Goal: Check status: Check status

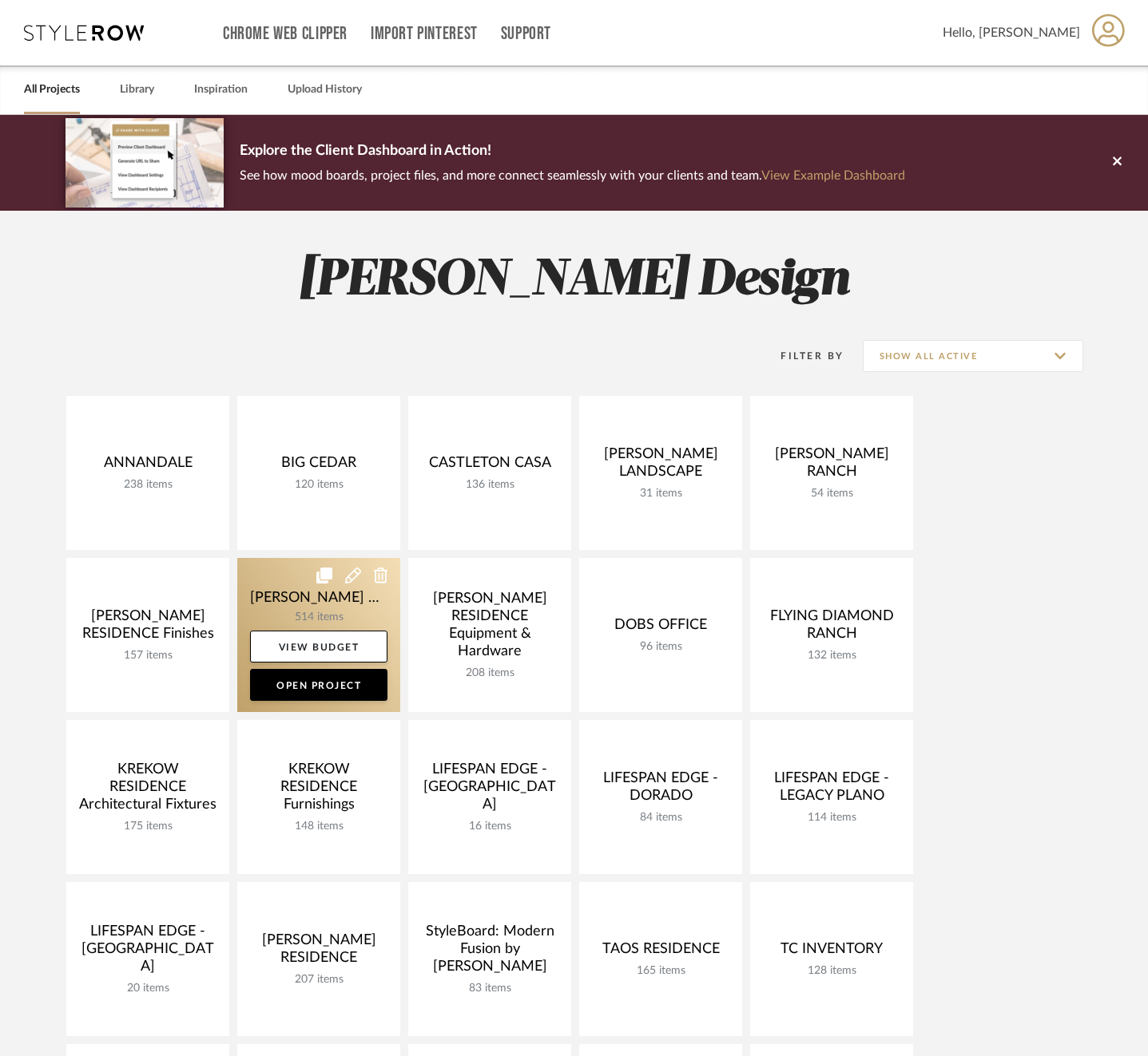
click at [279, 598] on link at bounding box center [319, 635] width 163 height 154
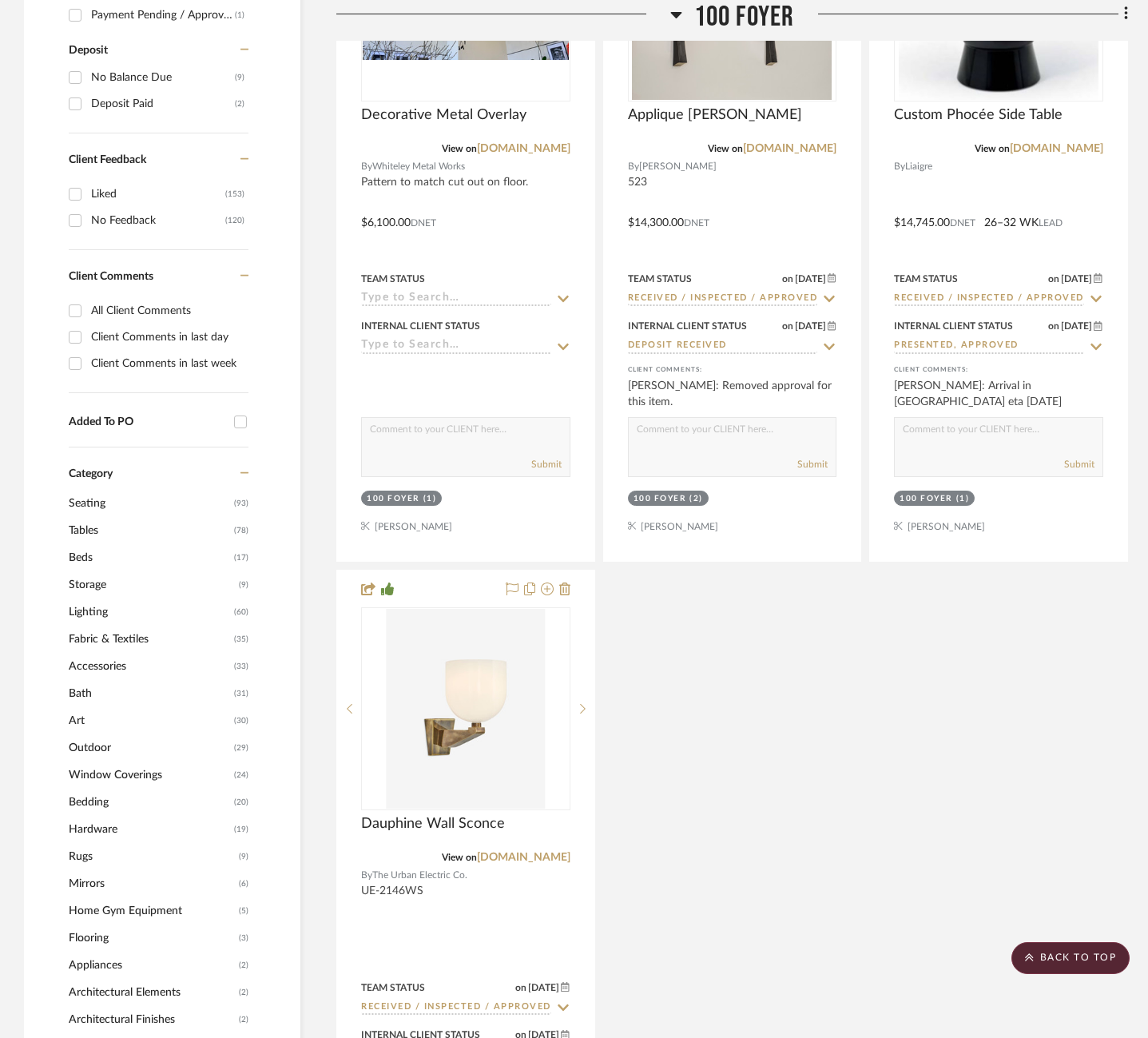
scroll to position [1455, 0]
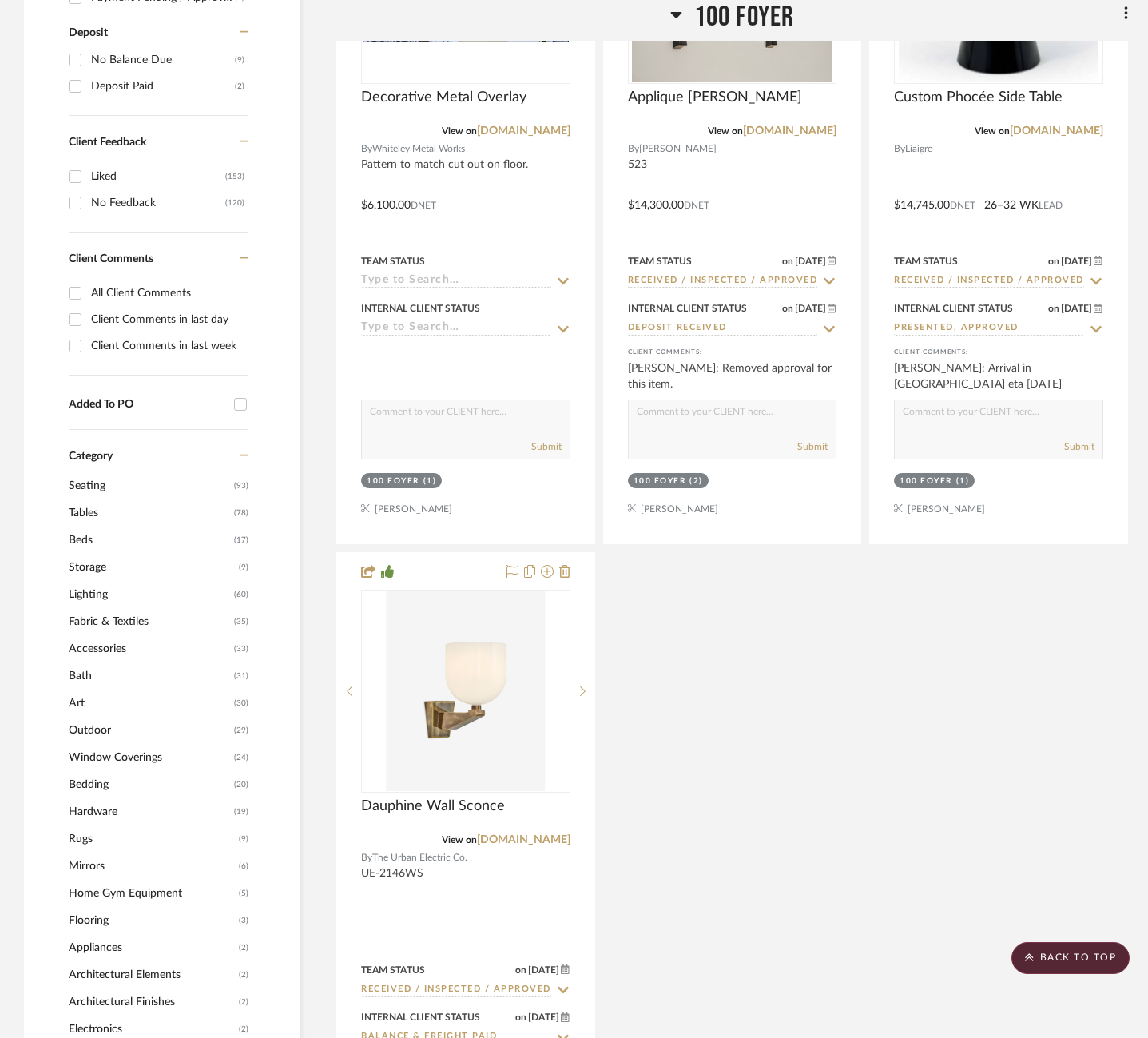
click at [92, 581] on span "Lighting" at bounding box center [149, 594] width 161 height 27
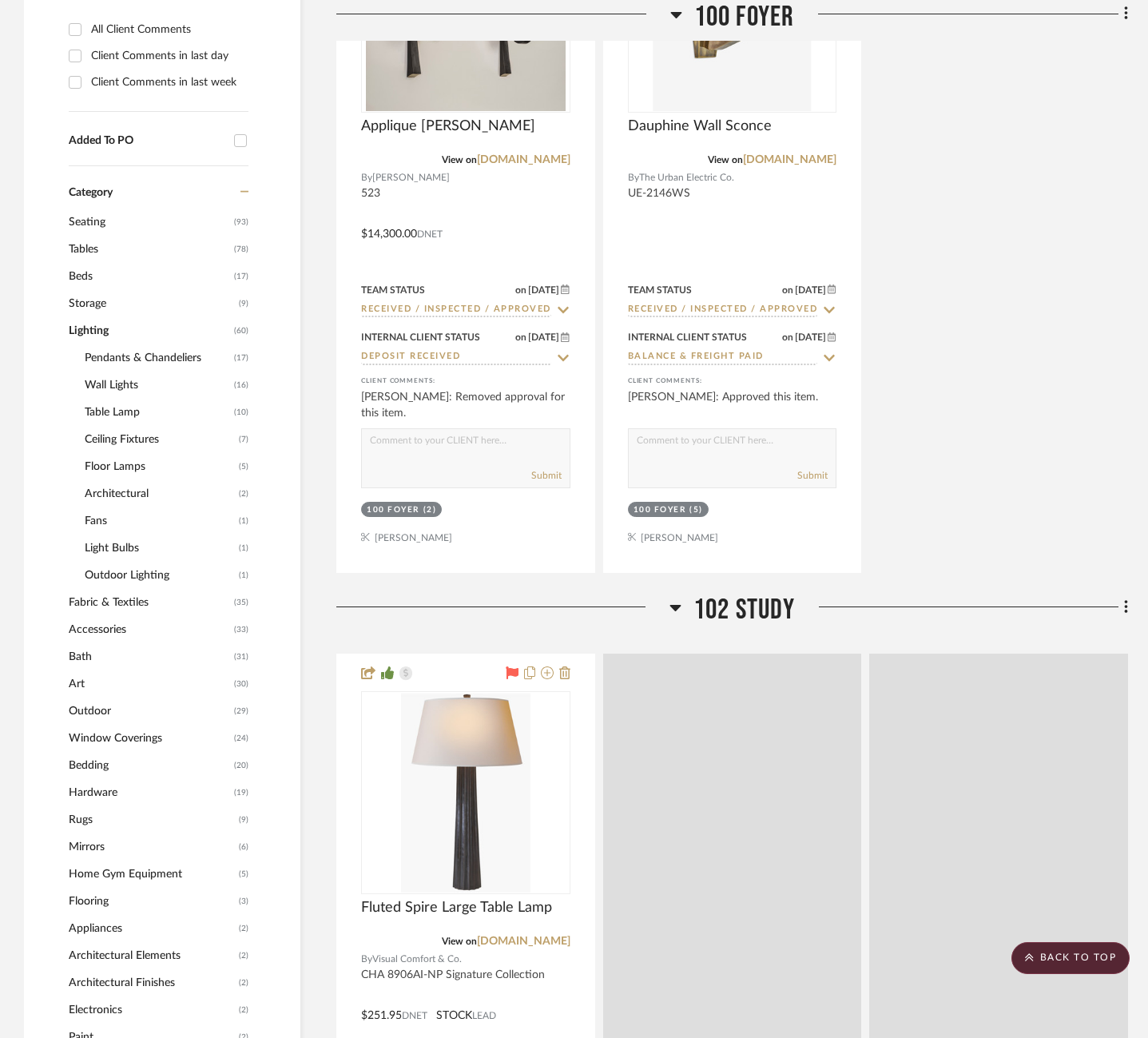
scroll to position [1219, 0]
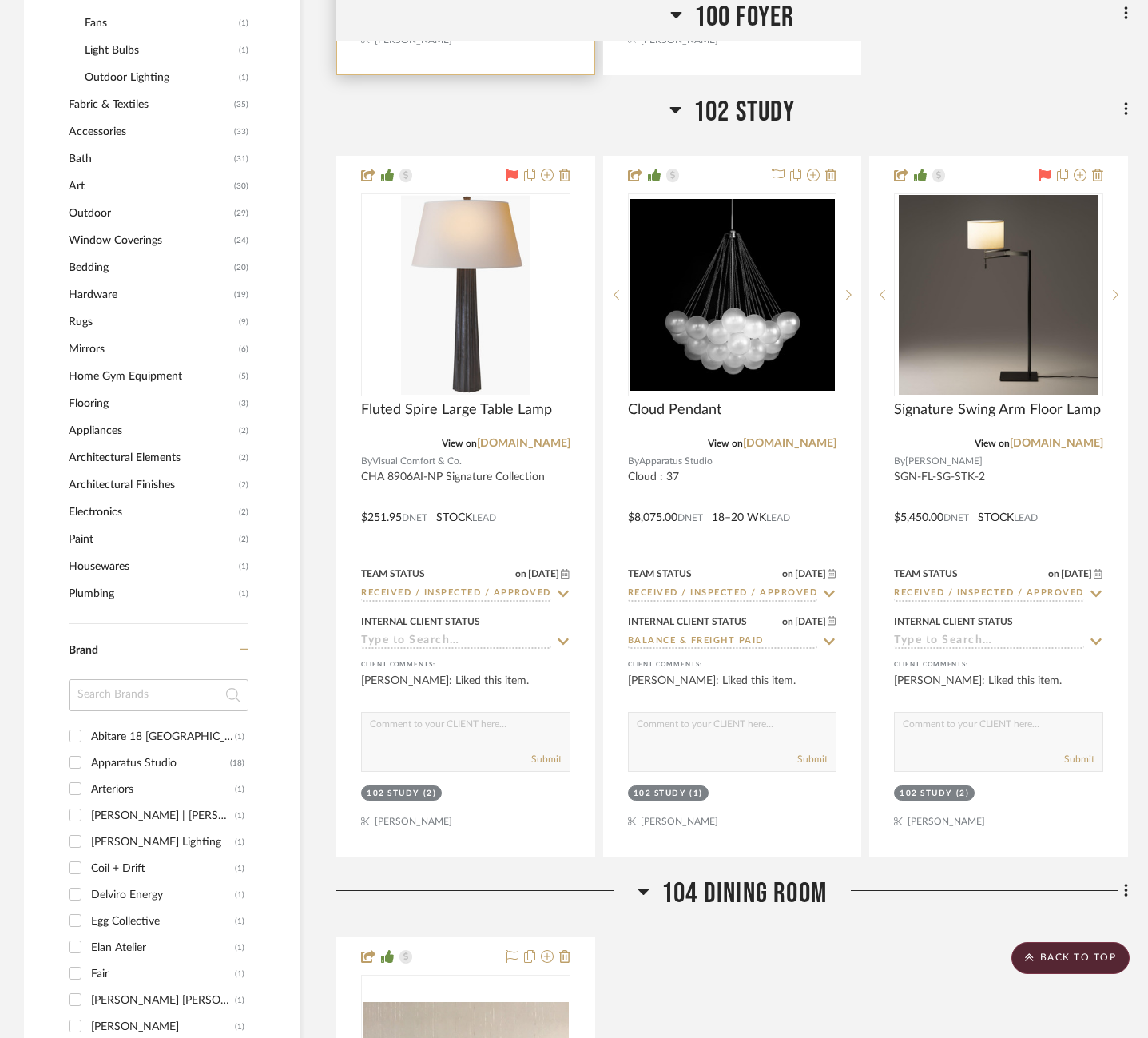
scroll to position [1956, 0]
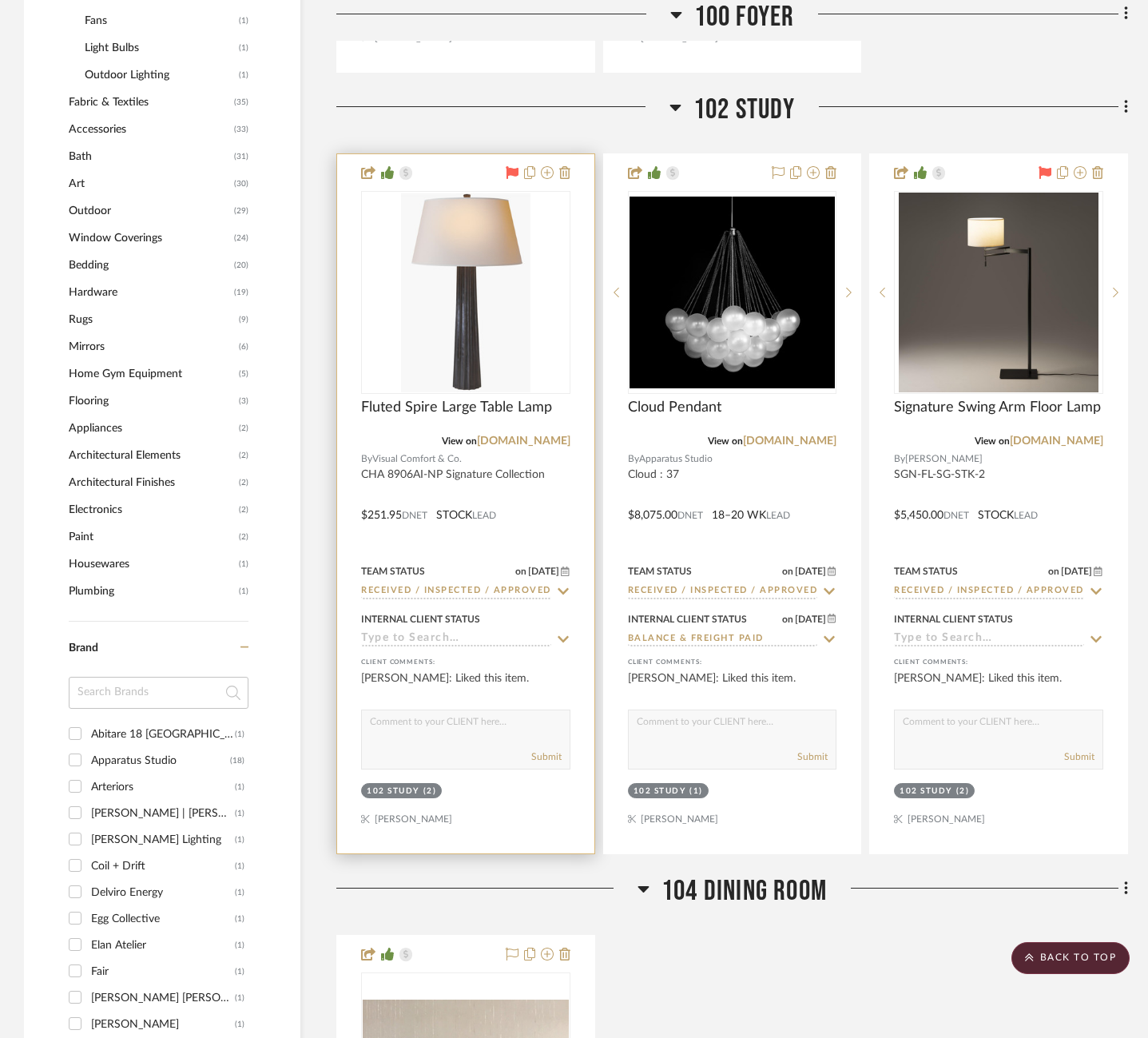
click at [509, 167] on icon at bounding box center [512, 173] width 13 height 13
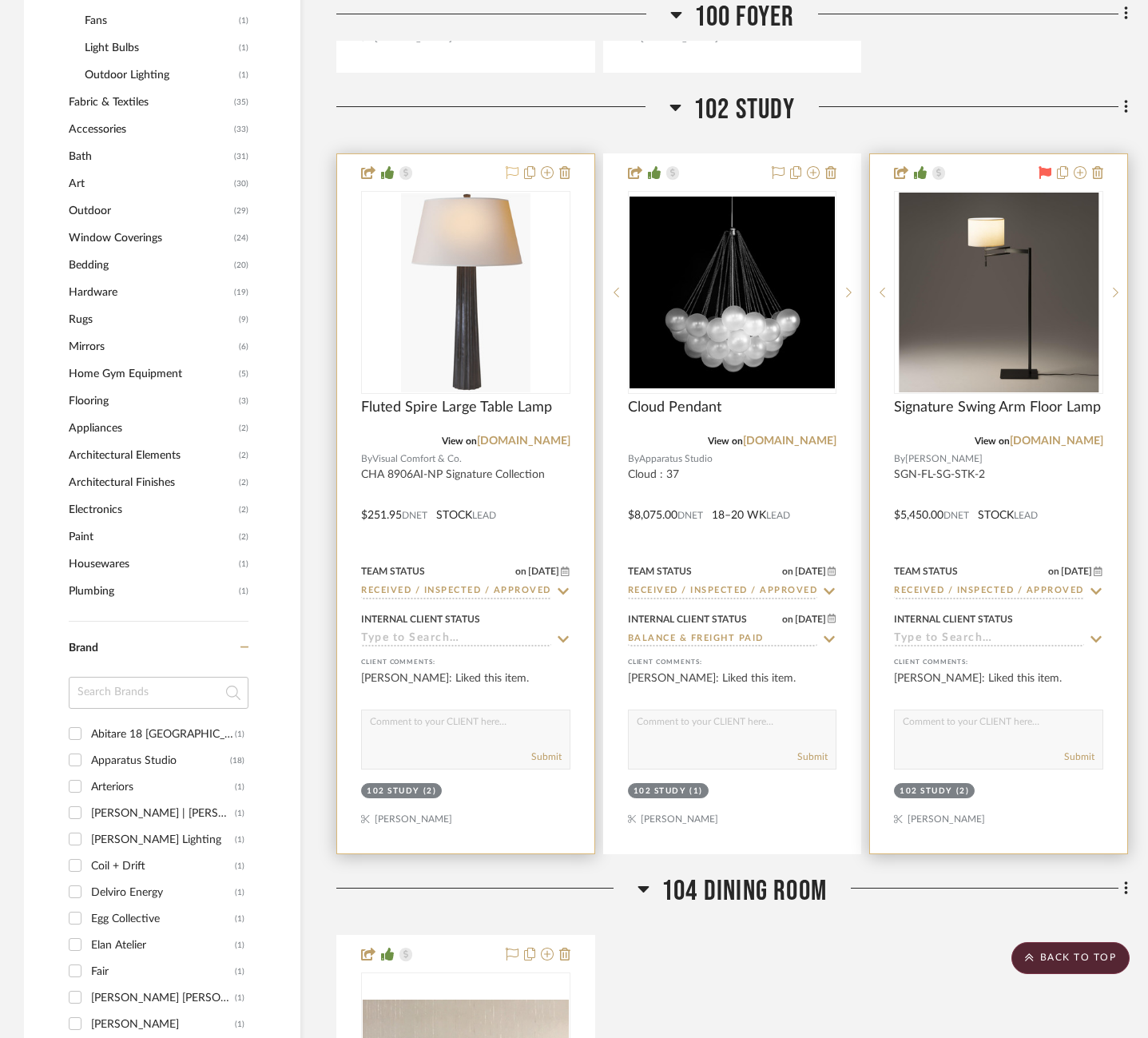
click at [1045, 167] on icon at bounding box center [1045, 173] width 13 height 13
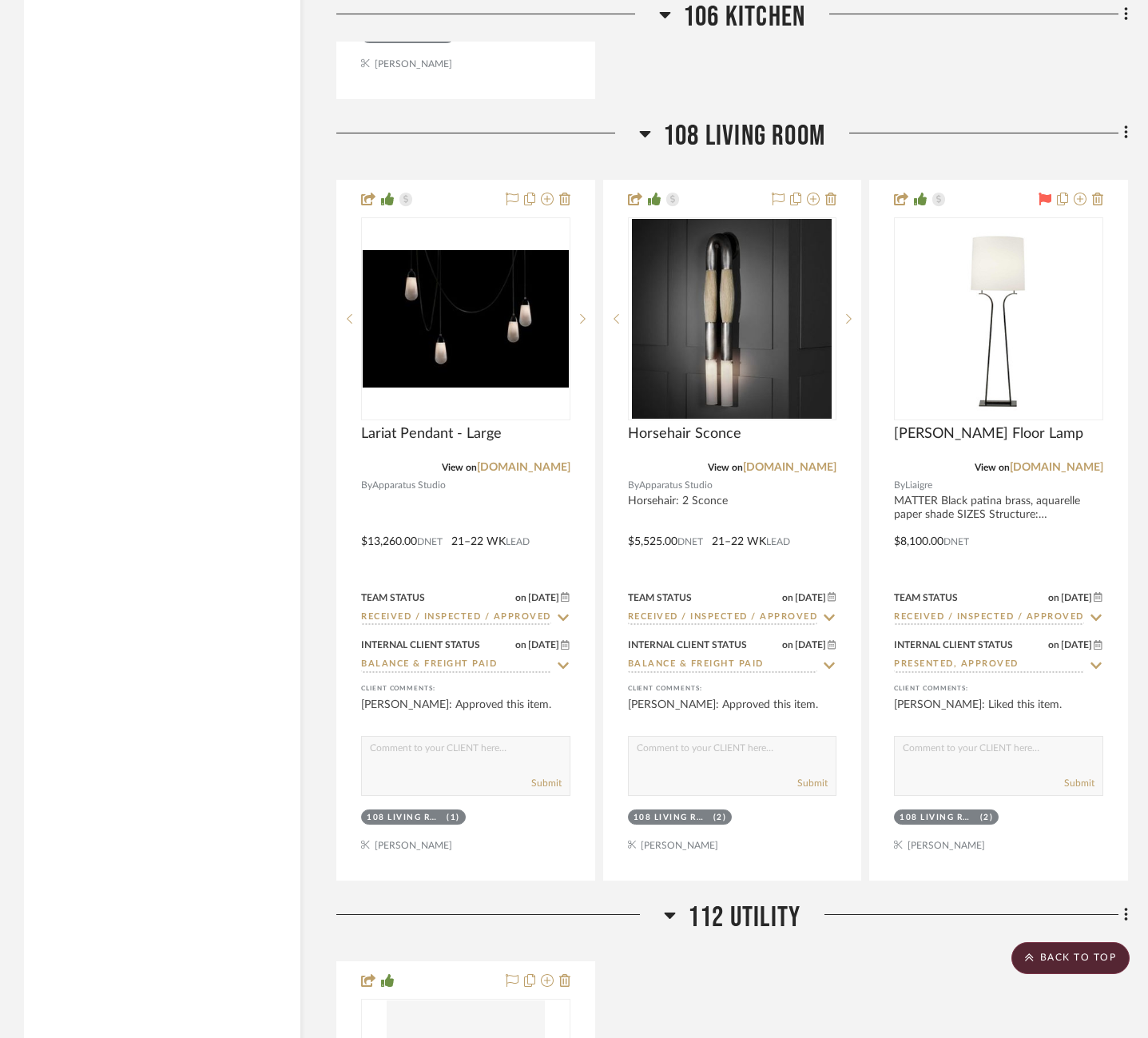
scroll to position [5059, 0]
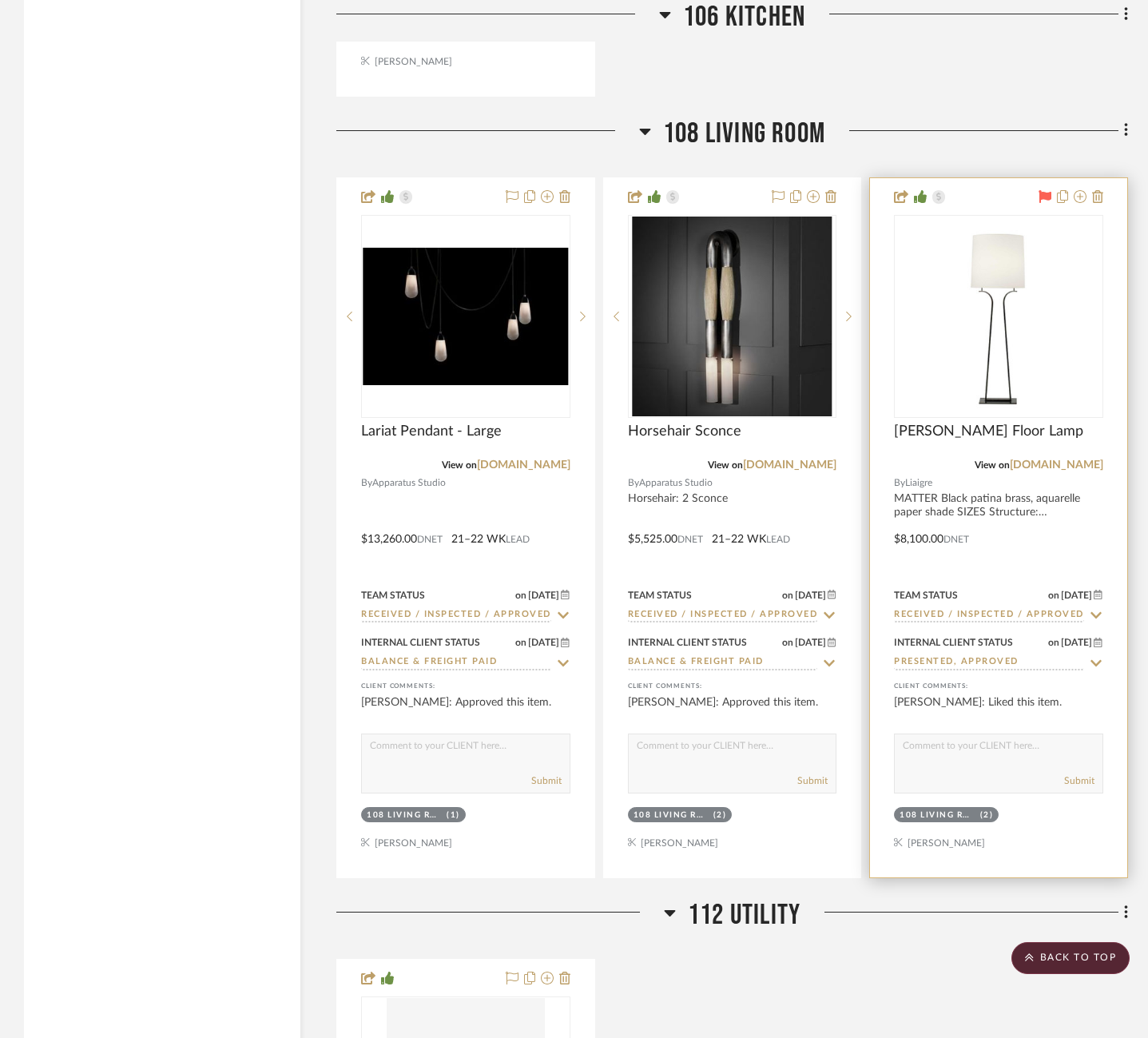
click at [1044, 190] on icon at bounding box center [1045, 197] width 13 height 13
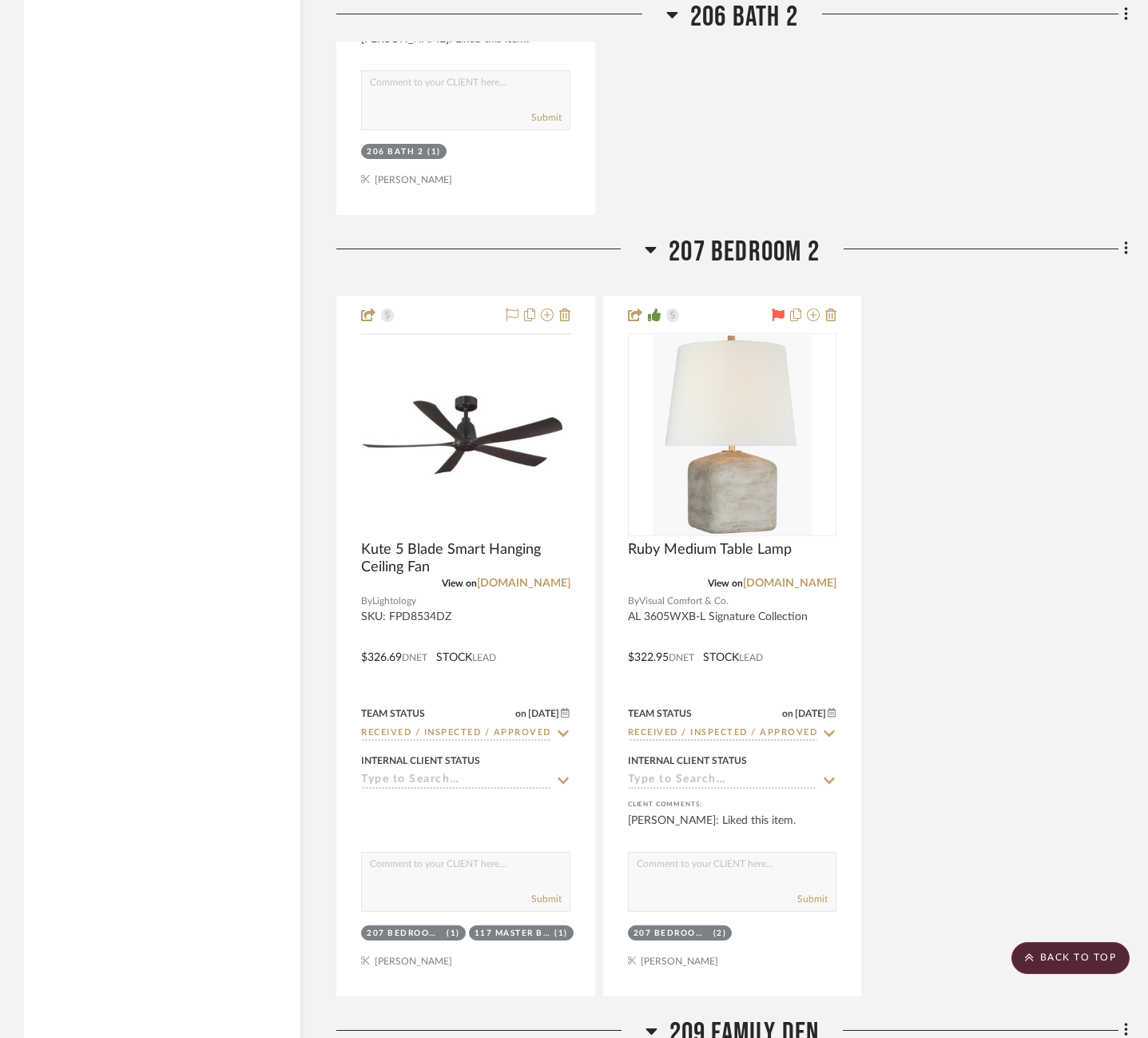
scroll to position [12769, 0]
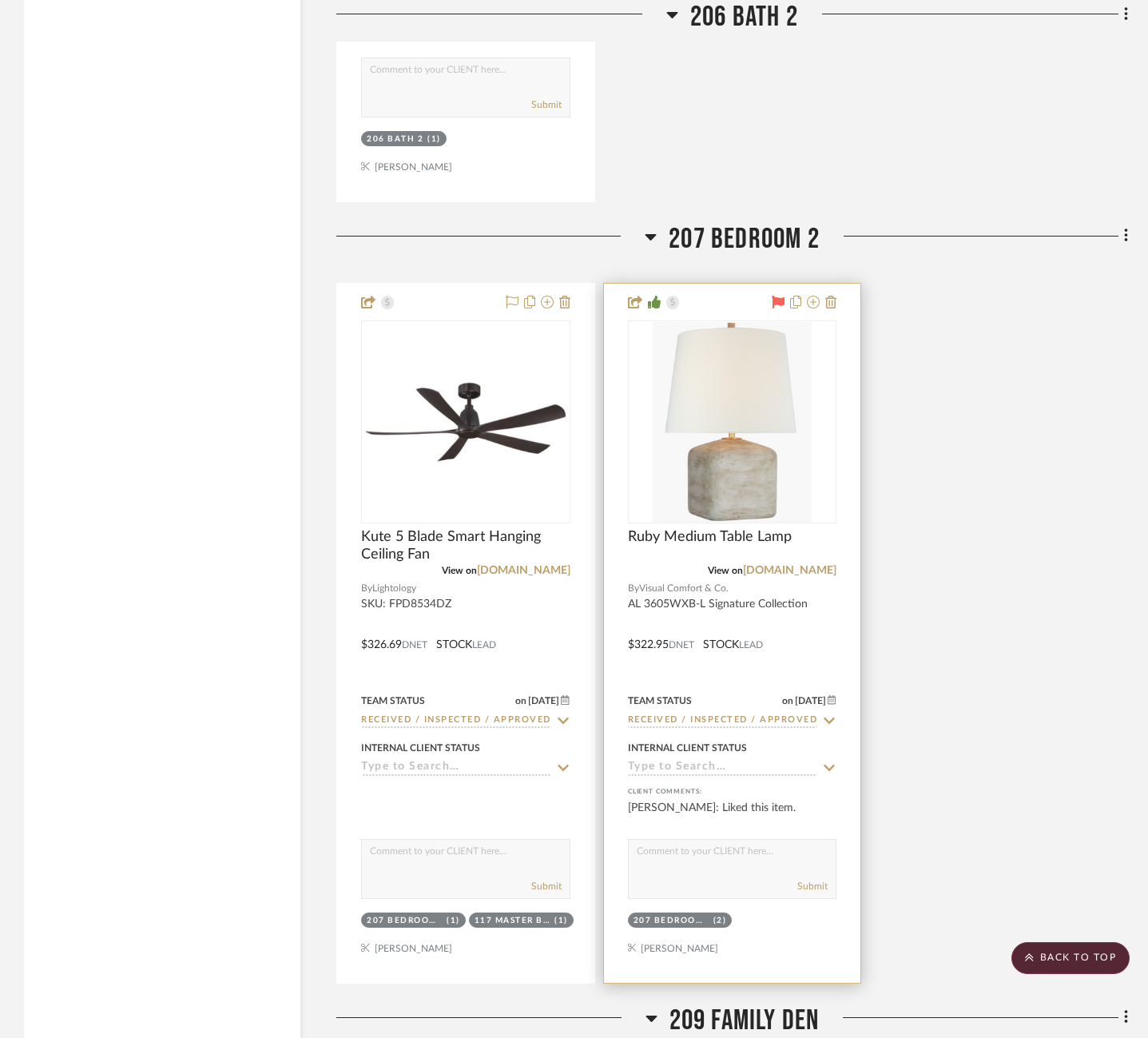
click at [777, 296] on icon at bounding box center [778, 302] width 13 height 13
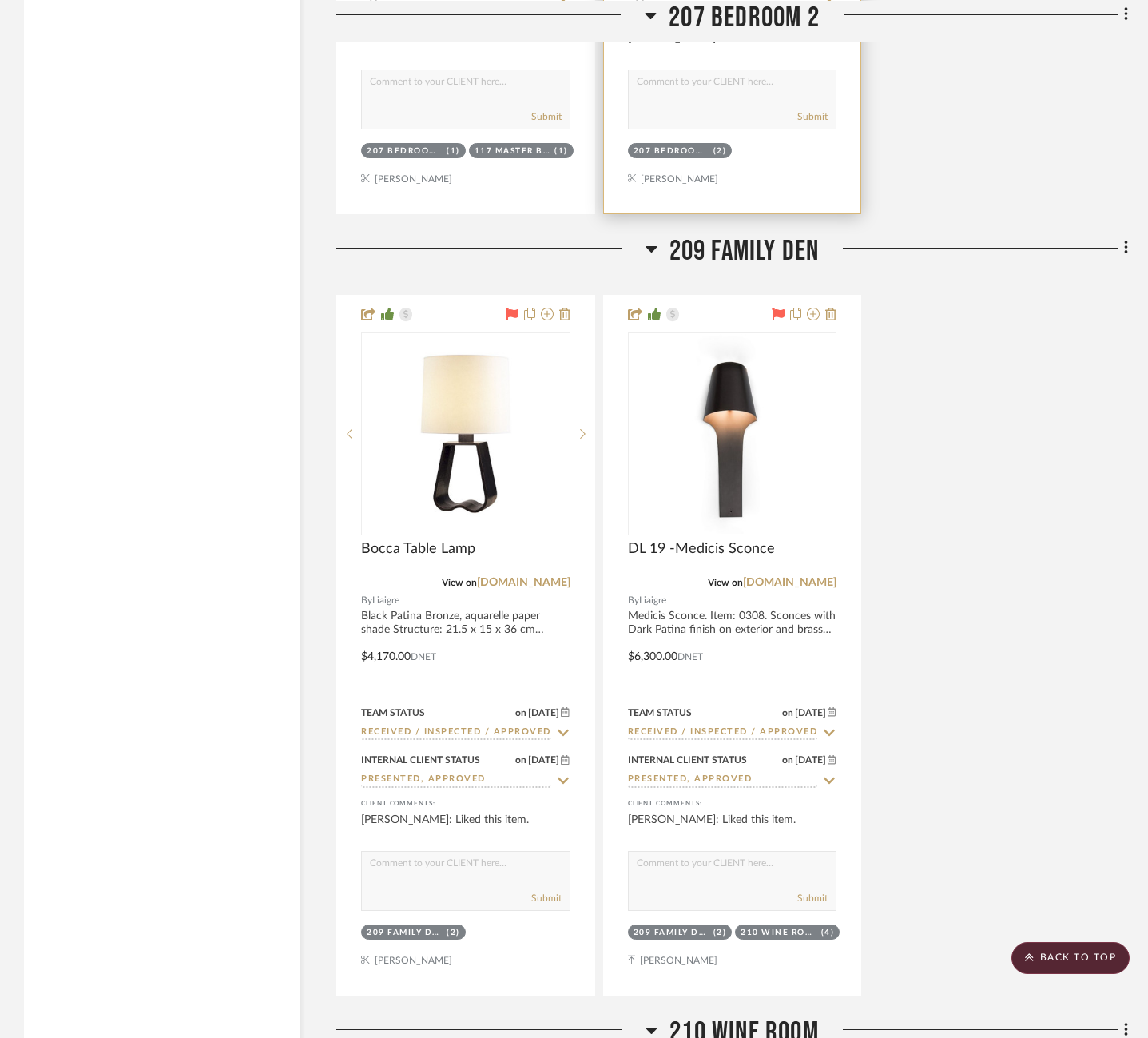
scroll to position [13550, 0]
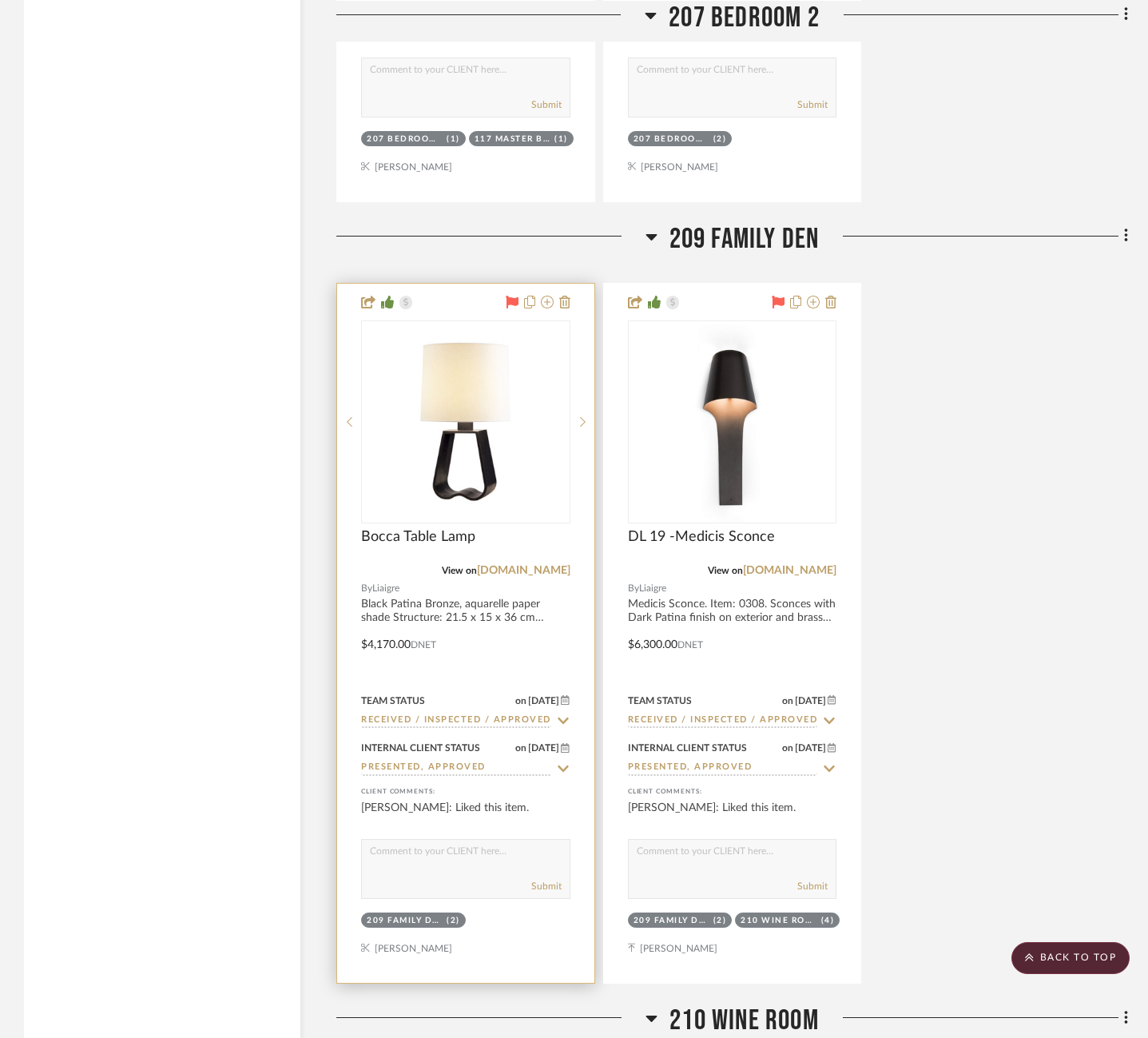
click at [512, 296] on icon at bounding box center [512, 302] width 13 height 13
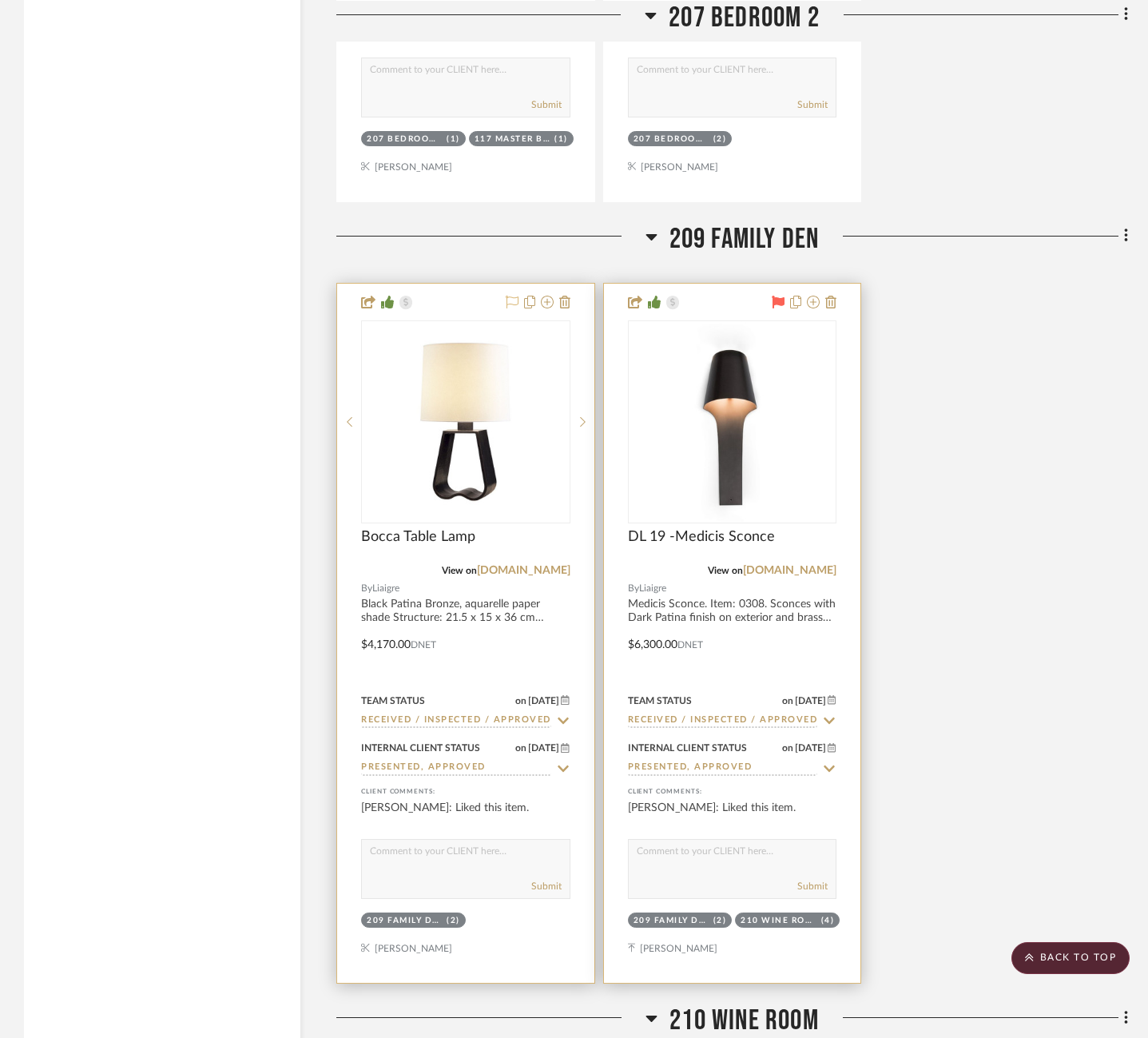
click at [778, 296] on icon at bounding box center [778, 302] width 13 height 13
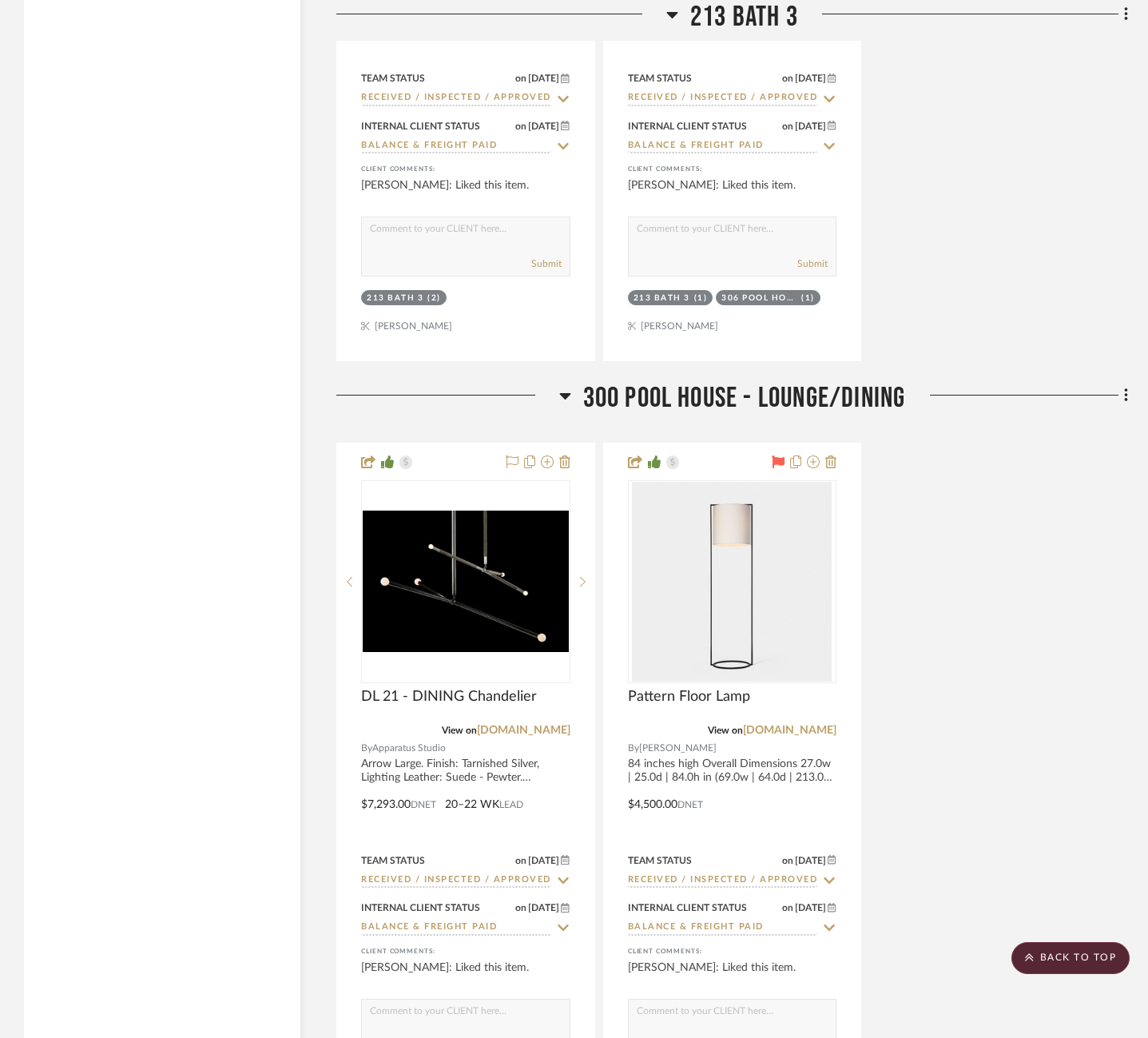
scroll to position [16574, 0]
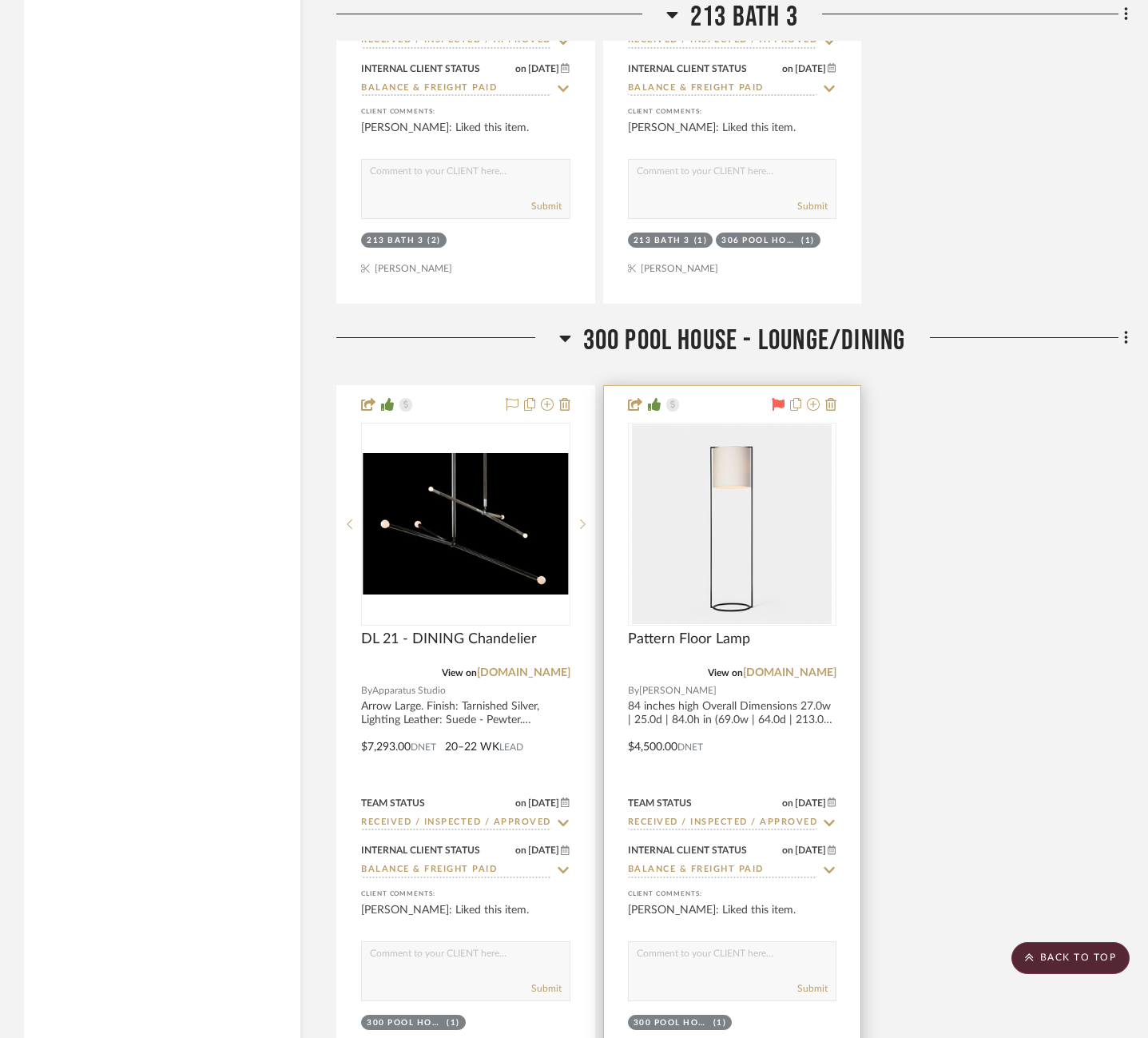
click at [780, 398] on icon at bounding box center [778, 404] width 13 height 13
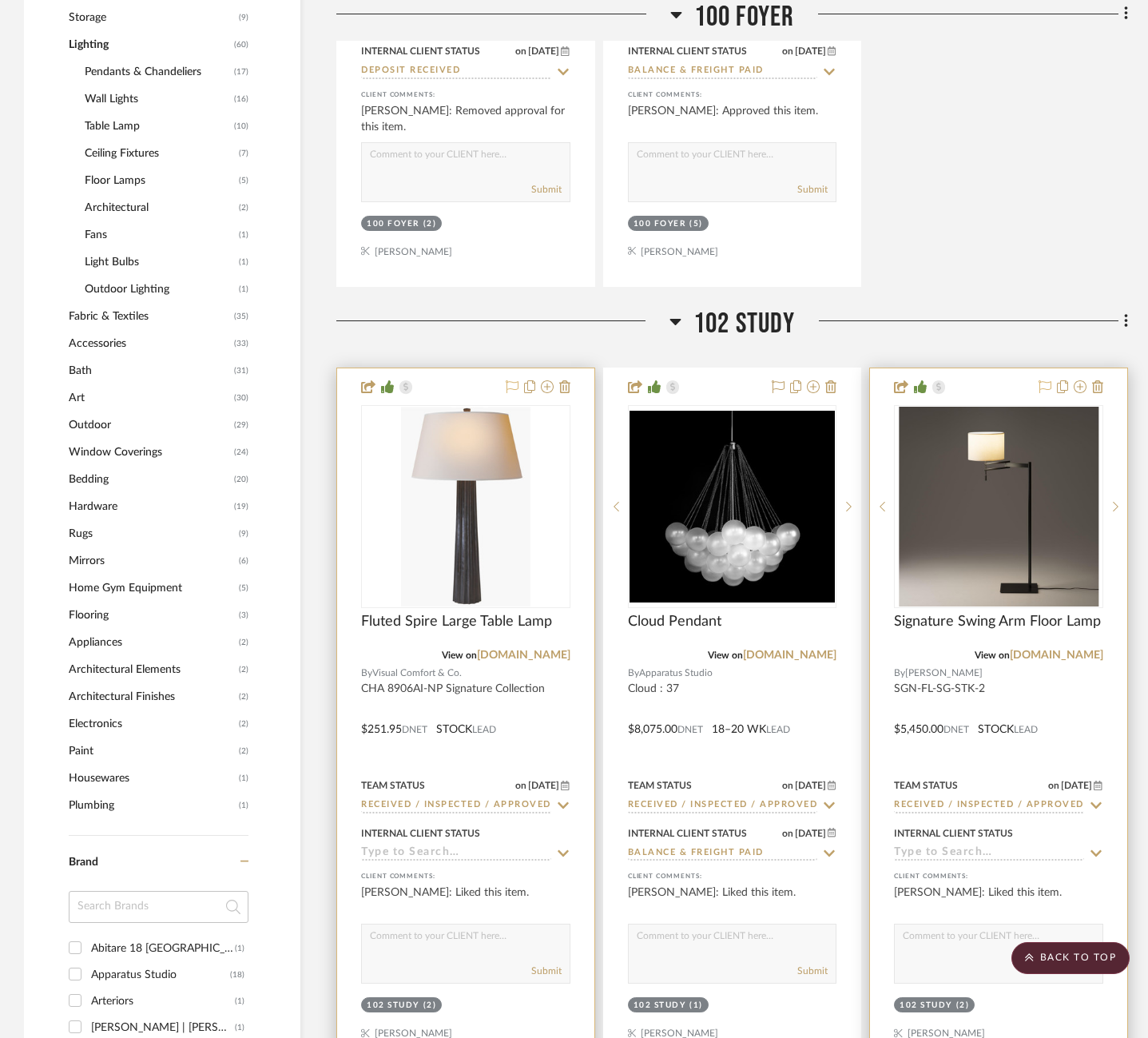
scroll to position [1799, 0]
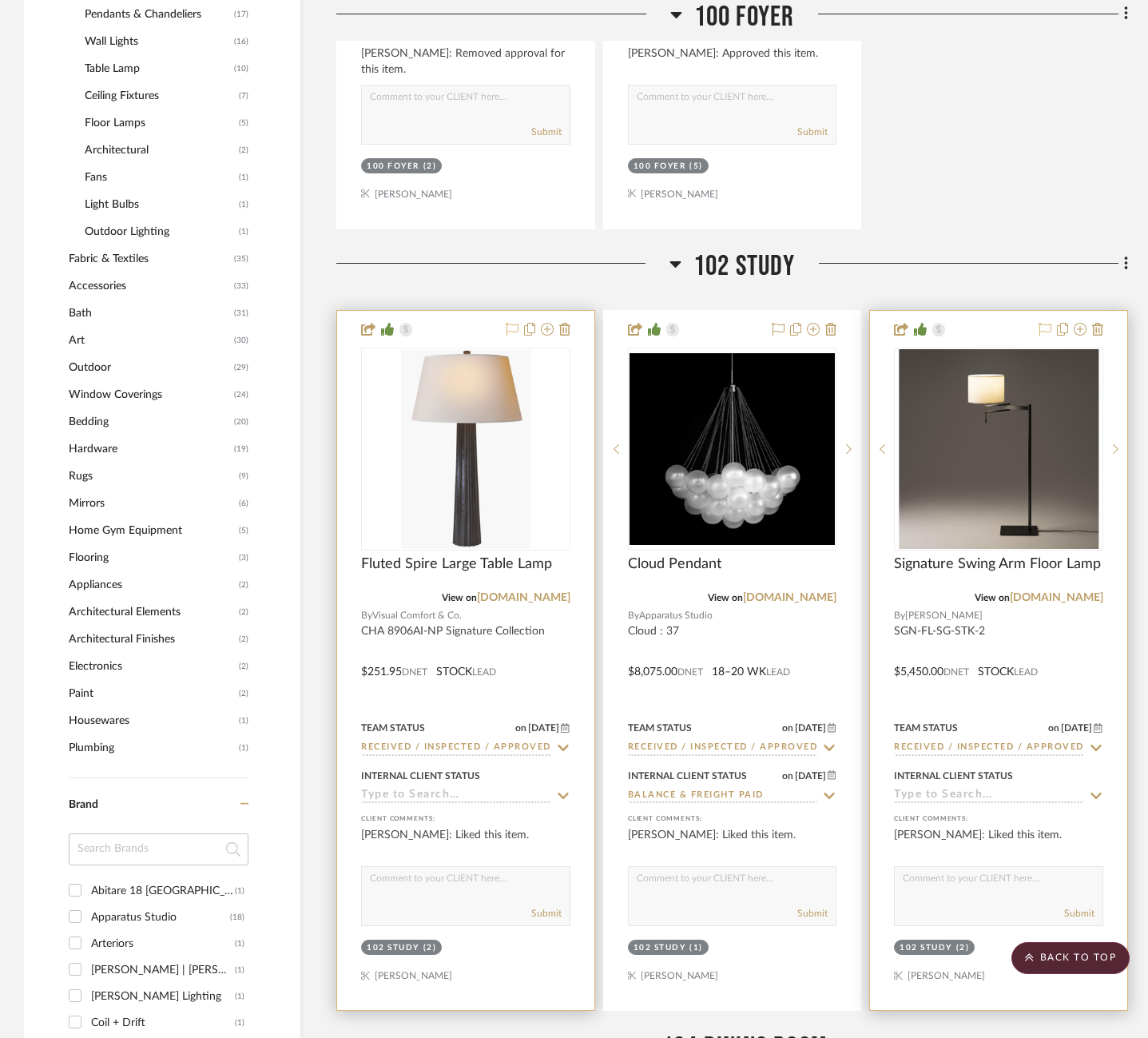
click at [511, 323] on icon at bounding box center [512, 329] width 13 height 13
click at [1045, 323] on icon at bounding box center [1045, 329] width 13 height 13
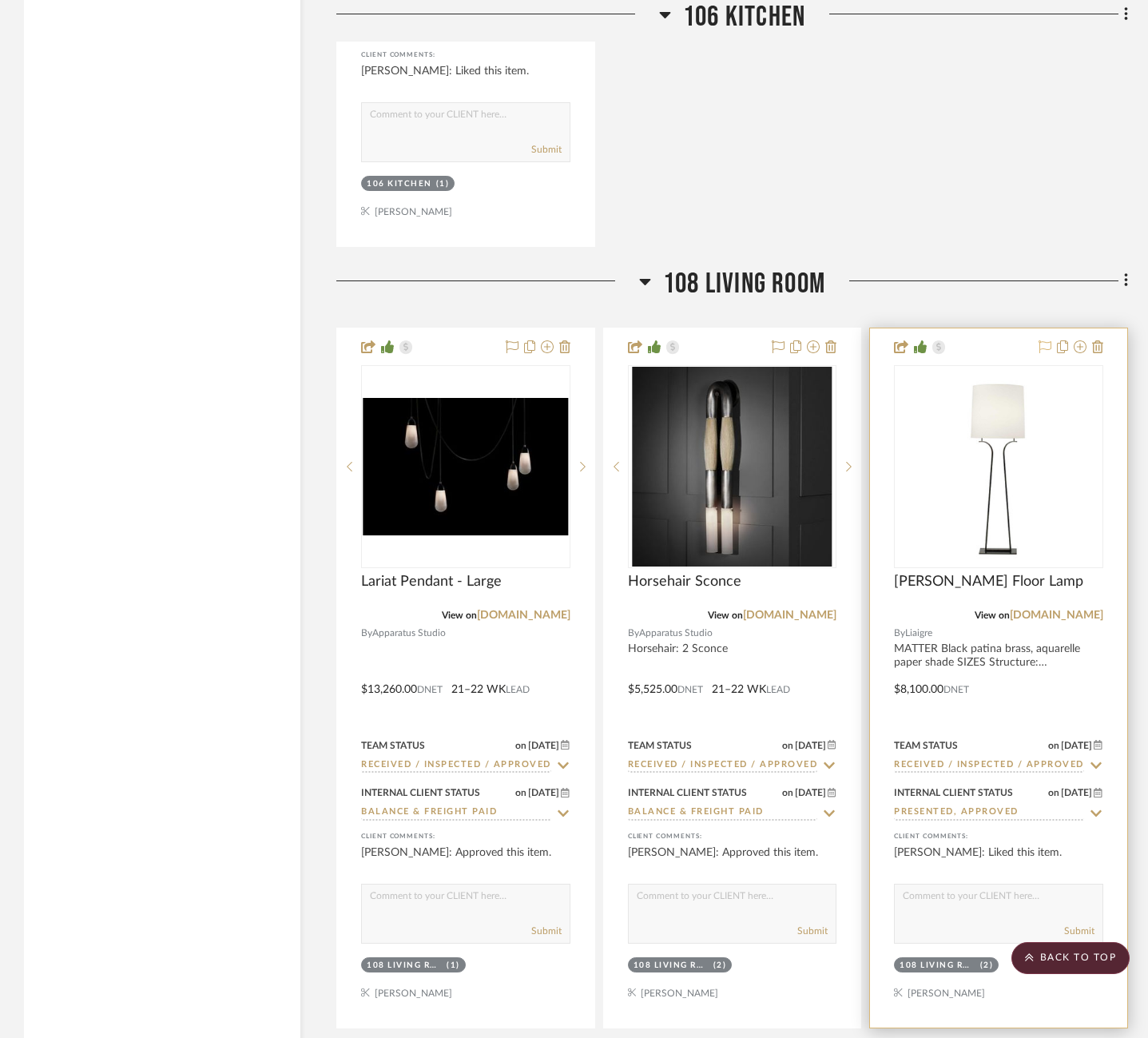
scroll to position [4914, 0]
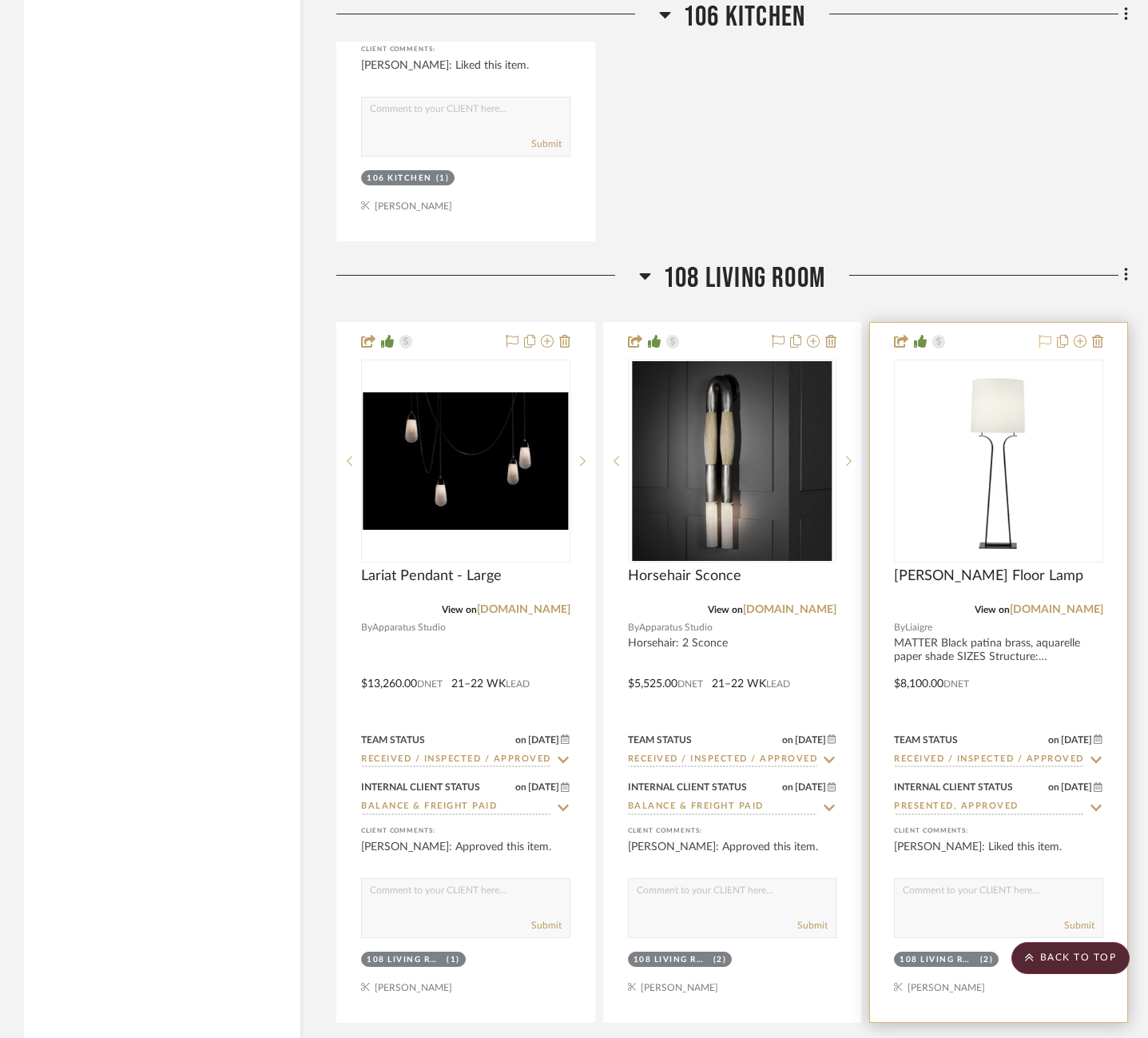
click at [1045, 335] on icon at bounding box center [1045, 342] width 13 height 13
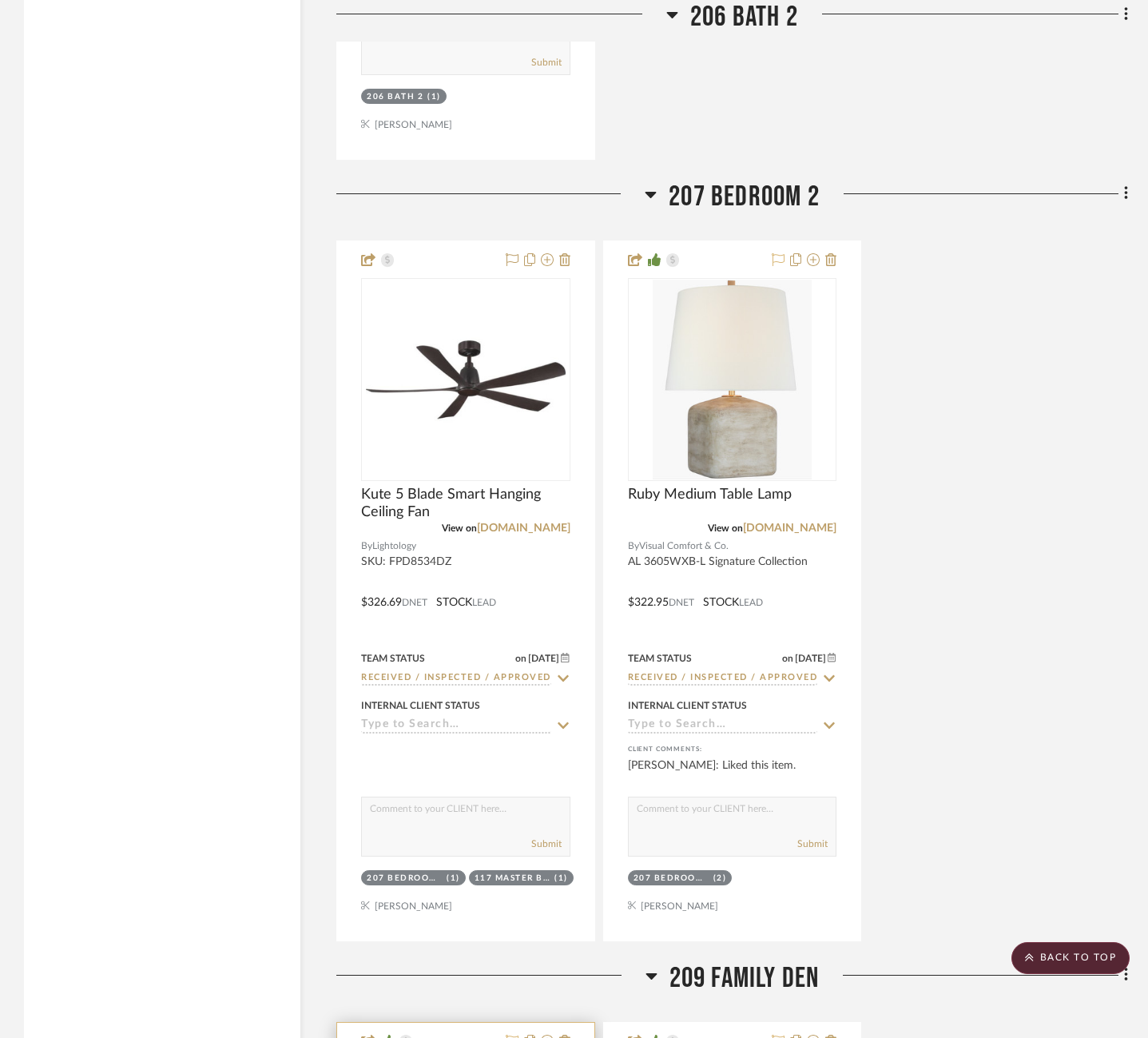
scroll to position [12821, 0]
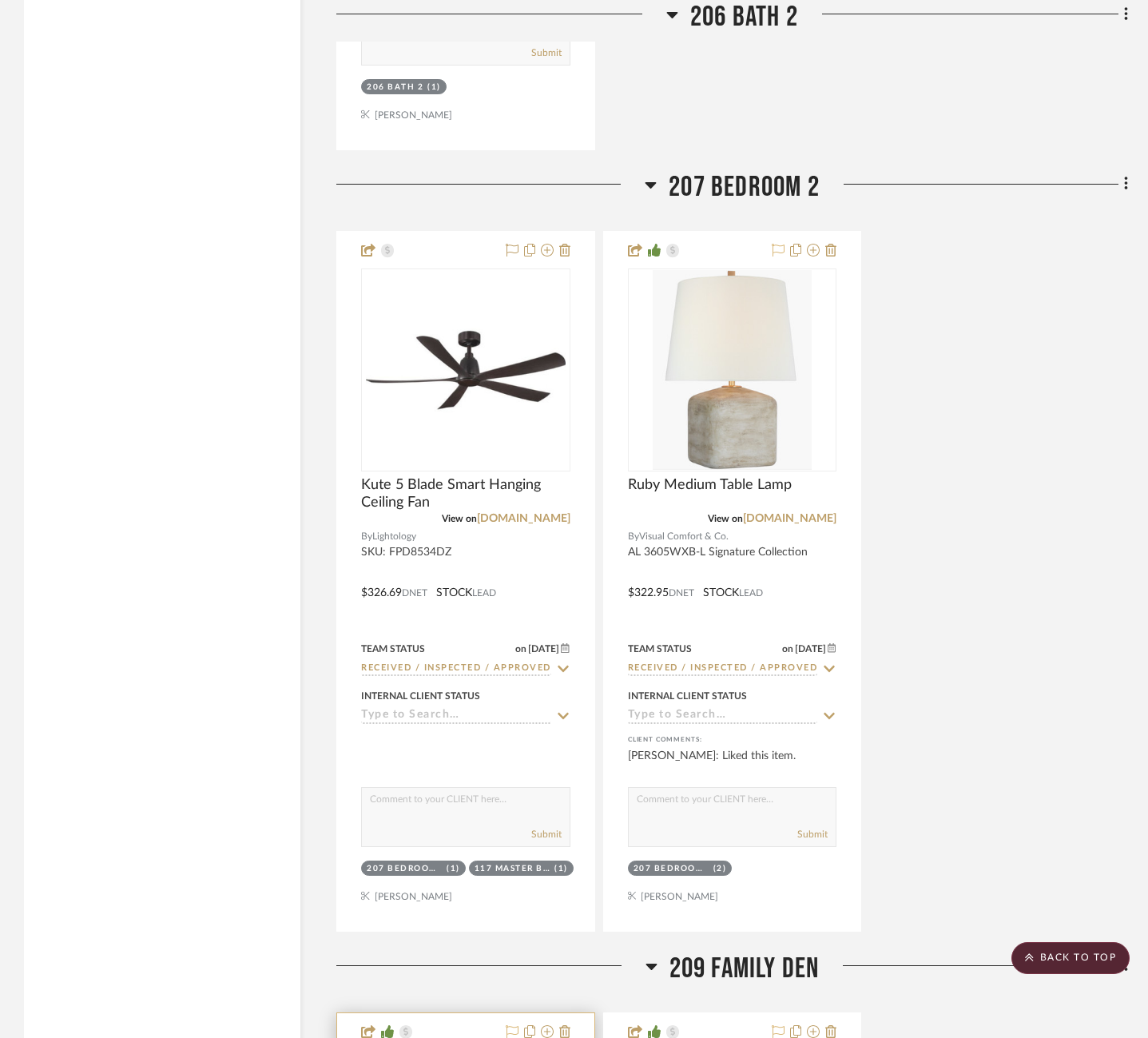
click at [779, 243] on icon at bounding box center [778, 250] width 13 height 13
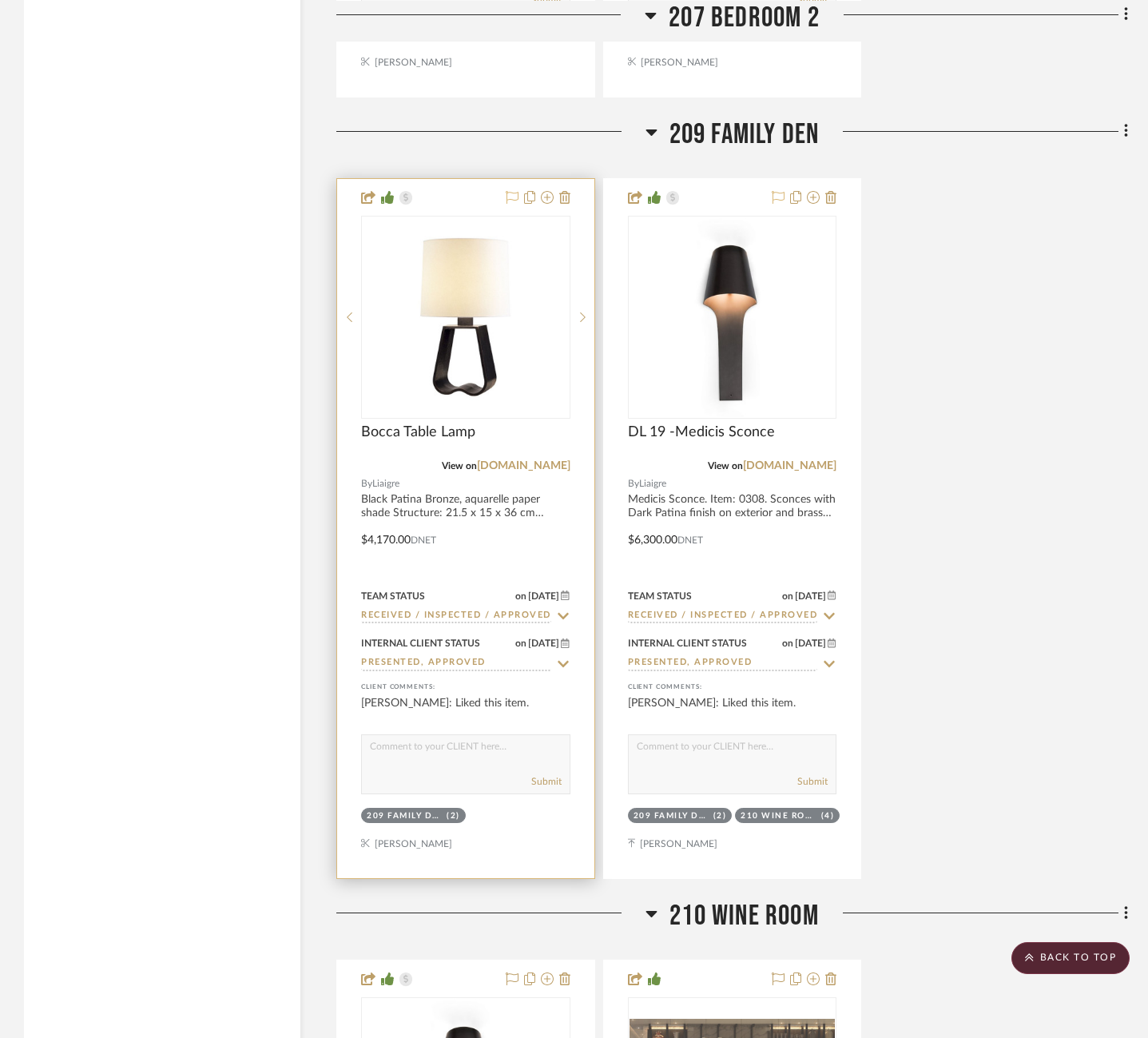
scroll to position [13665, 0]
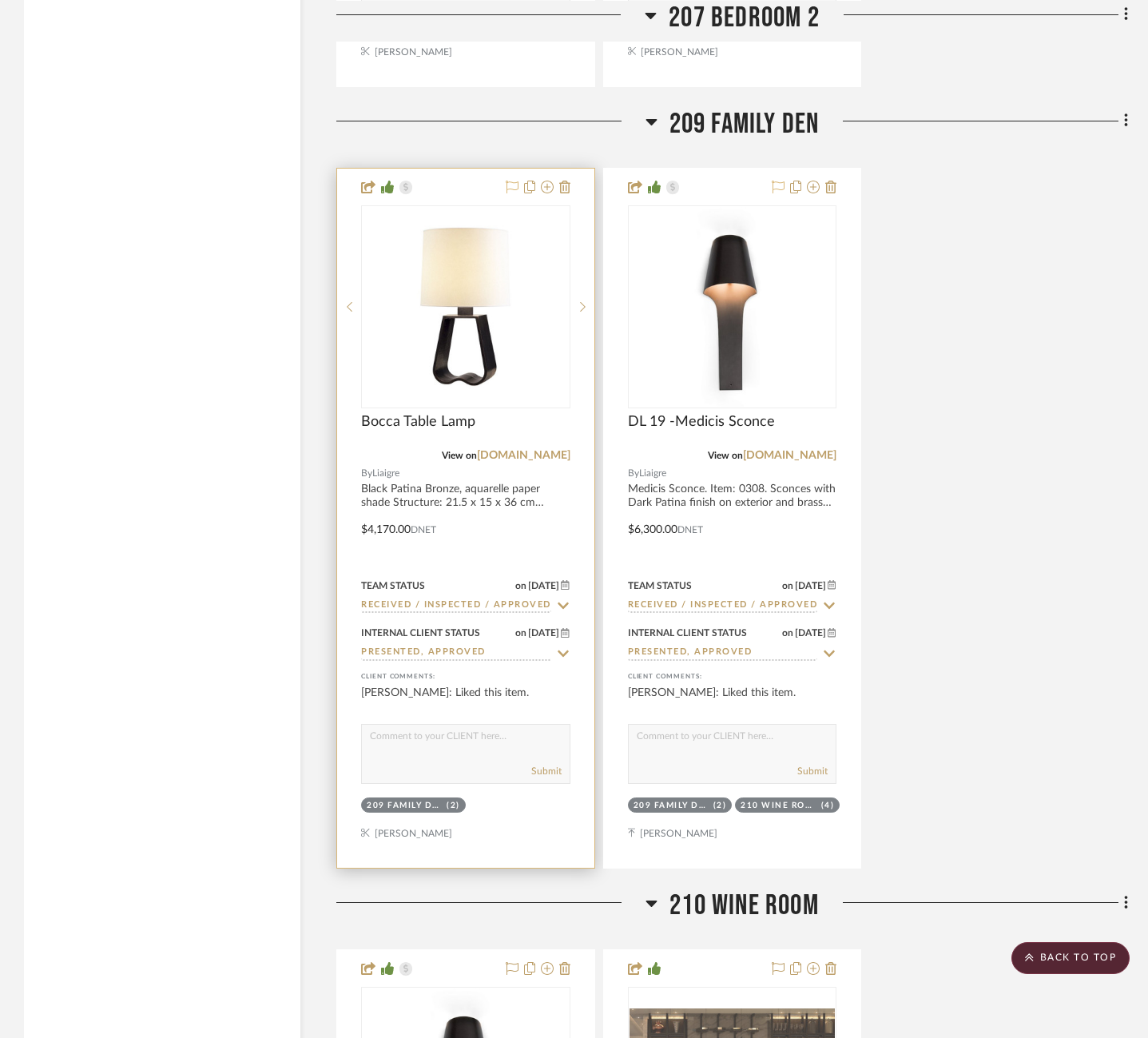
click at [513, 181] on icon at bounding box center [512, 187] width 13 height 13
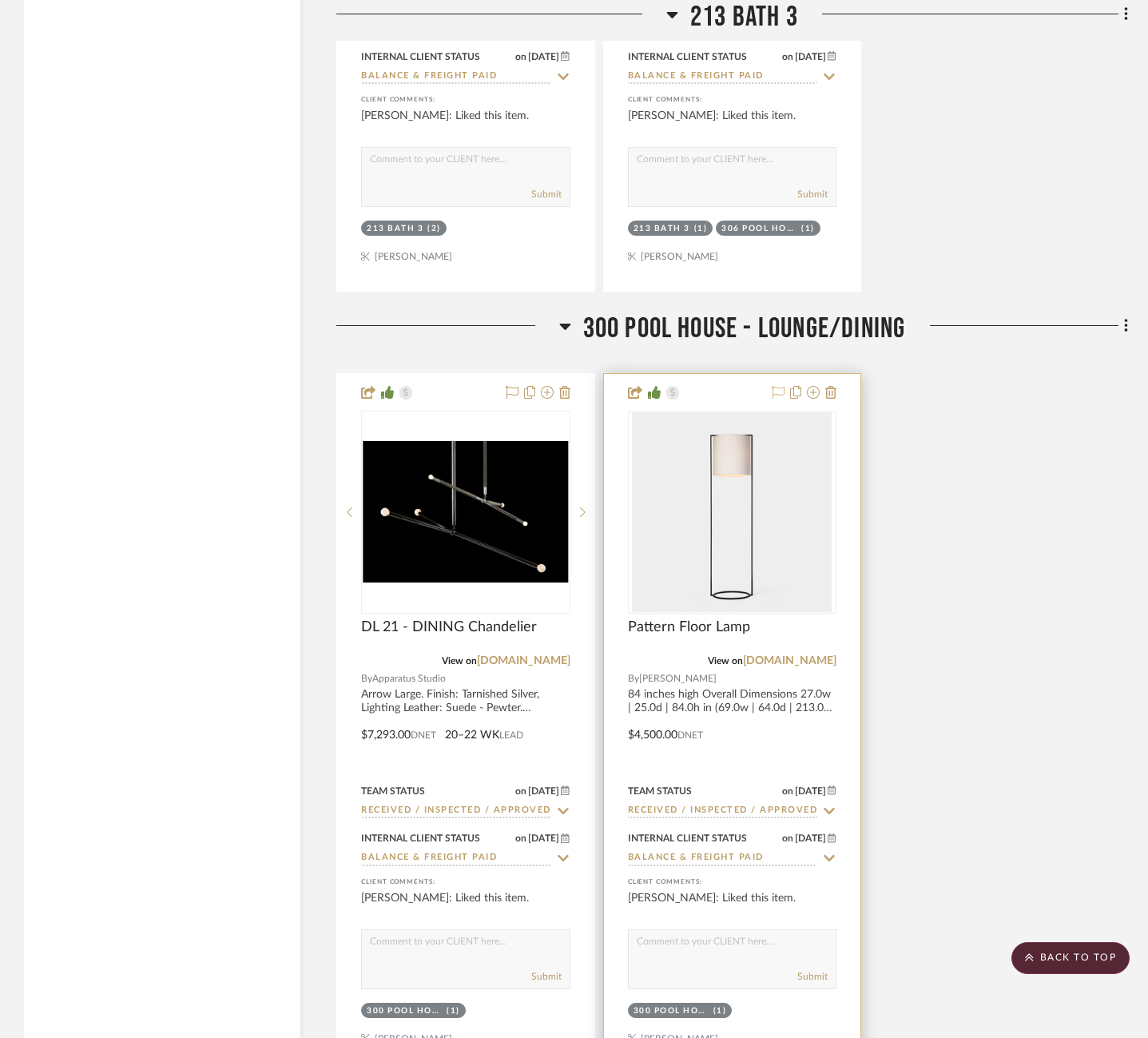
scroll to position [16594, 0]
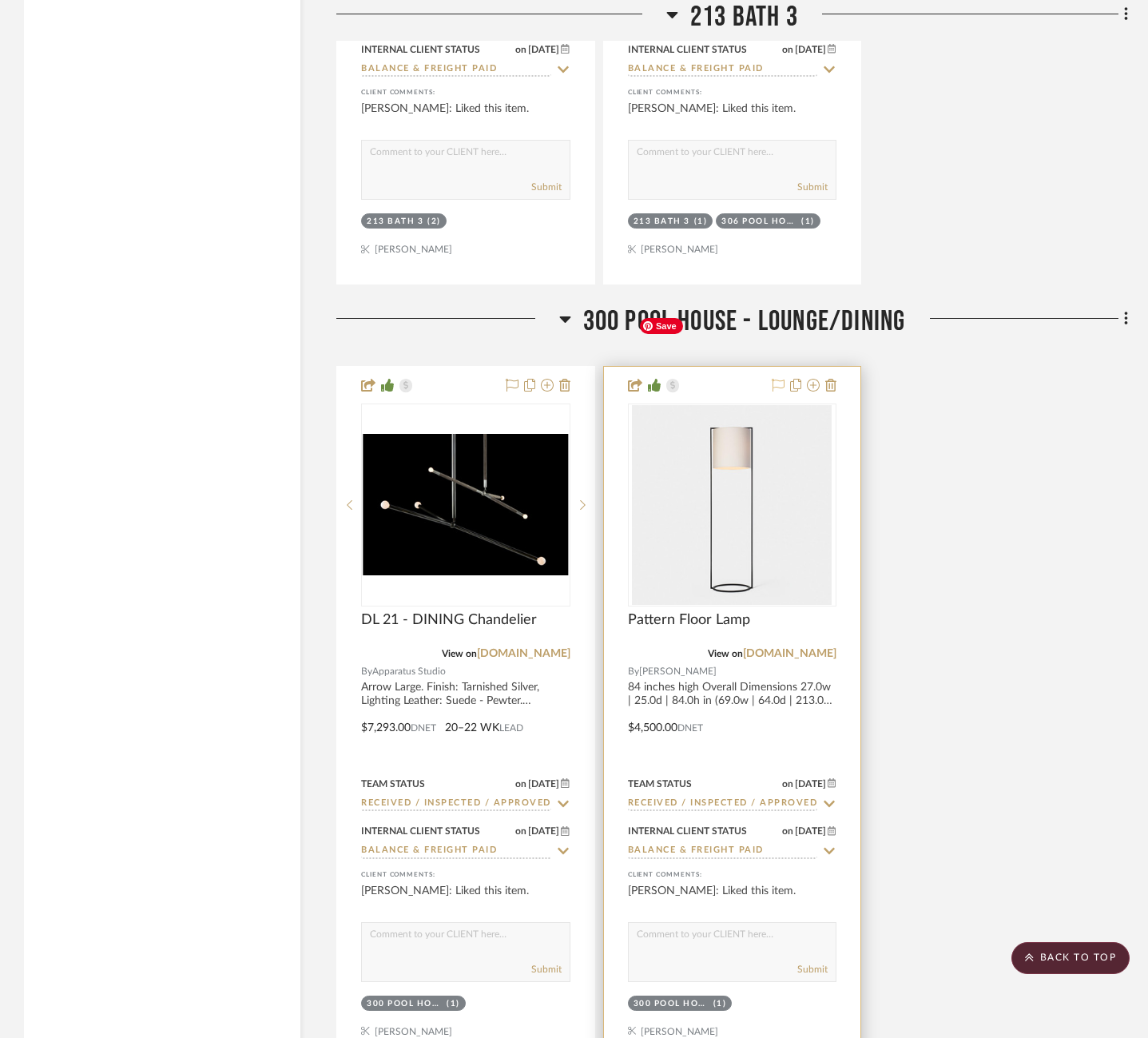
click at [773, 379] on icon at bounding box center [778, 386] width 13 height 13
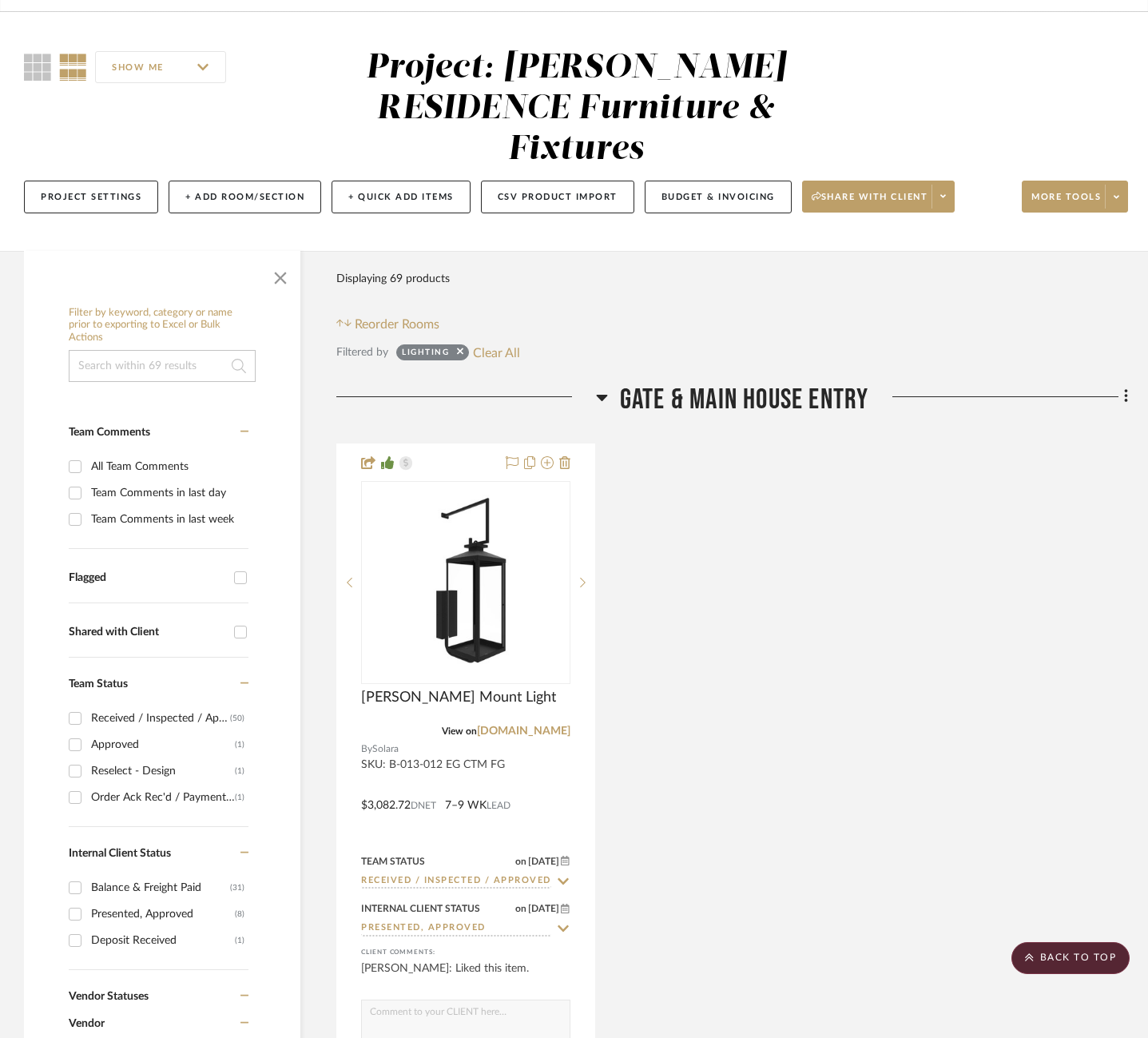
scroll to position [0, 0]
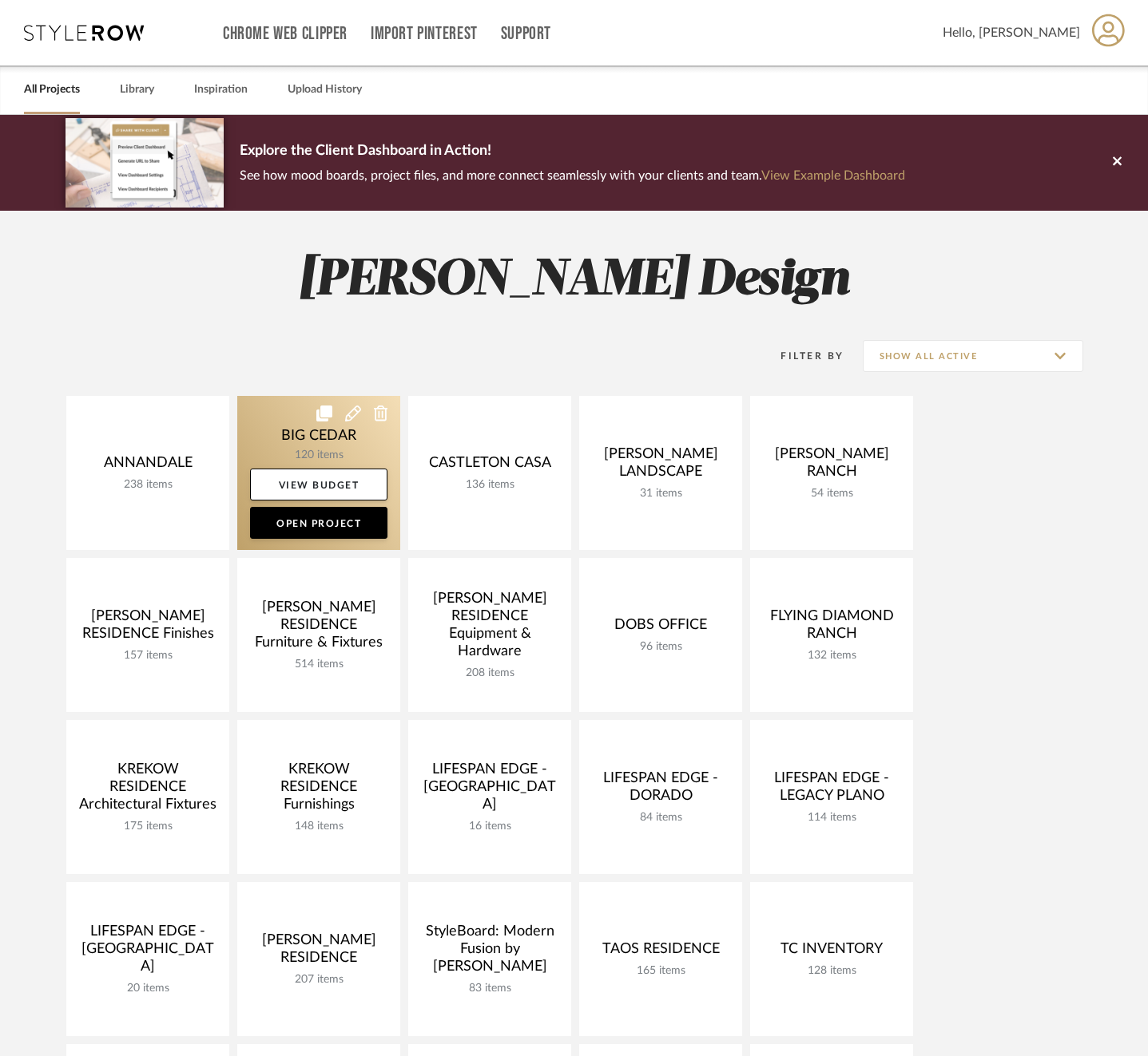
click at [277, 434] on link at bounding box center [319, 472] width 163 height 154
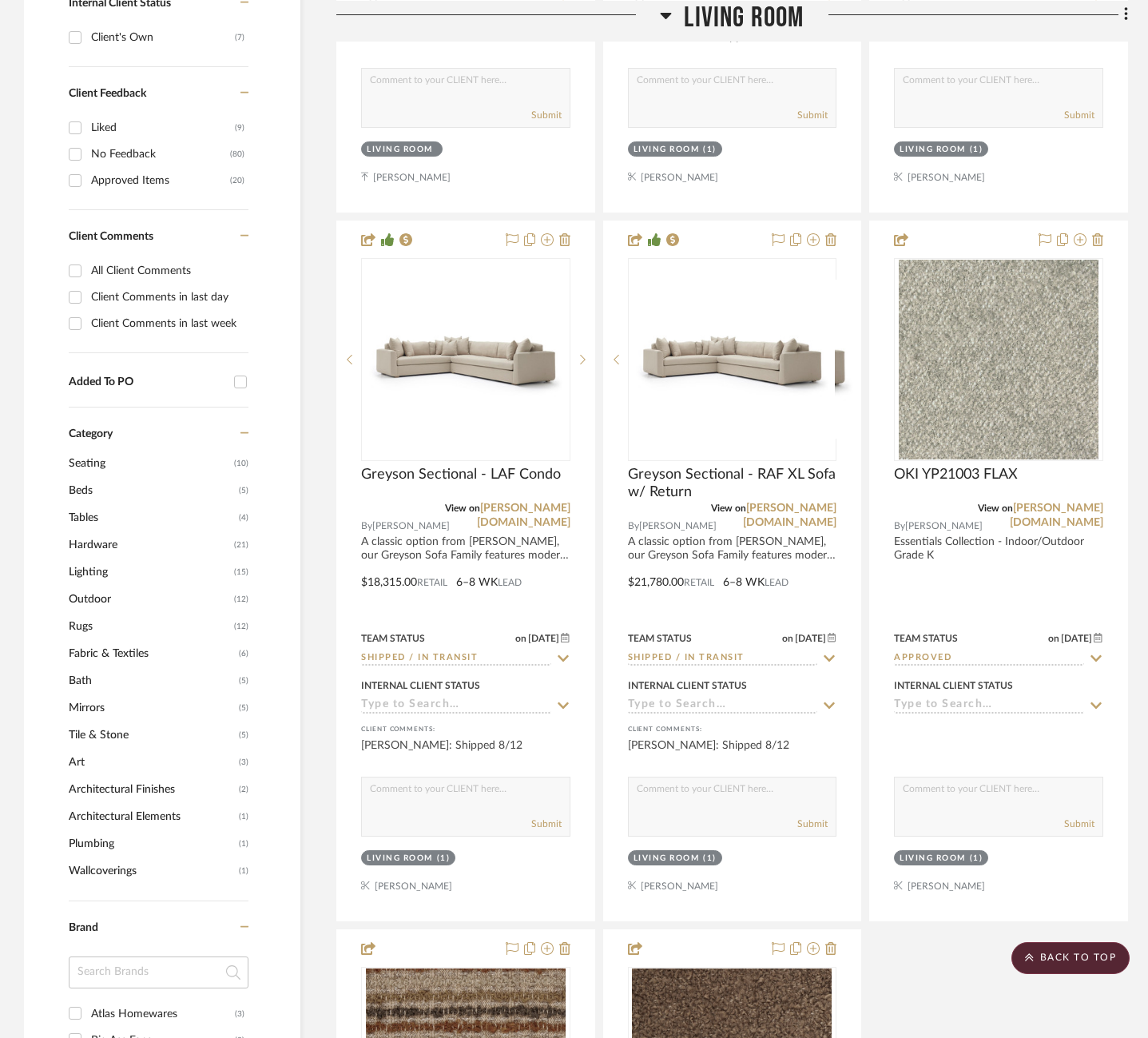
scroll to position [972, 0]
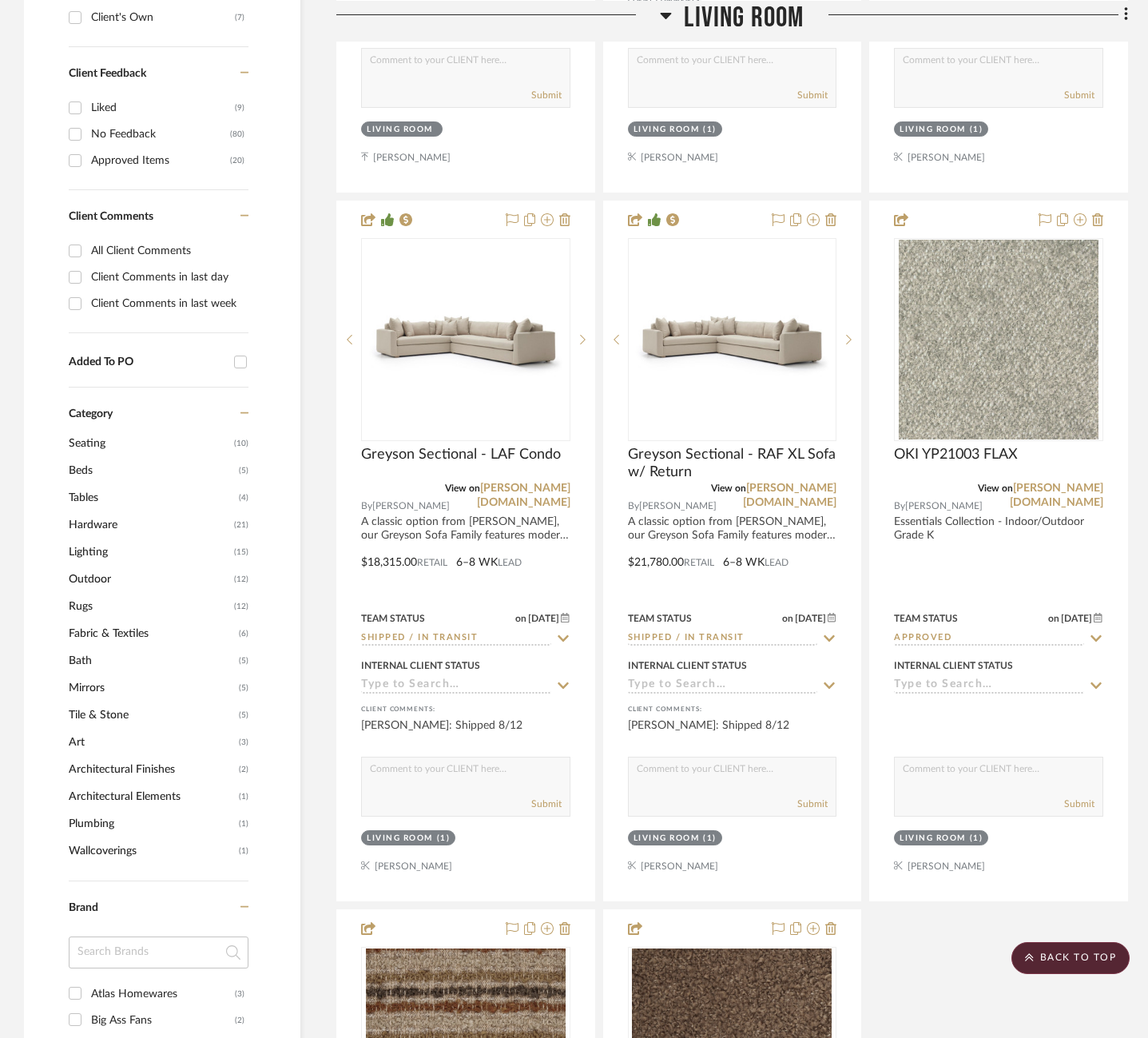
click at [83, 543] on span "Lighting" at bounding box center [149, 551] width 161 height 27
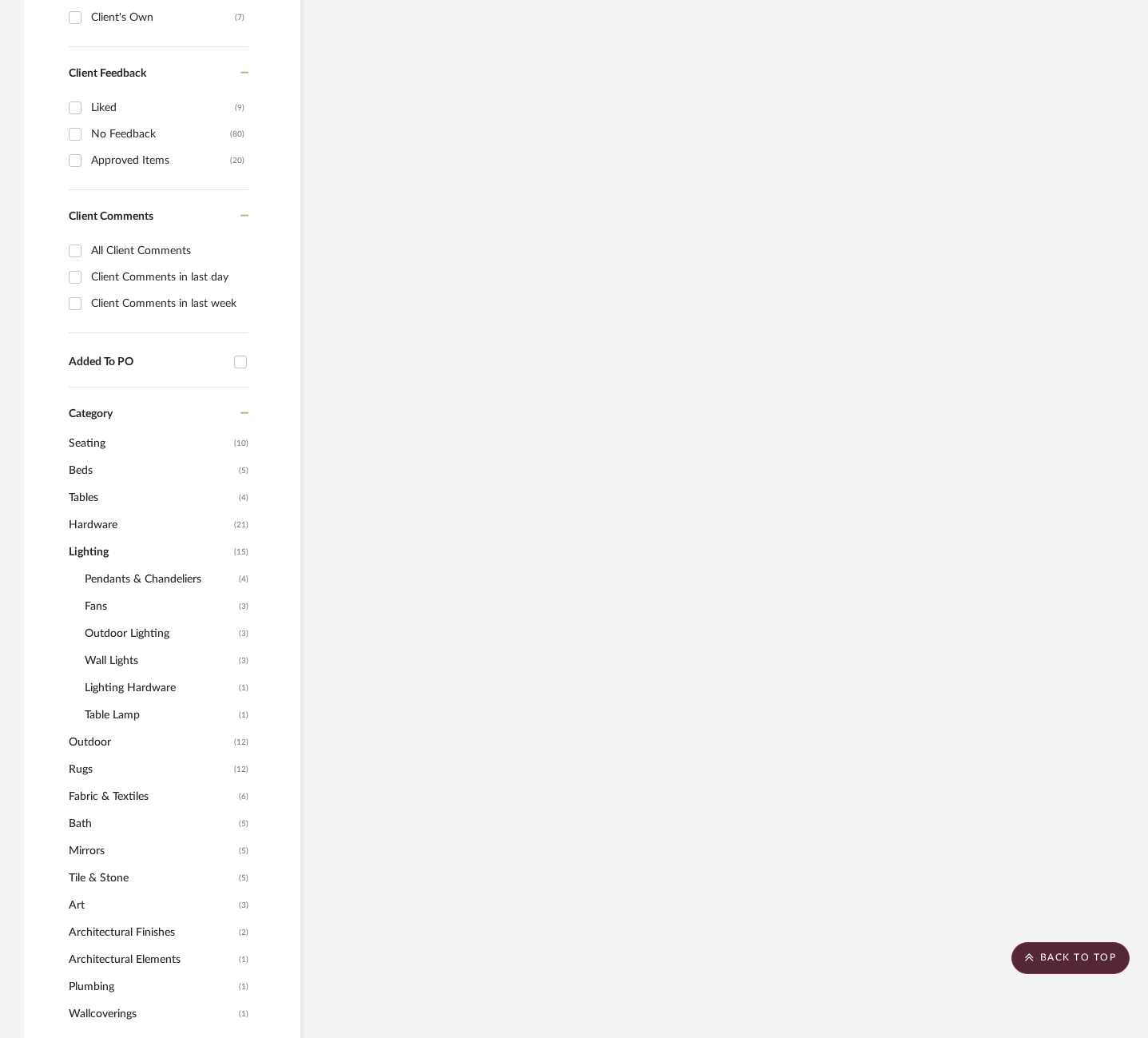
scroll to position [855, 0]
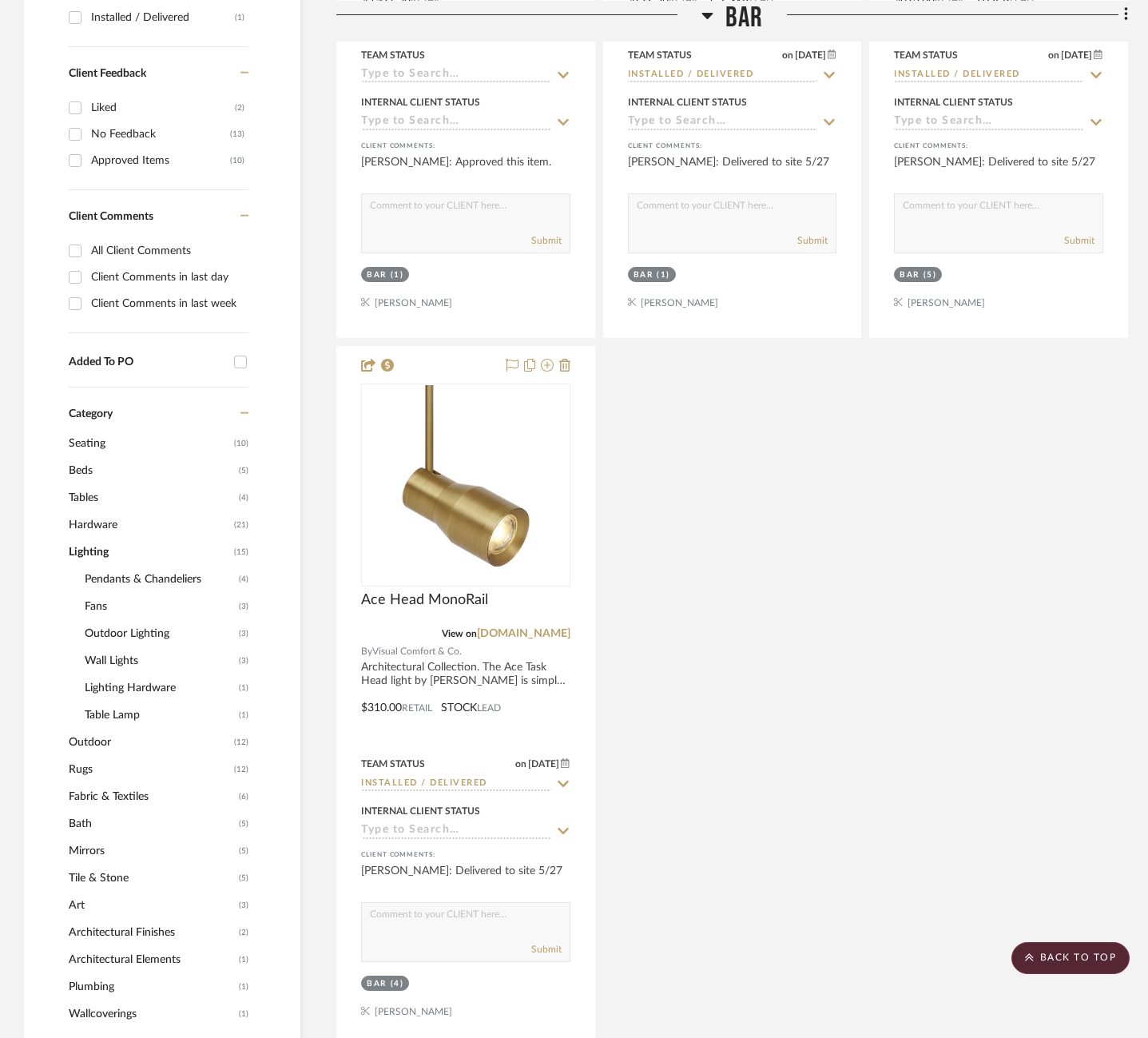
click at [95, 607] on span "Fans" at bounding box center [159, 606] width 150 height 27
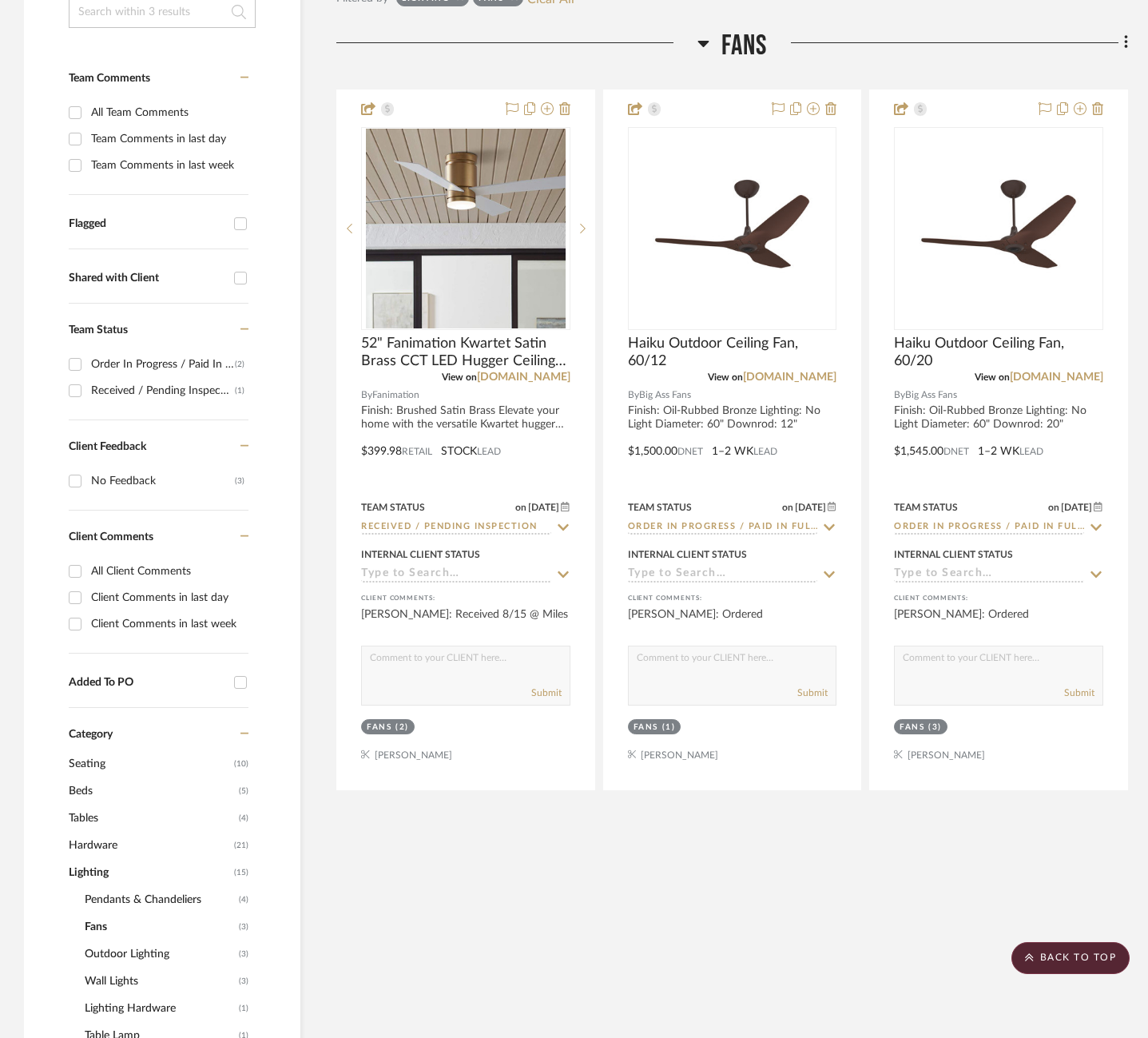
scroll to position [403, 0]
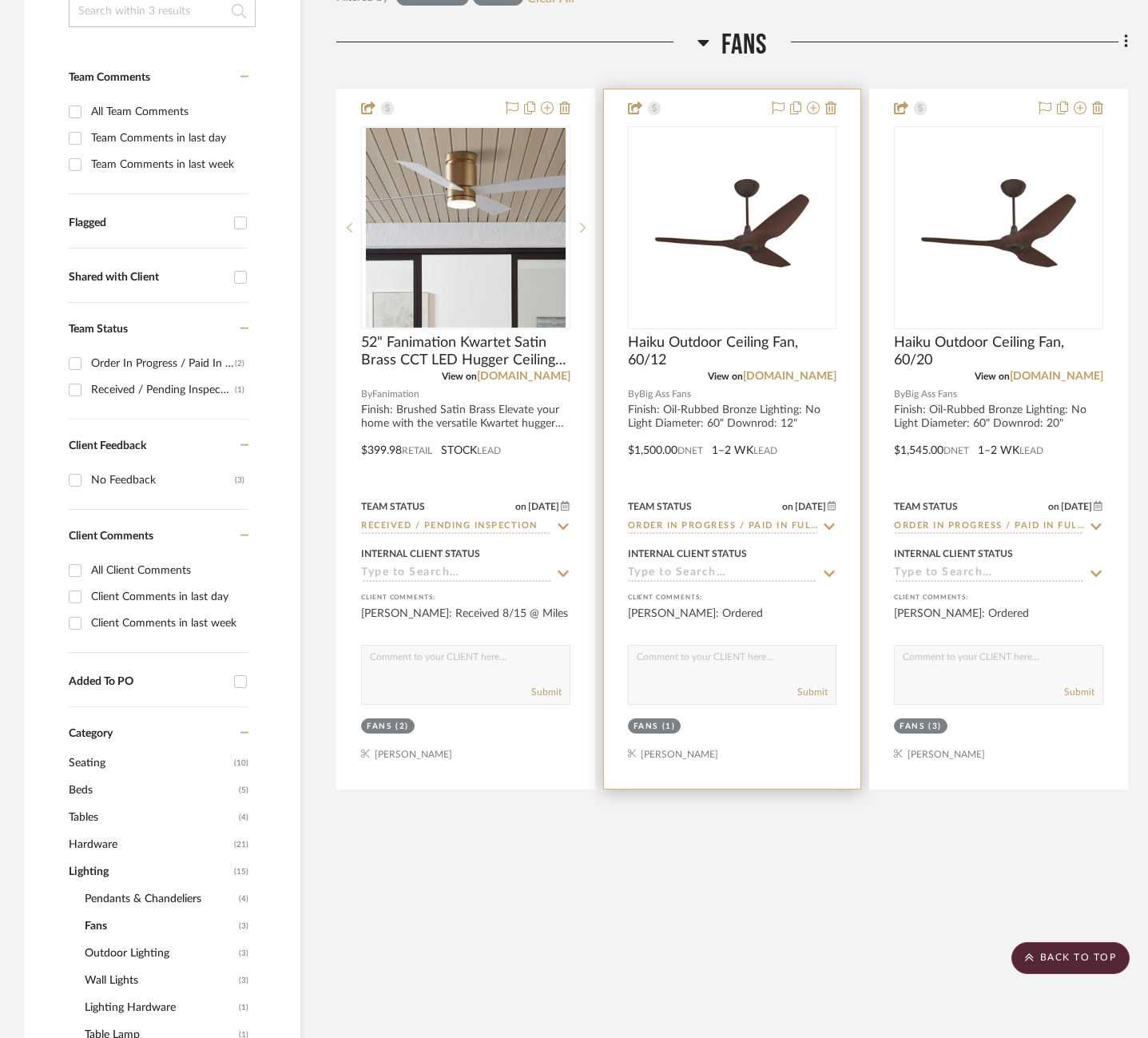
click at [831, 520] on icon at bounding box center [828, 527] width 14 height 13
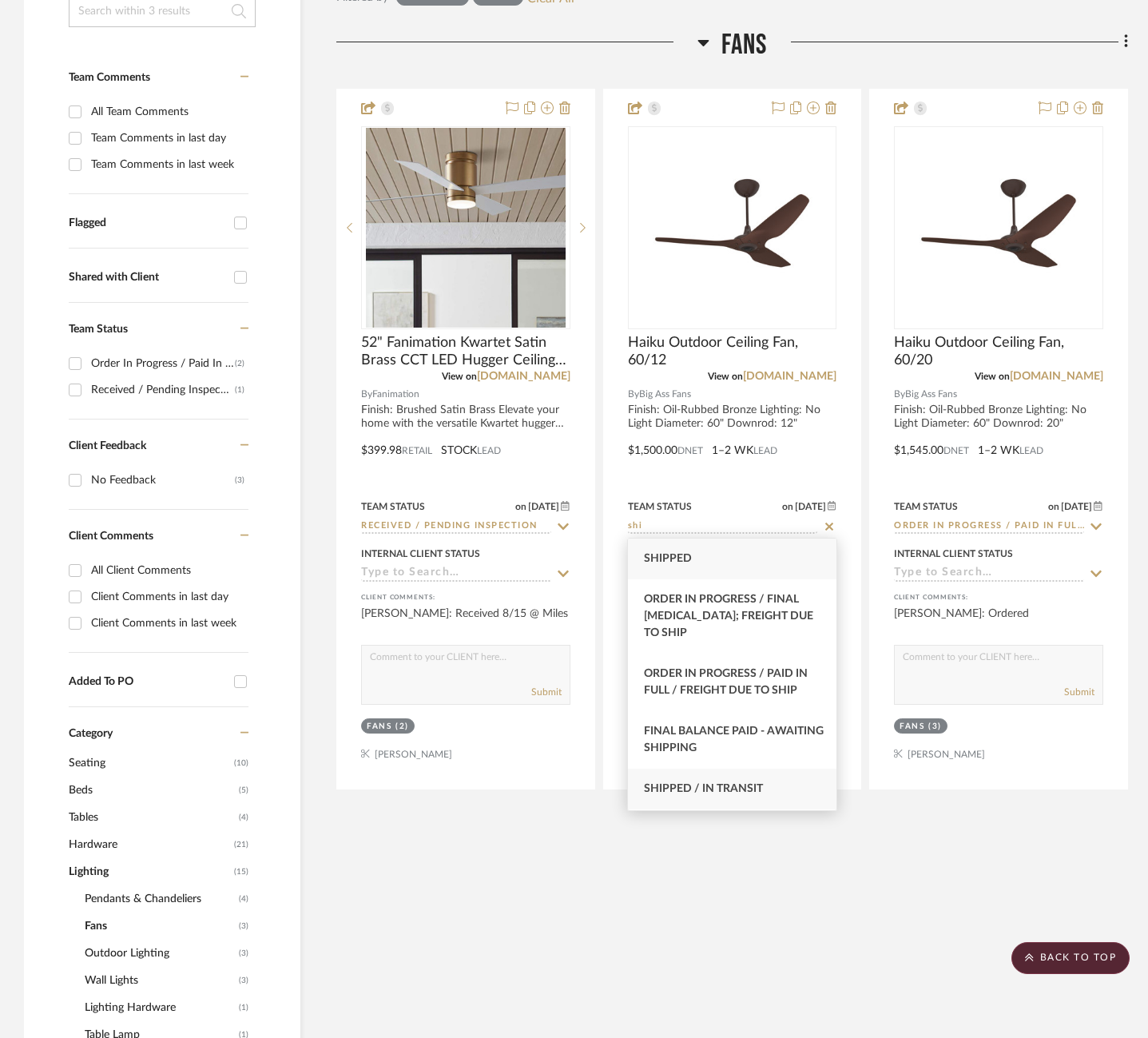
type input "shi"
click at [734, 783] on span "Shipped / In Transit" at bounding box center [703, 789] width 119 height 11
type input "[DATE]"
type input "Shipped / In Transit"
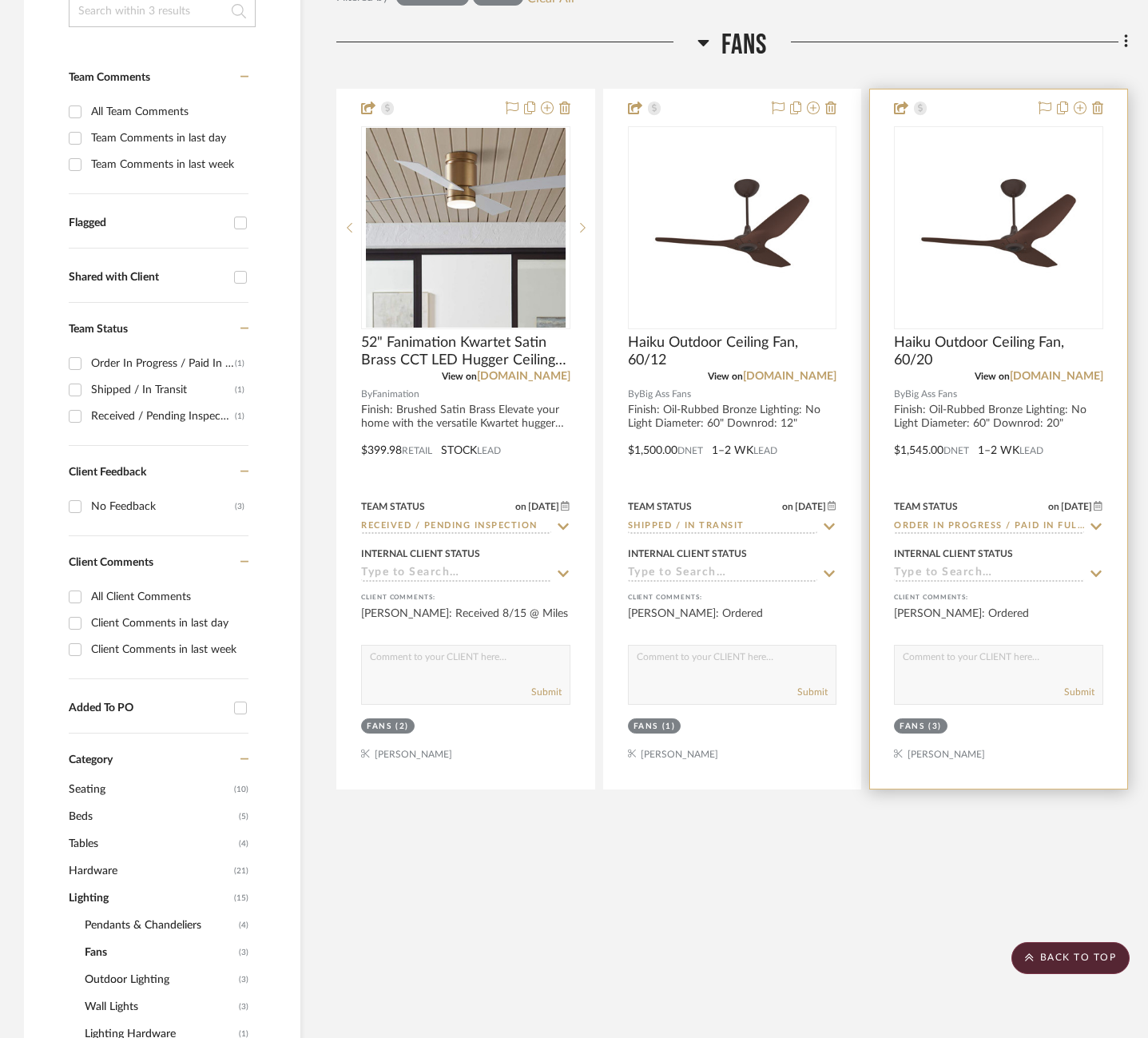
click at [1098, 526] on icon at bounding box center [1096, 527] width 14 height 13
type input "d"
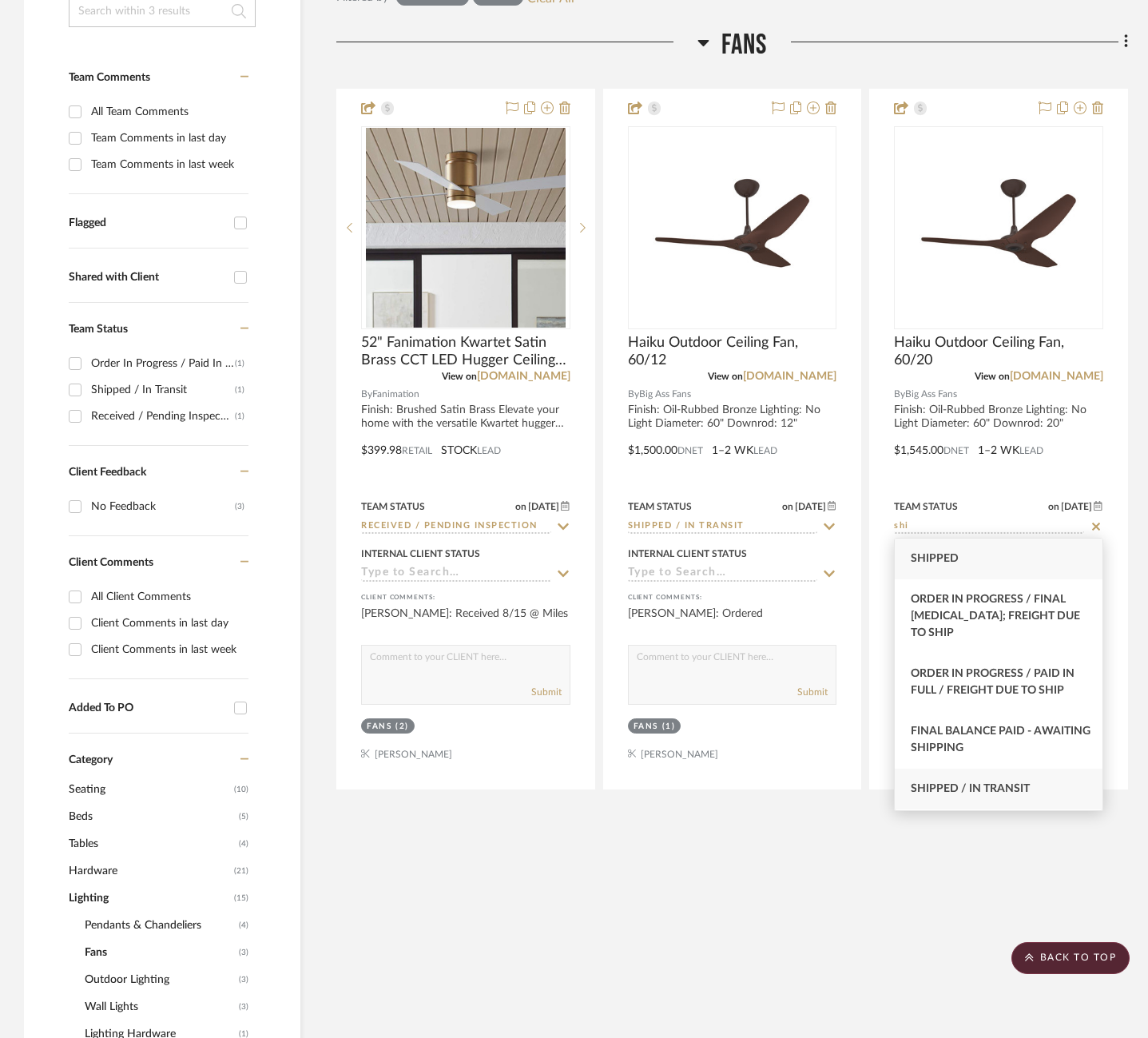
type input "shi"
click at [1012, 768] on div "Shipped / In Transit" at bounding box center [998, 789] width 208 height 41
type input "[DATE]"
type input "Shipped / In Transit"
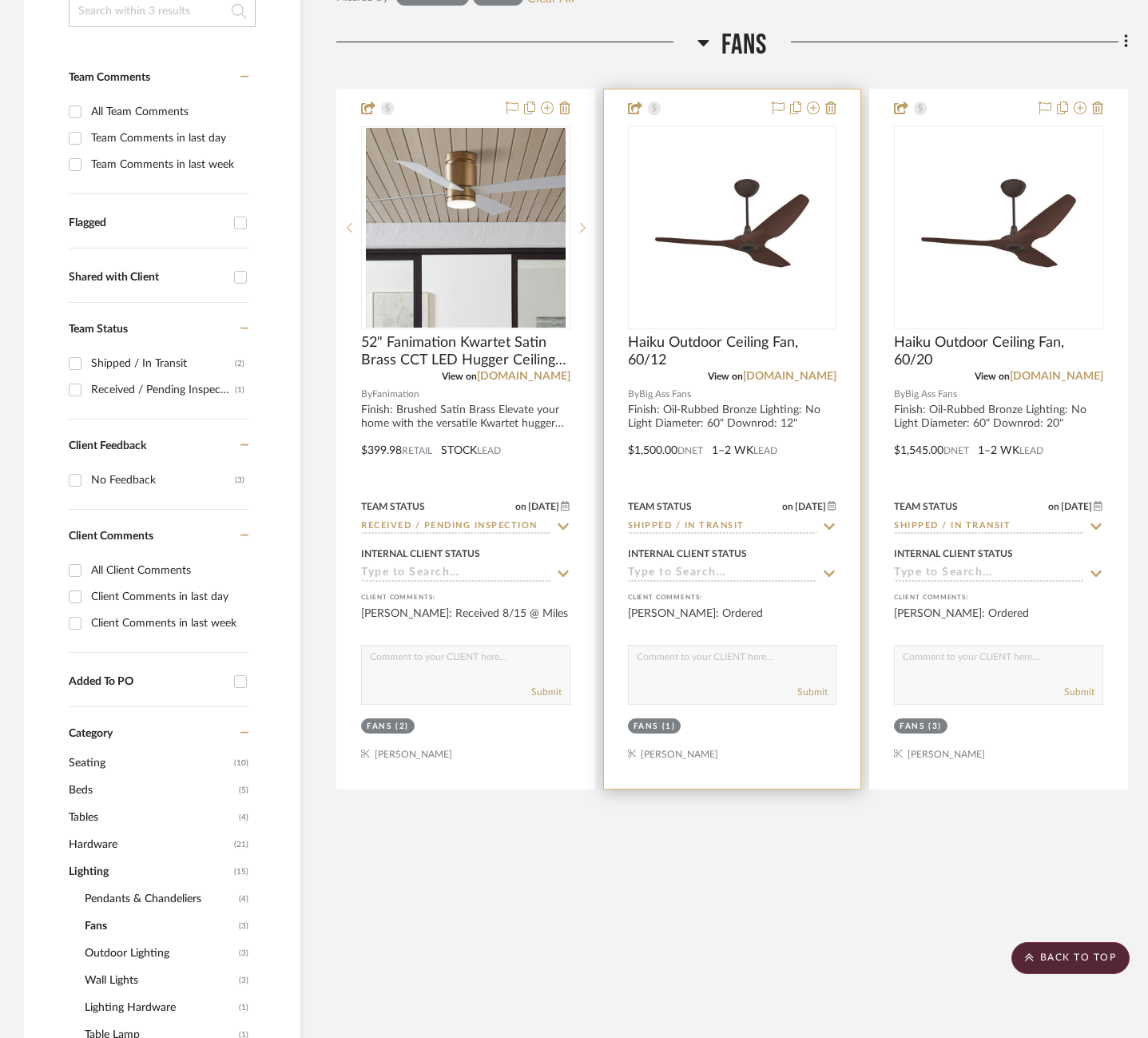
click at [0, 0] on div at bounding box center [0, 0] width 0 height 0
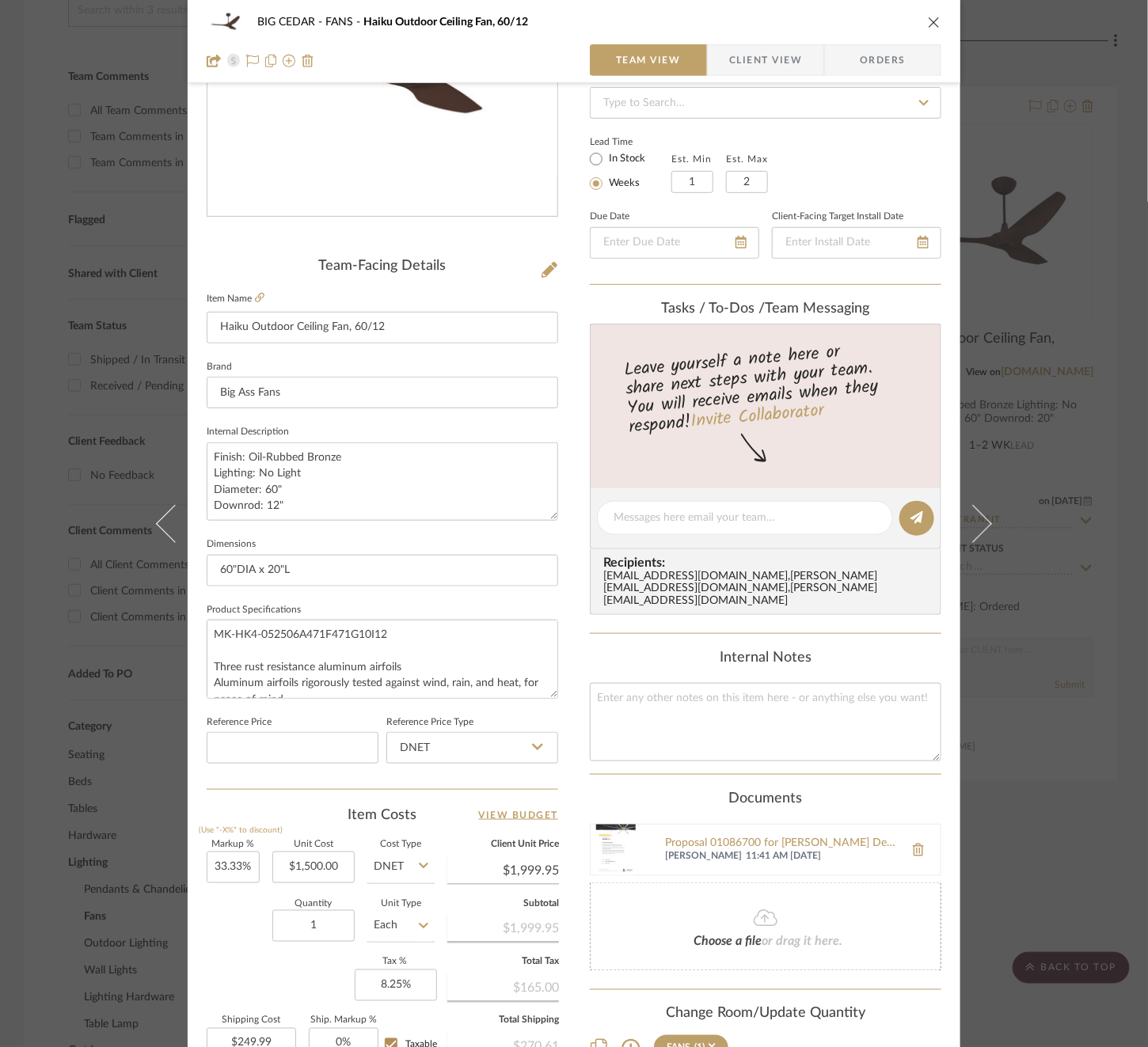
scroll to position [421, 0]
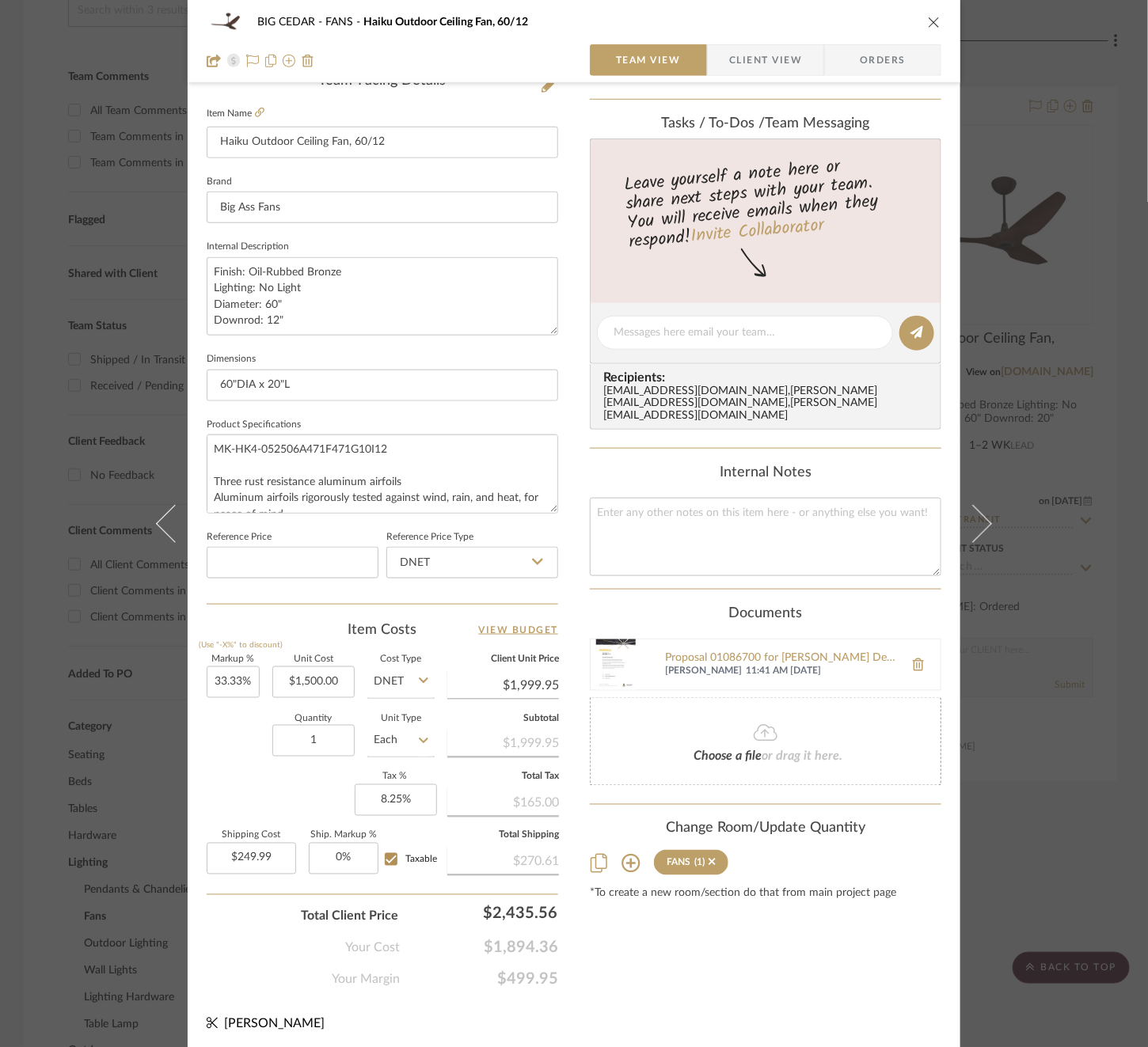
click at [735, 57] on span "Client View" at bounding box center [765, 60] width 73 height 32
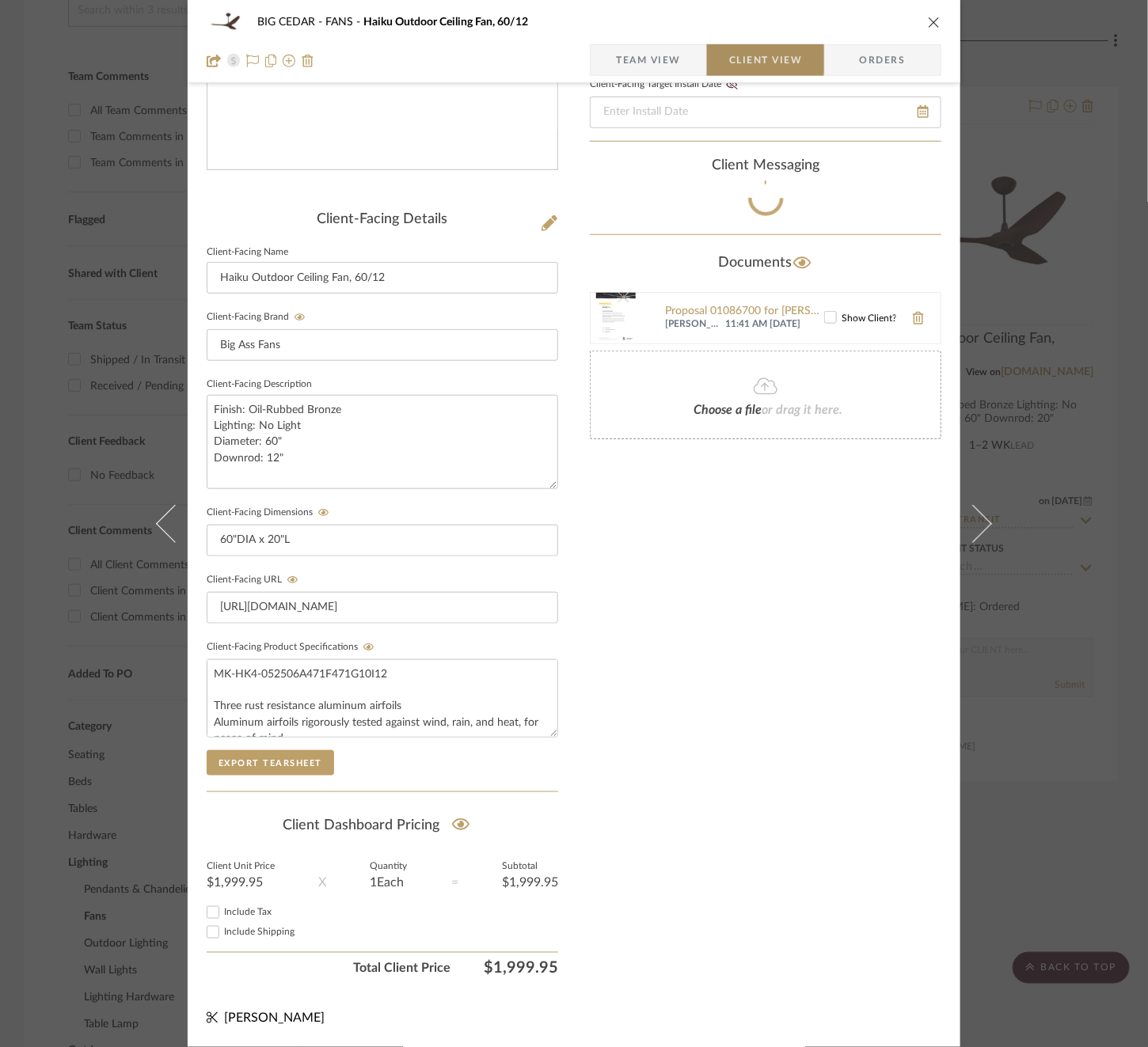
scroll to position [276, 0]
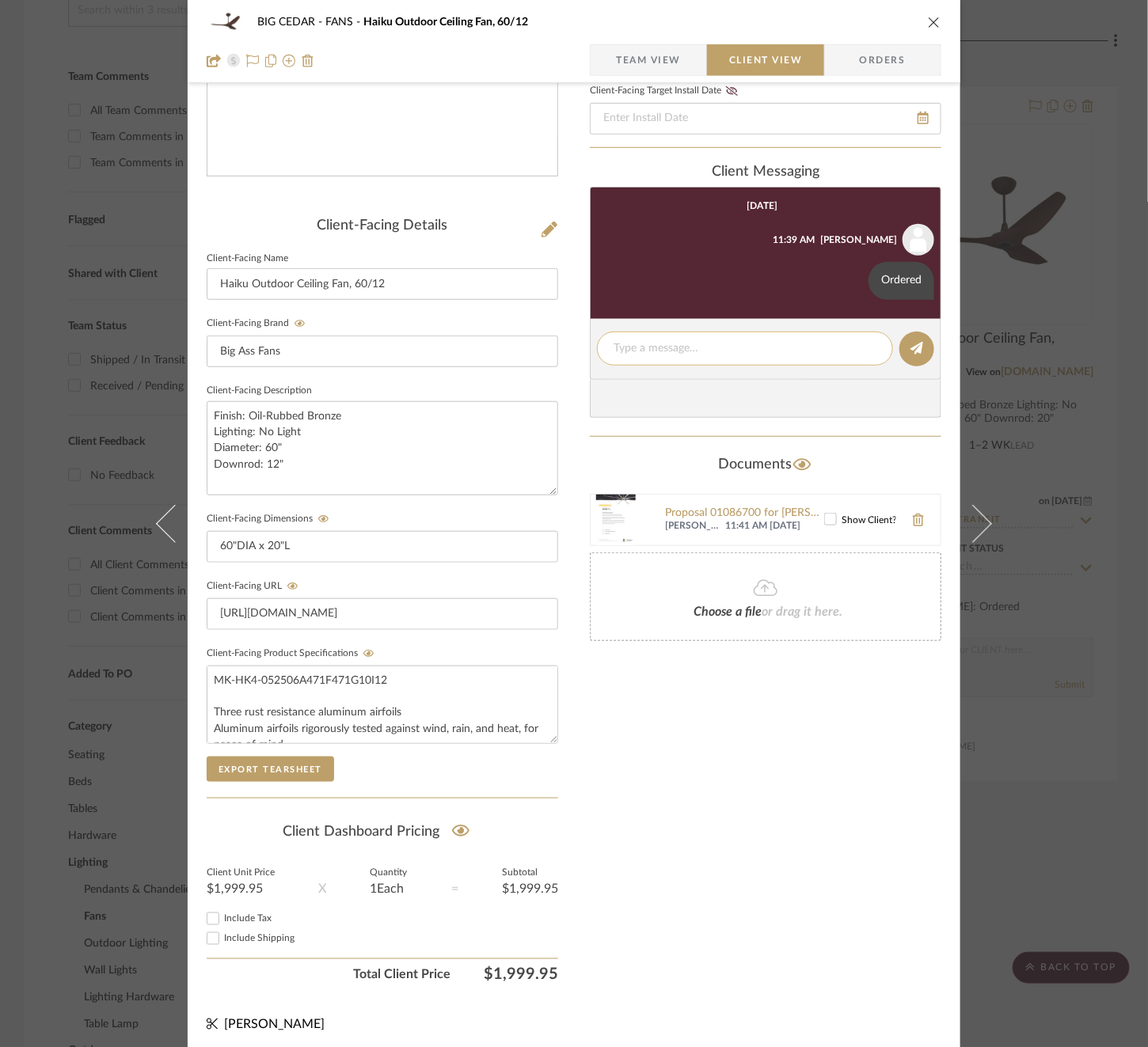
click at [703, 332] on div at bounding box center [745, 349] width 296 height 34
click at [693, 361] on div at bounding box center [745, 349] width 296 height 34
click at [693, 343] on textarea at bounding box center [745, 349] width 262 height 17
type textarea "Shipped, estimated delivery 8/27"
click at [924, 332] on editor-of-message "Shipped, estimated delivery 8/27" at bounding box center [765, 350] width 351 height 61
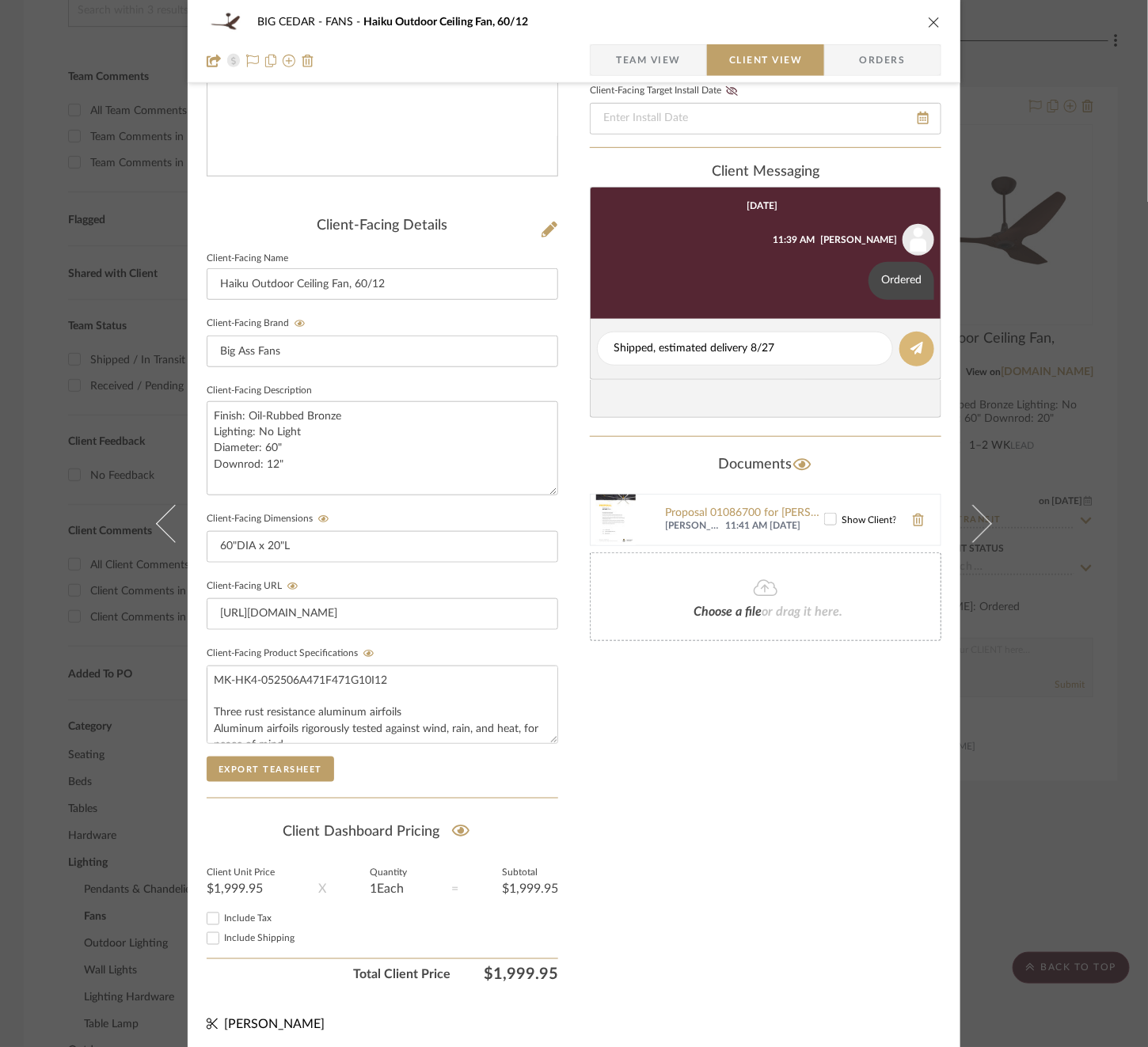
click at [919, 340] on button at bounding box center [917, 350] width 35 height 35
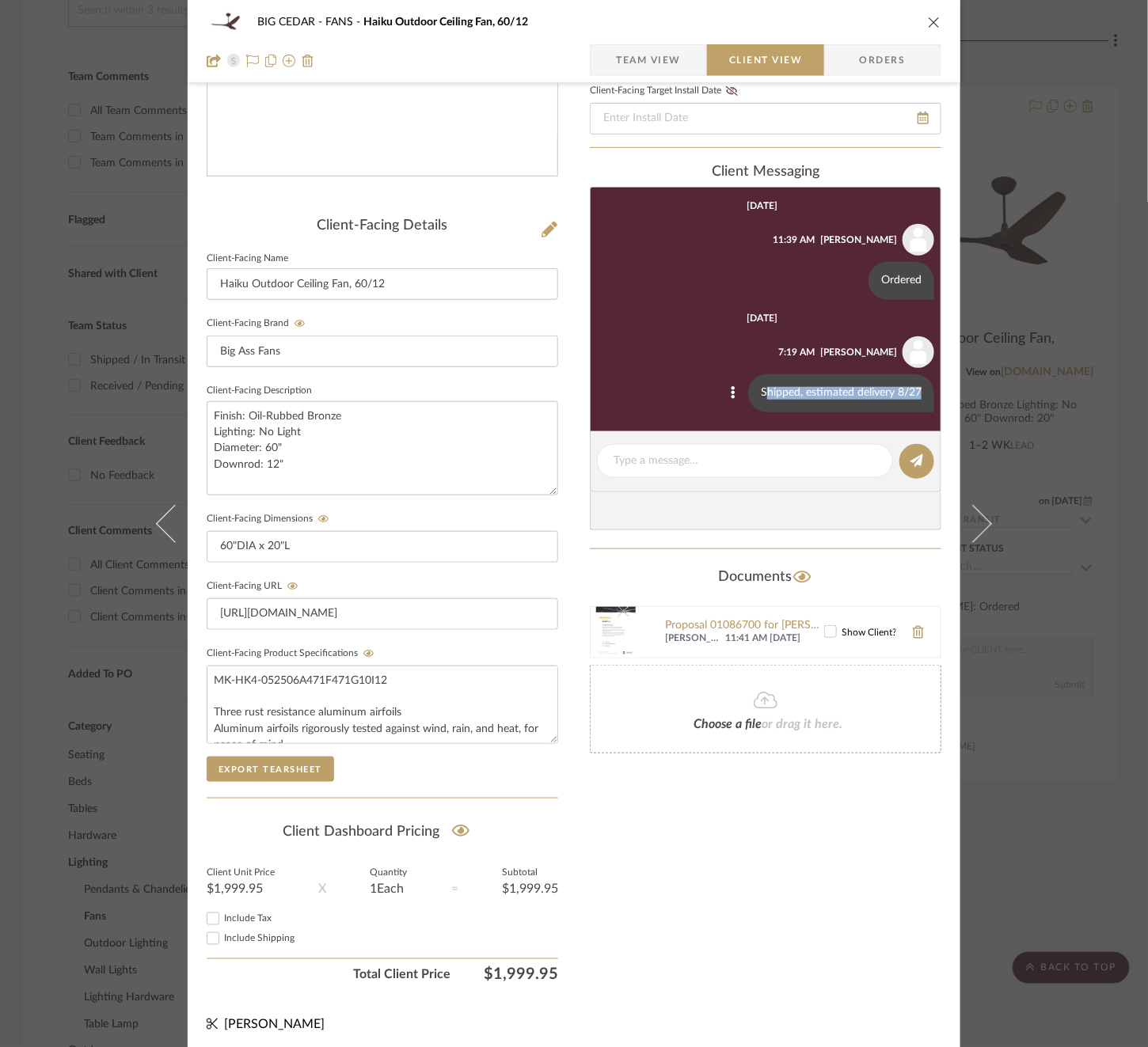
drag, startPoint x: 759, startPoint y: 392, endPoint x: 919, endPoint y: 387, distance: 160.1
click at [919, 387] on div "Shipped, estimated delivery 8/27" at bounding box center [841, 393] width 186 height 38
click at [1023, 372] on div "BIG CEDAR FANS Haiku Outdoor Ceiling Fan, 60/12 Team View Client View Orders Cl…" at bounding box center [574, 523] width 1148 height 1047
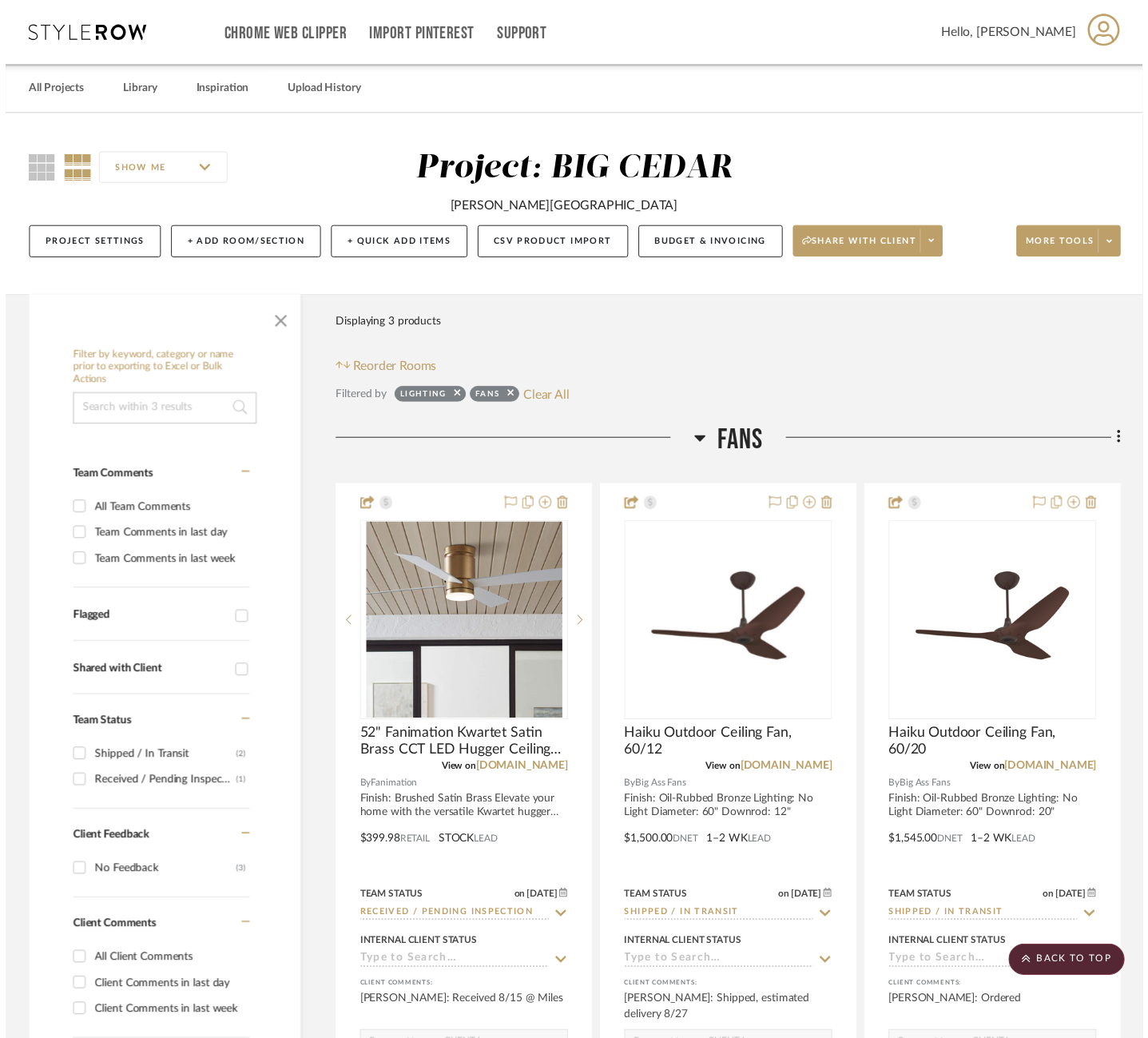
scroll to position [403, 0]
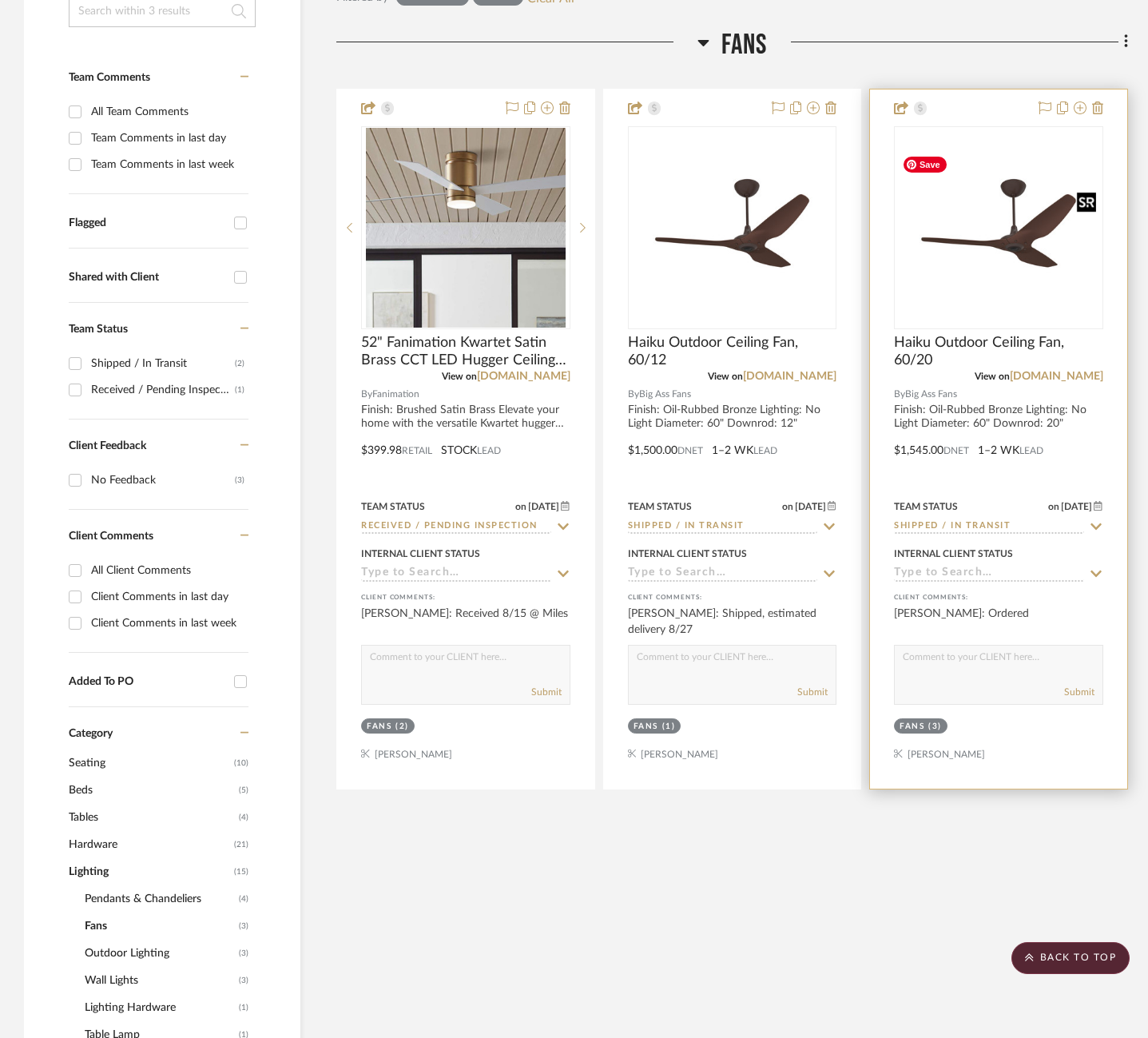
click at [1005, 277] on img "0" at bounding box center [998, 227] width 206 height 155
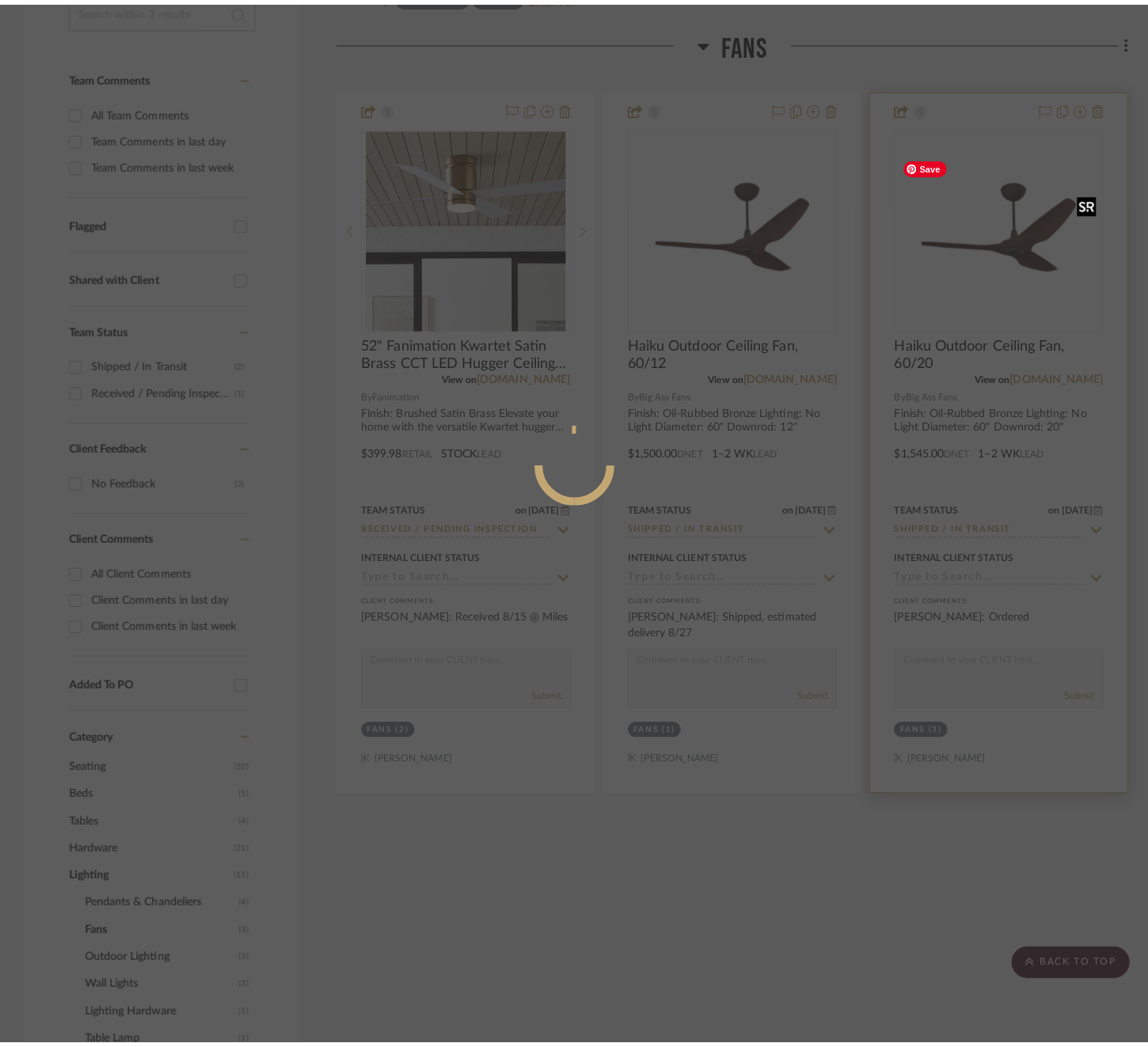
scroll to position [0, 0]
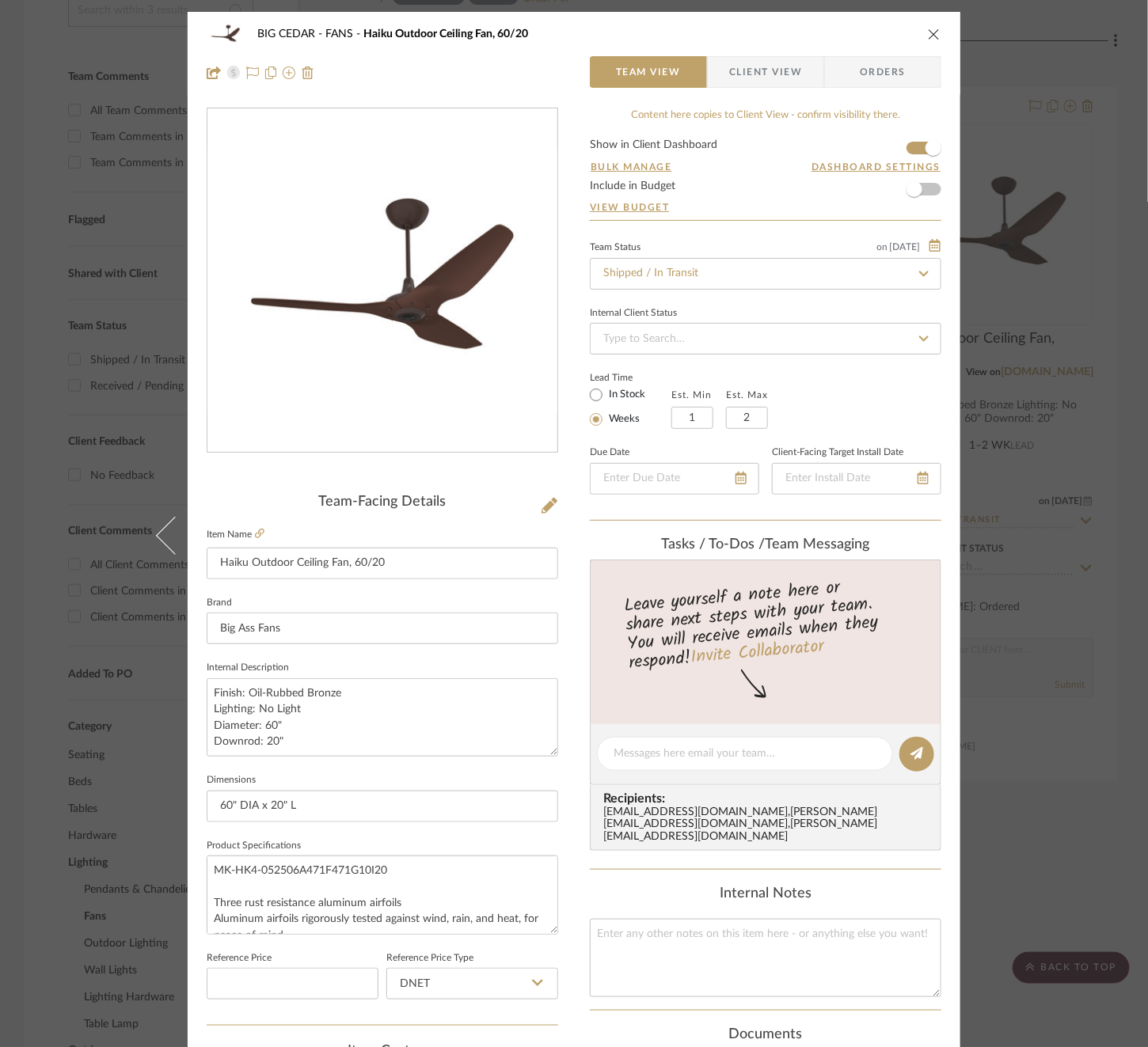
click at [752, 87] on span "Client View" at bounding box center [765, 72] width 73 height 32
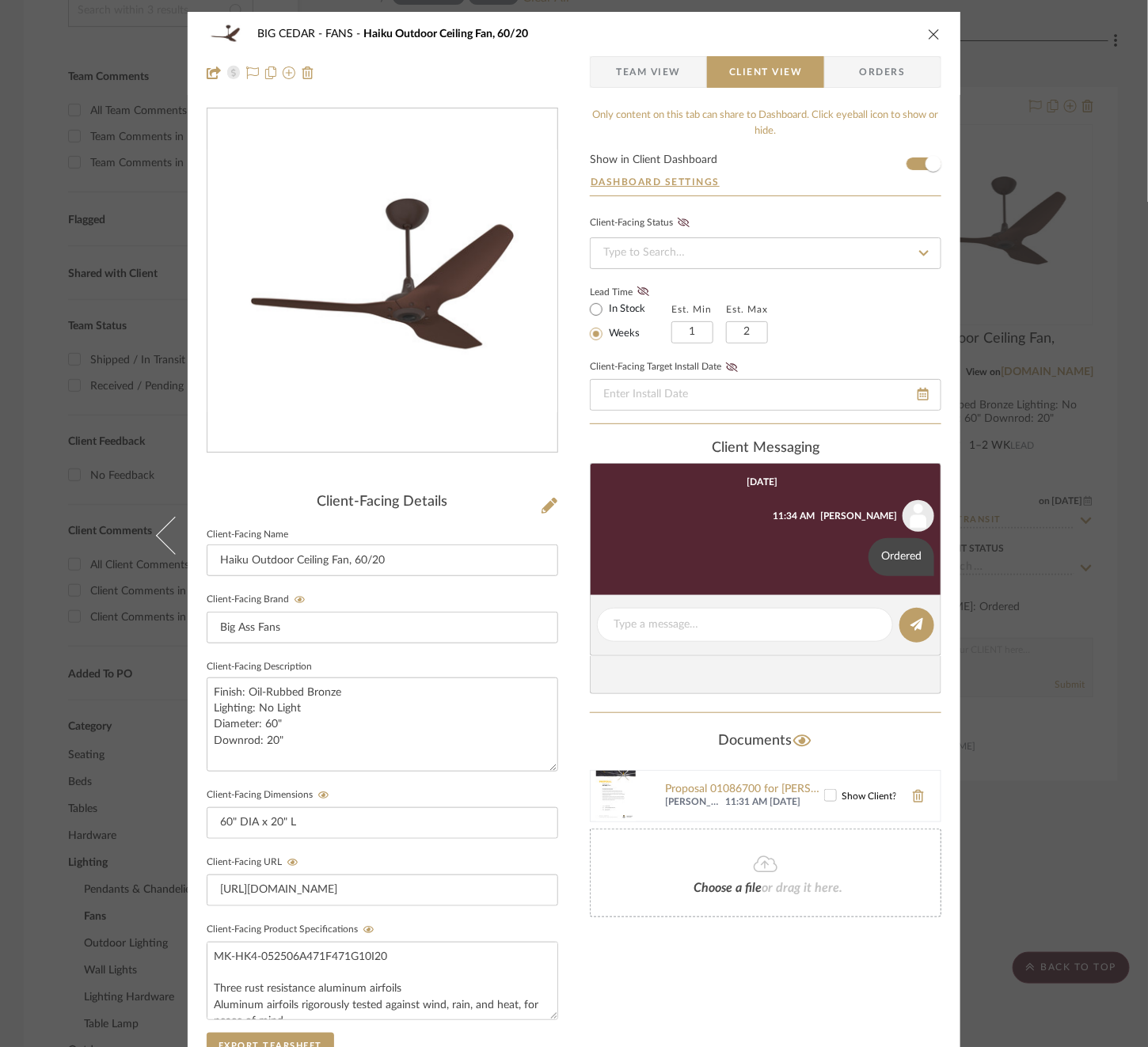
click at [729, 642] on editor-of-message at bounding box center [765, 626] width 351 height 61
click at [717, 621] on textarea at bounding box center [745, 625] width 262 height 17
type textarea "Shipped, estimated delivery 8/27"
click at [916, 608] on button at bounding box center [917, 626] width 35 height 35
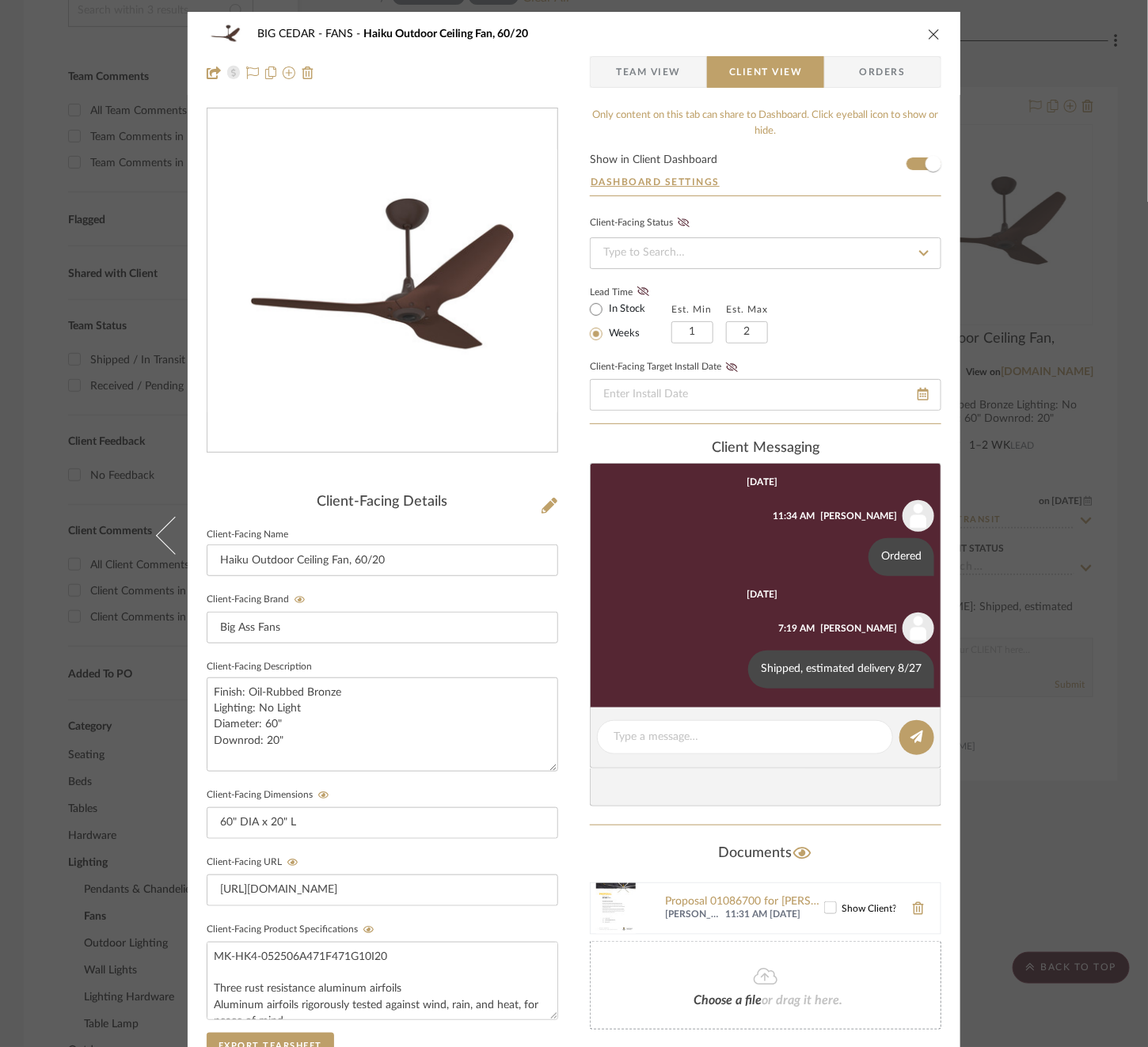
click at [1112, 503] on div "BIG CEDAR FANS Haiku Outdoor Ceiling Fan, 60/20 Team View Client View Orders Cl…" at bounding box center [574, 523] width 1148 height 1047
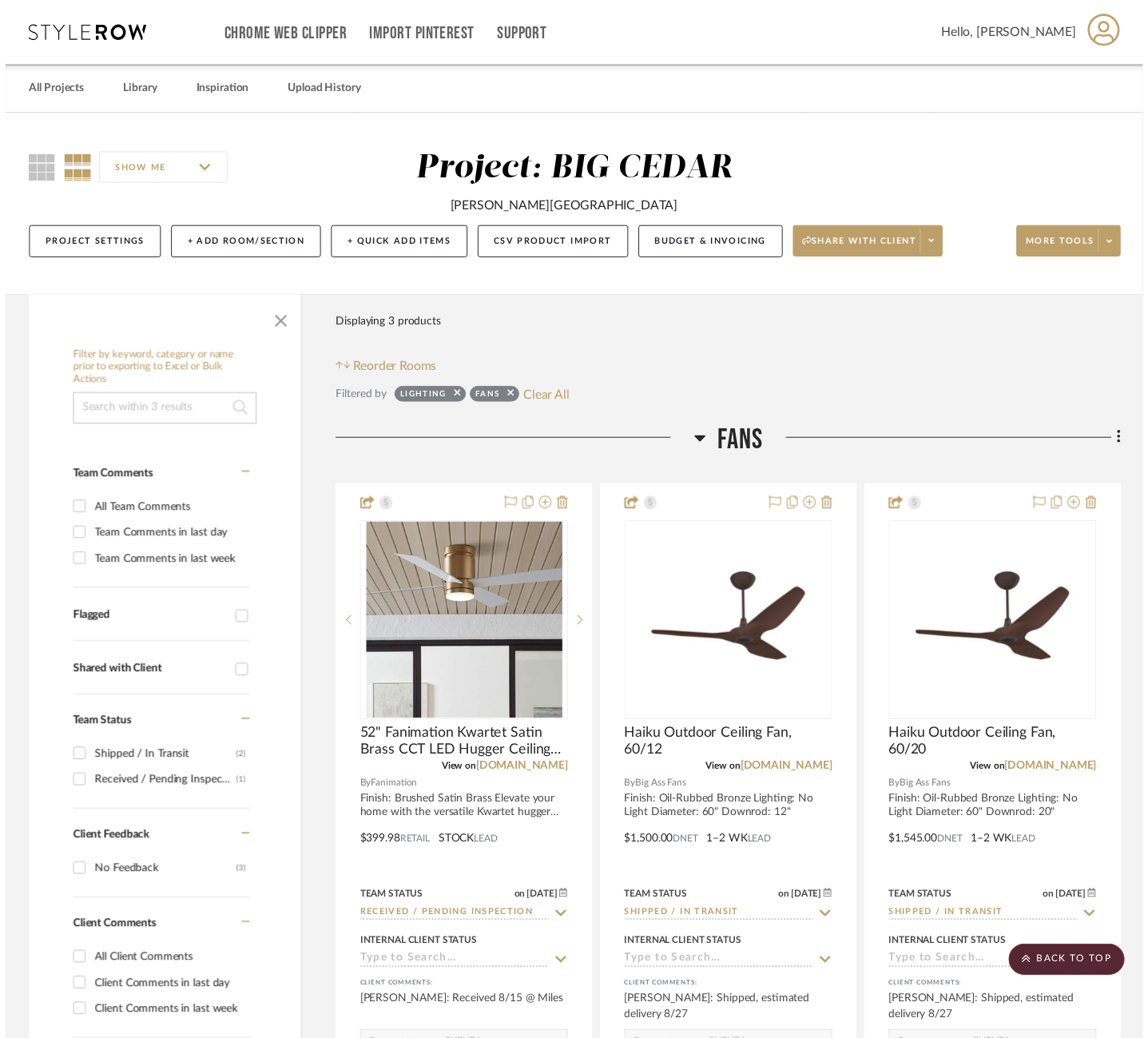
scroll to position [403, 0]
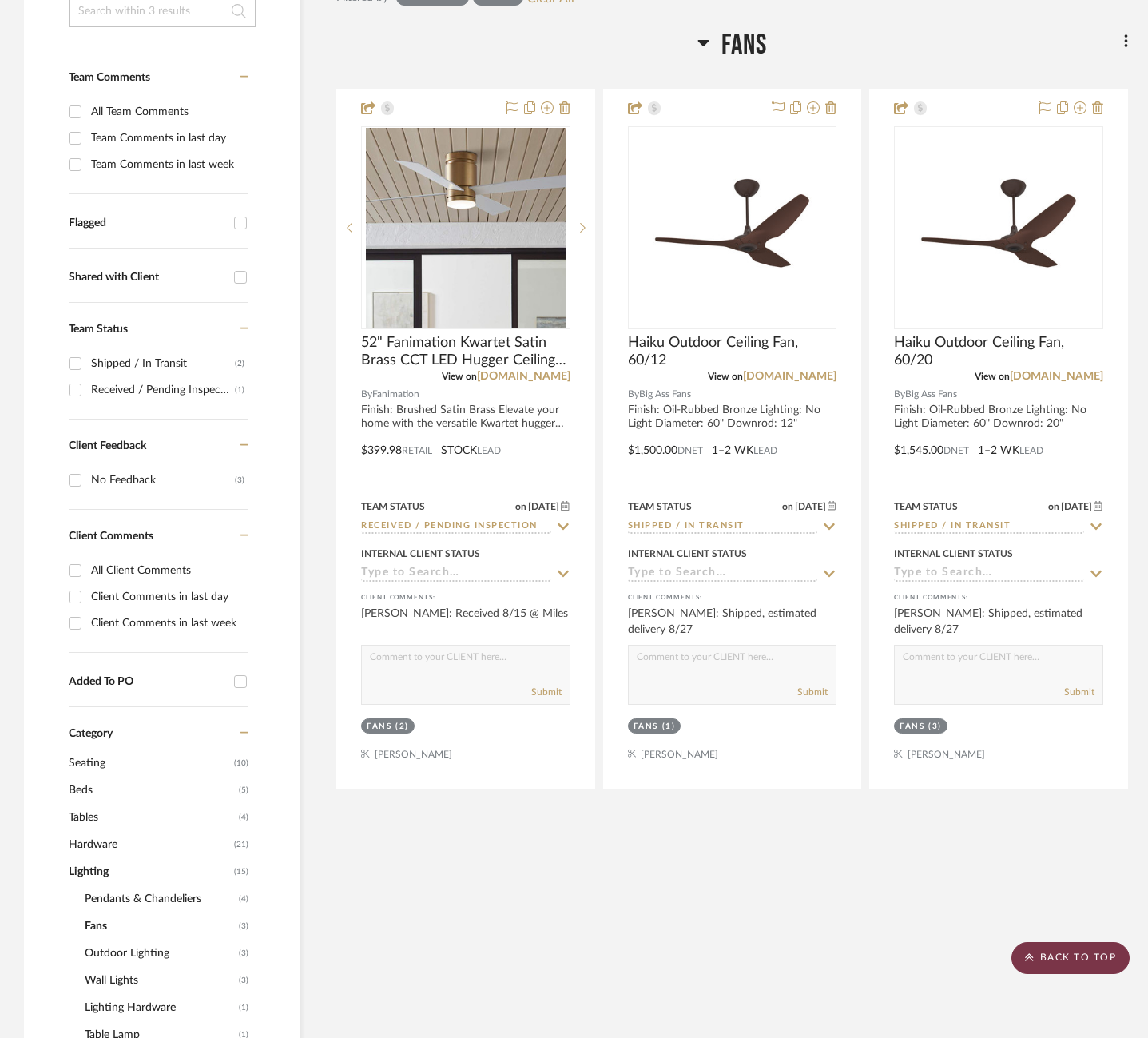
click at [1050, 968] on scroll-to-top-button "BACK TO TOP" at bounding box center [1070, 958] width 118 height 32
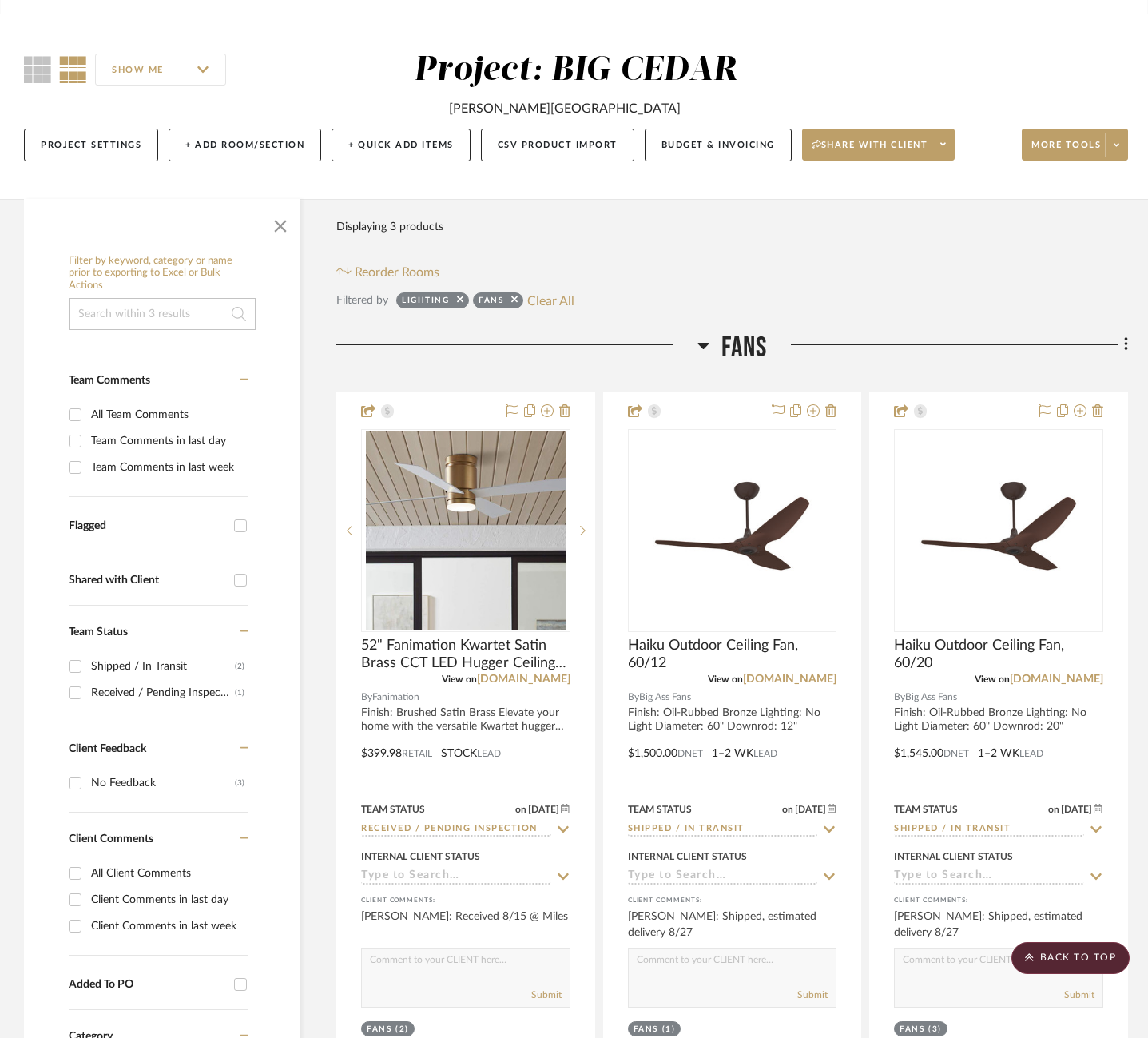
scroll to position [0, 0]
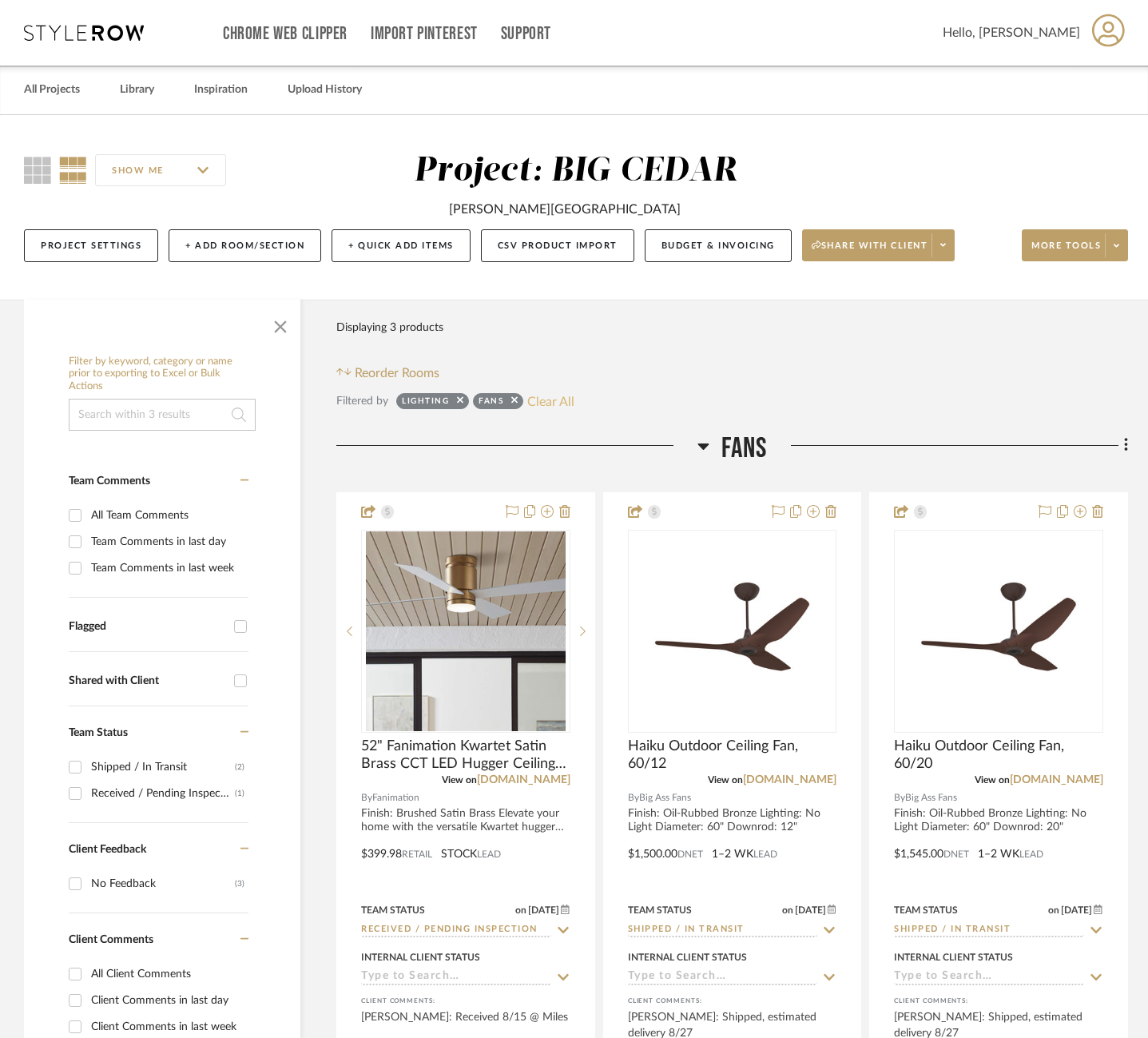
click at [548, 401] on button "Clear All" at bounding box center [550, 401] width 47 height 21
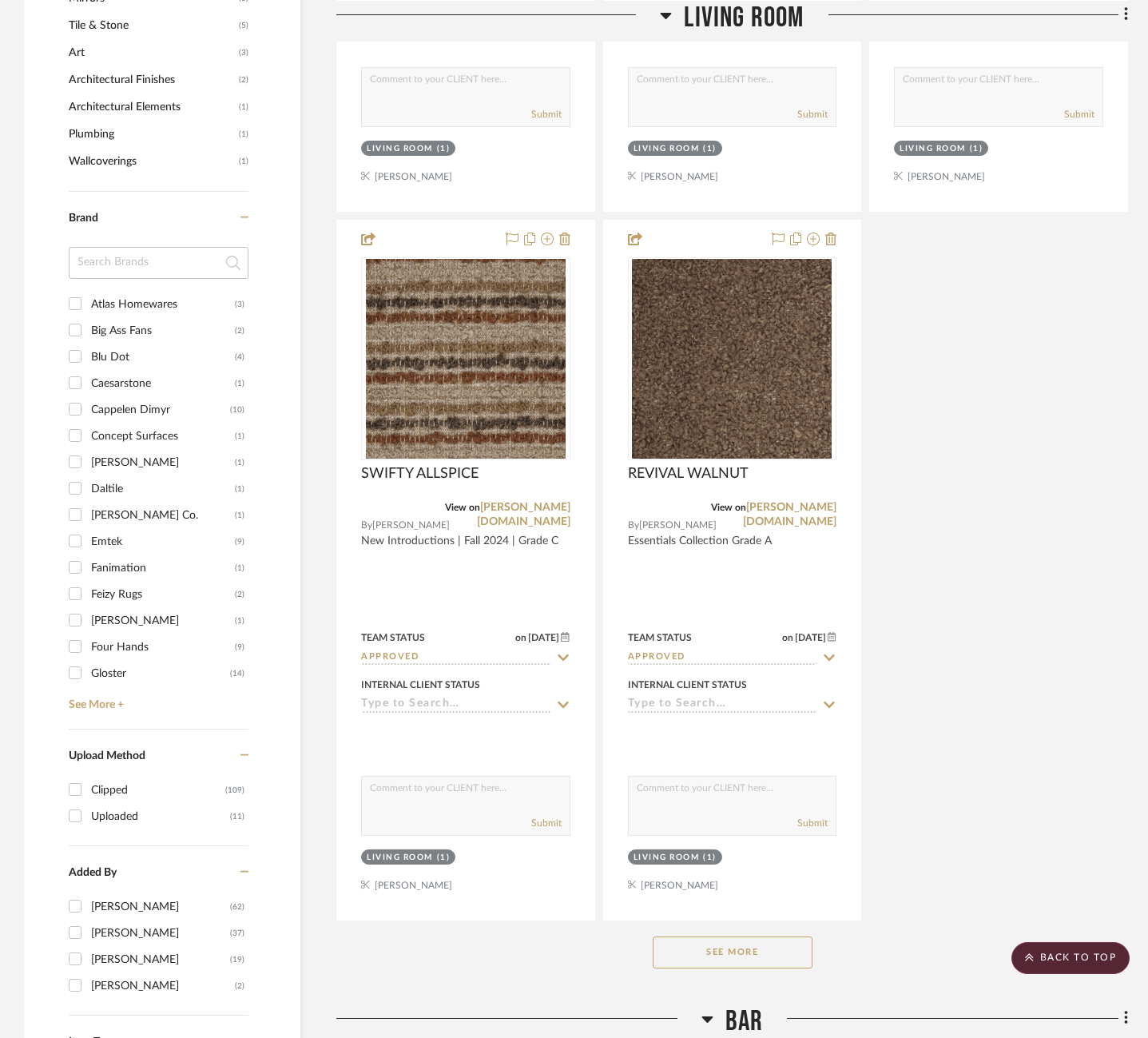
scroll to position [1695, 0]
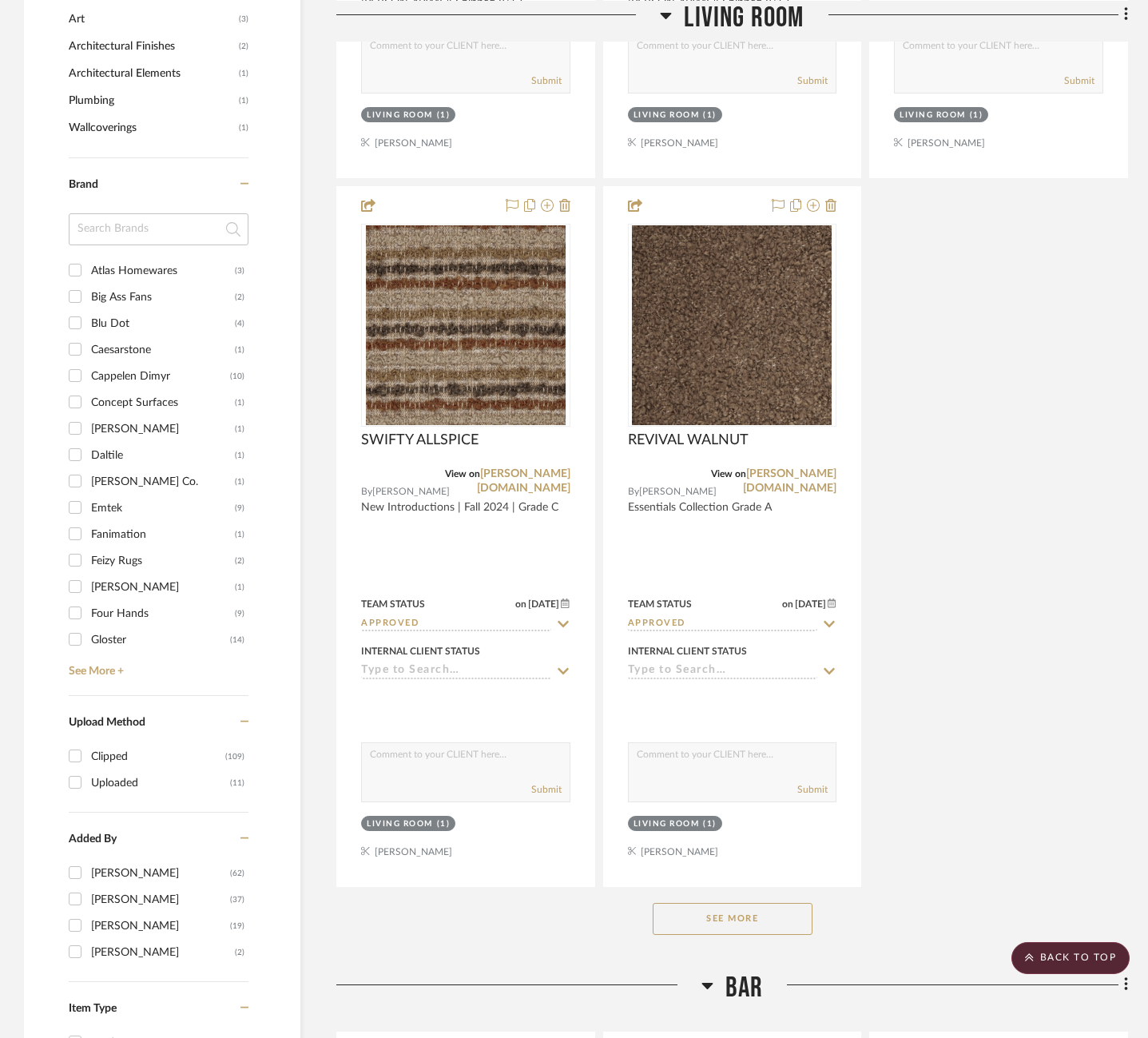
click at [744, 919] on button "See More" at bounding box center [732, 919] width 160 height 32
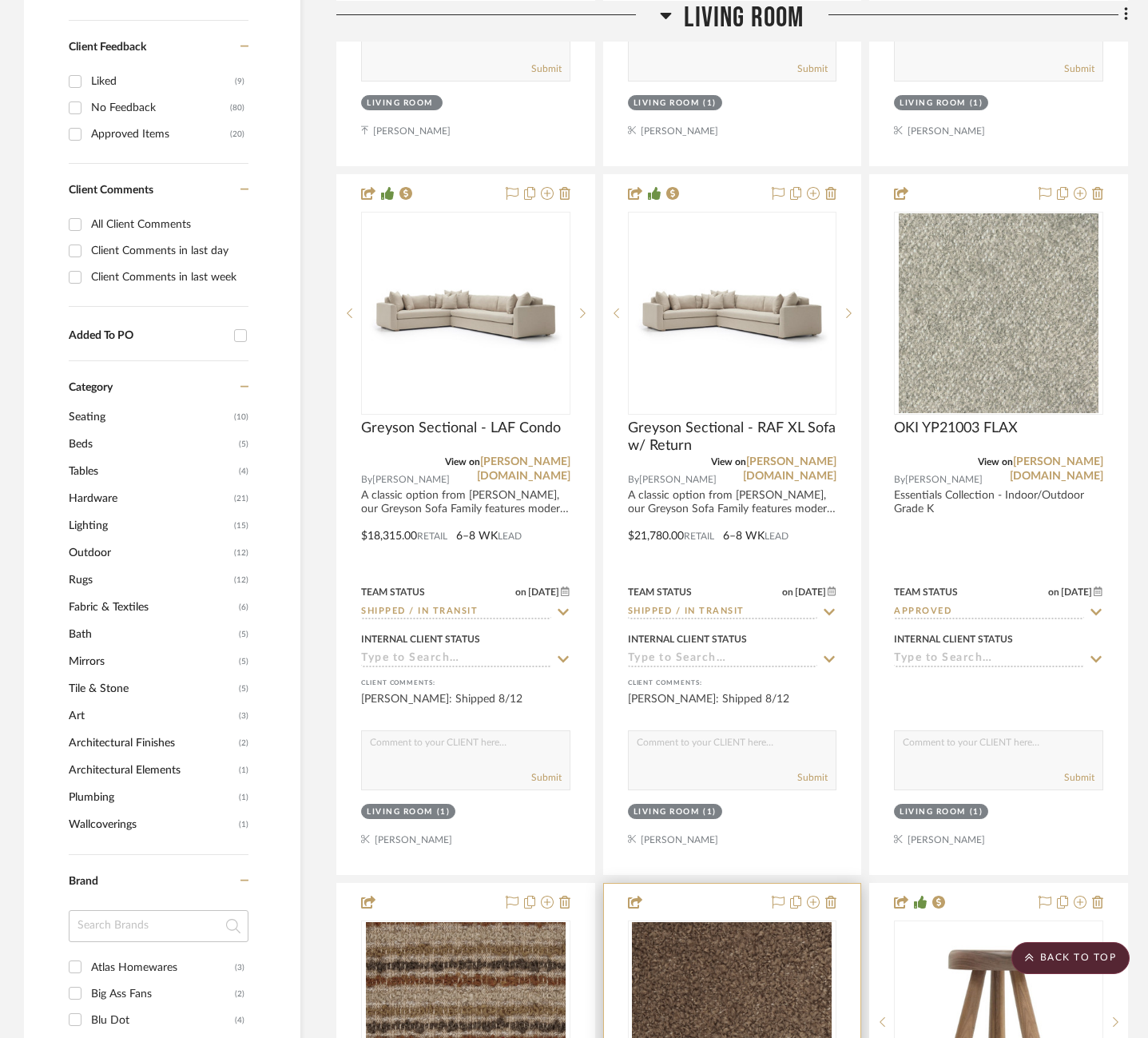
scroll to position [995, 0]
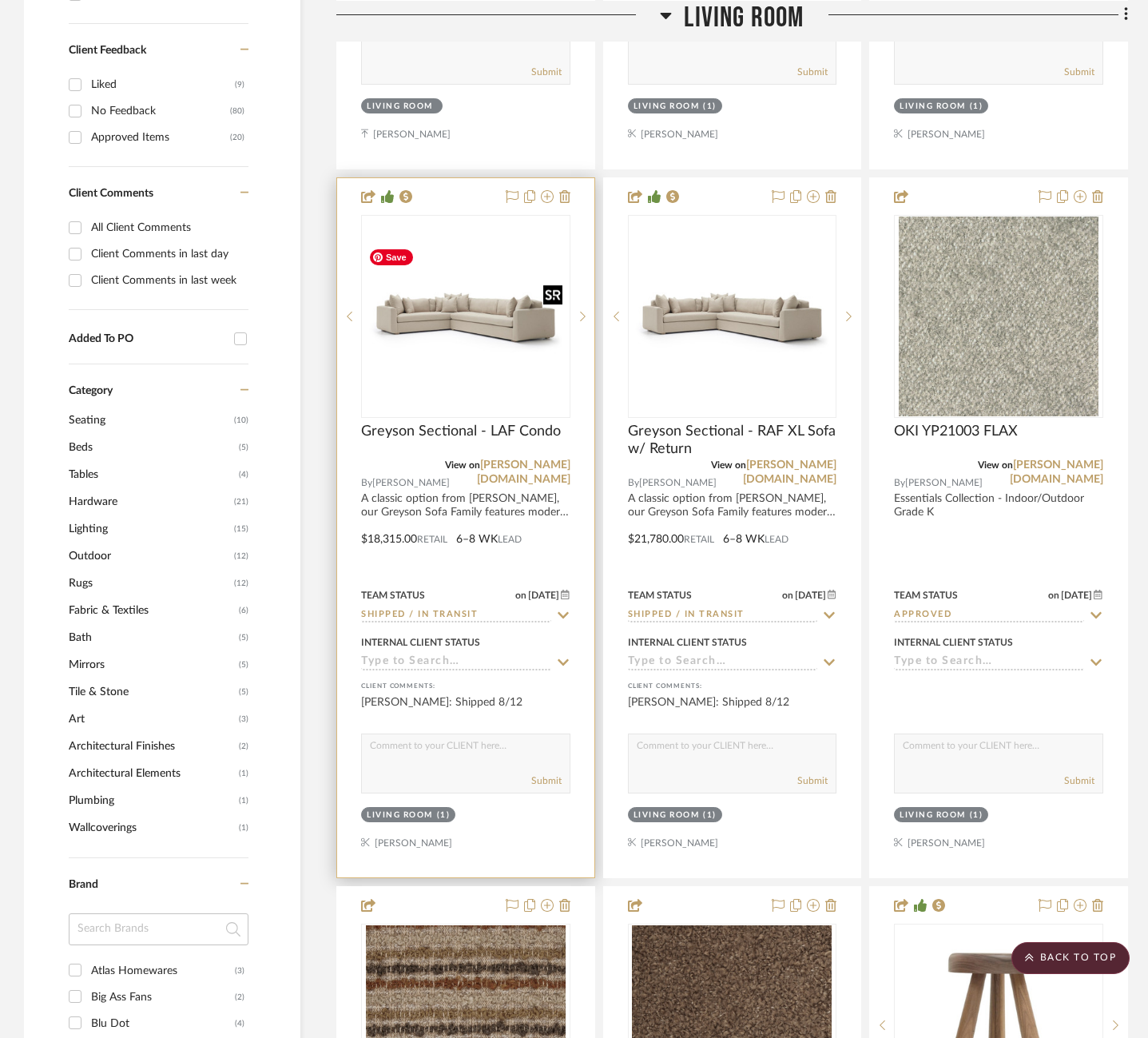
click at [0, 0] on img at bounding box center [0, 0] width 0 height 0
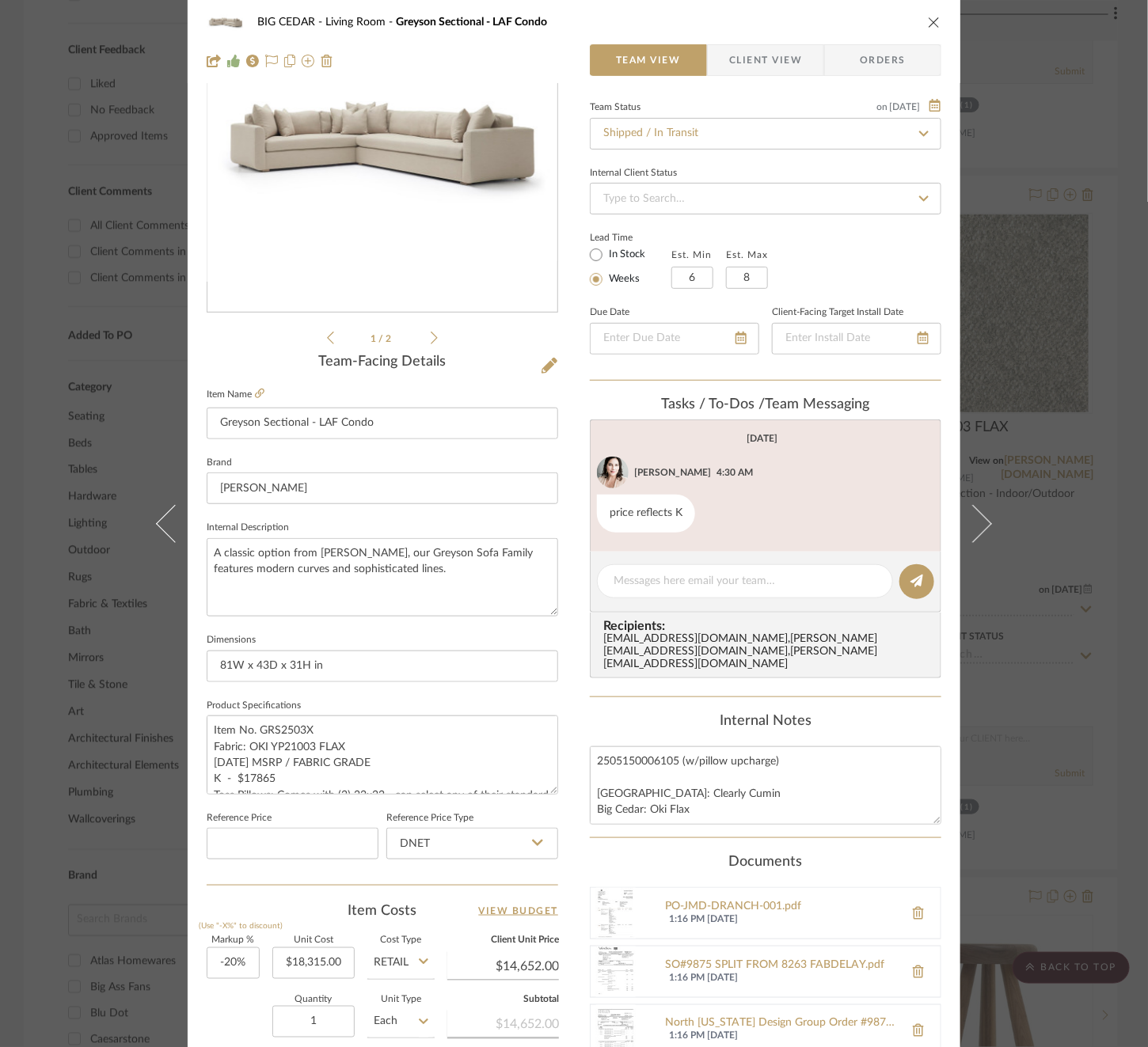
scroll to position [144, 0]
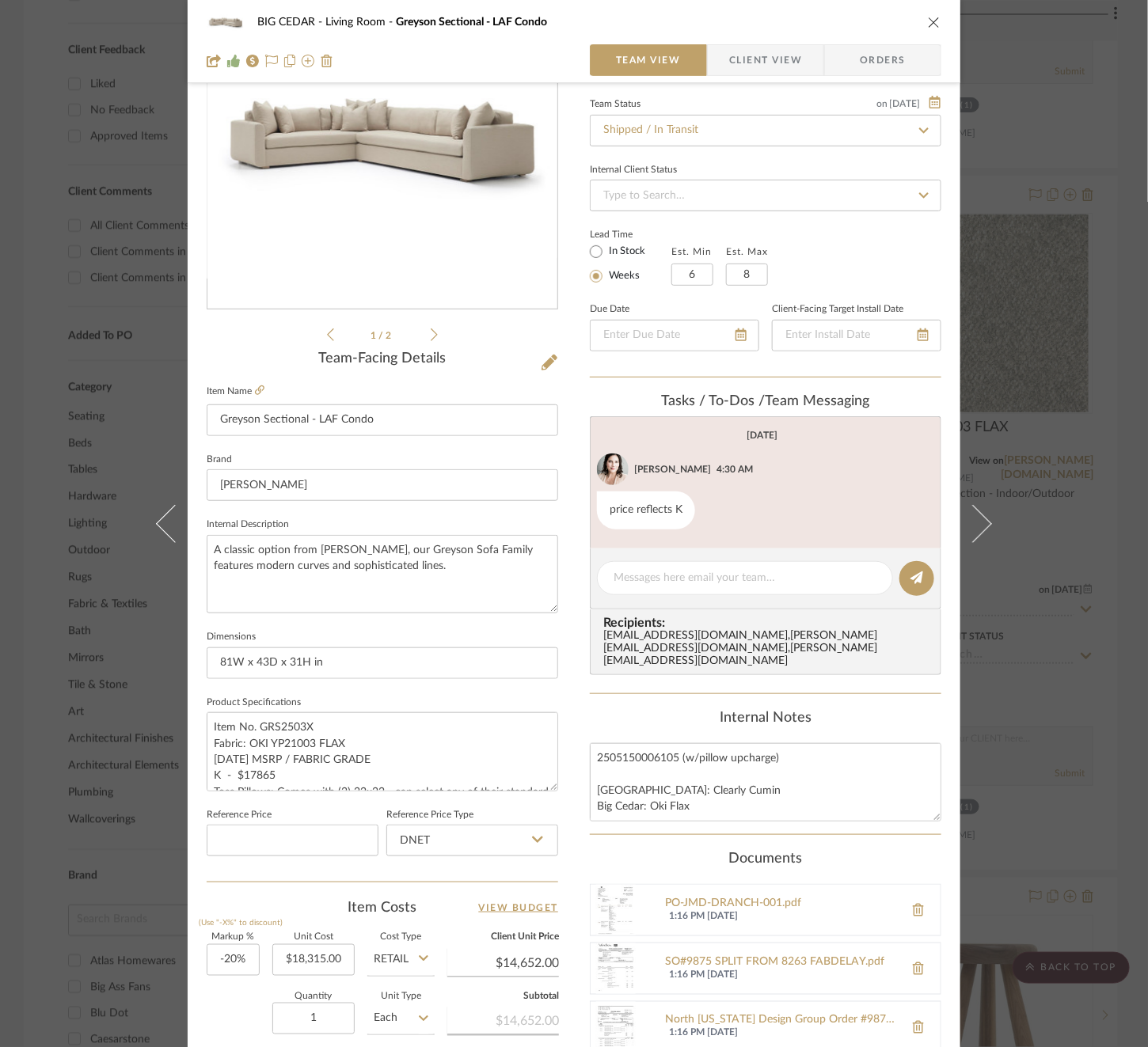
click at [770, 61] on span "Client View" at bounding box center [765, 60] width 73 height 32
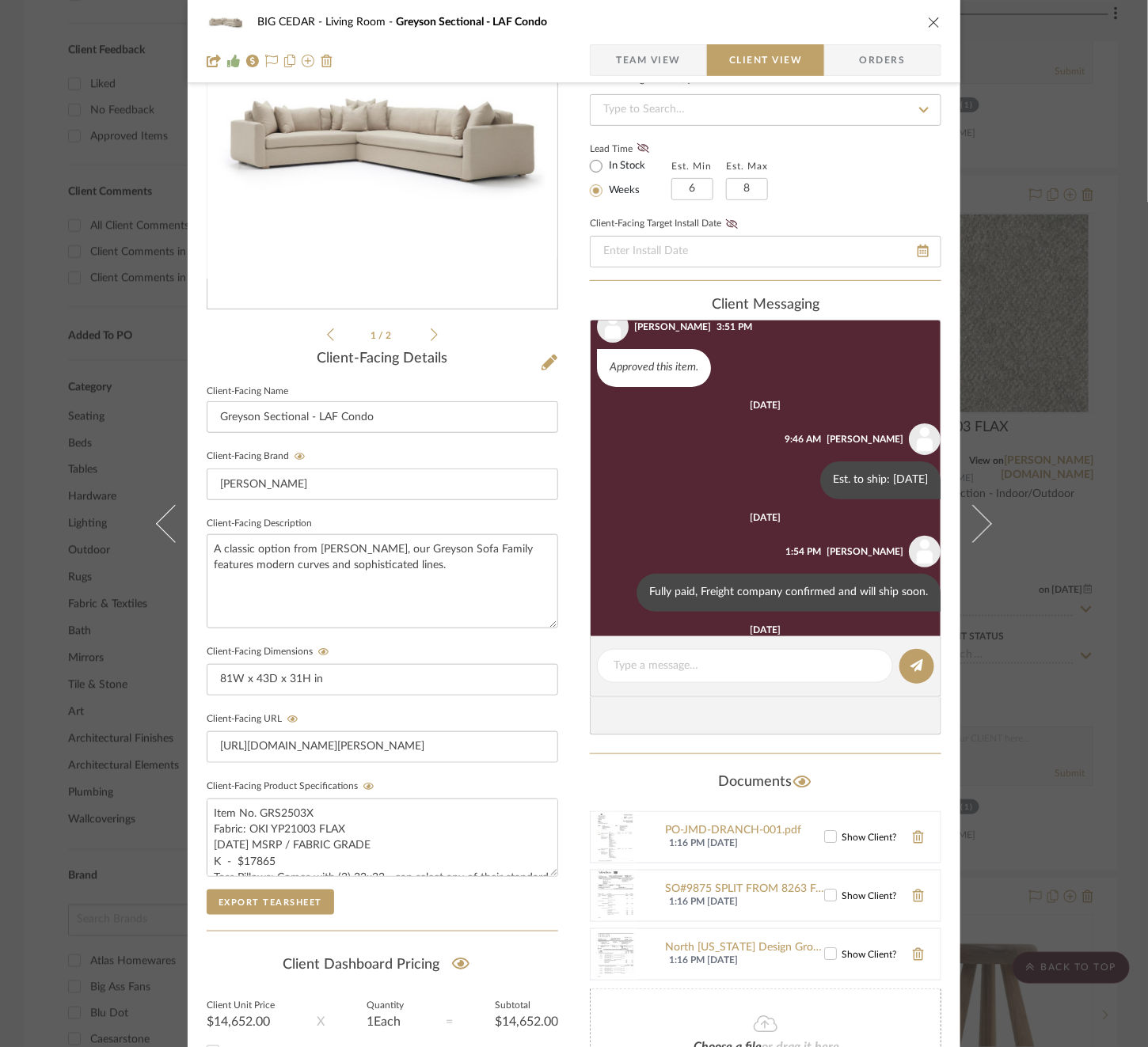
scroll to position [236, 0]
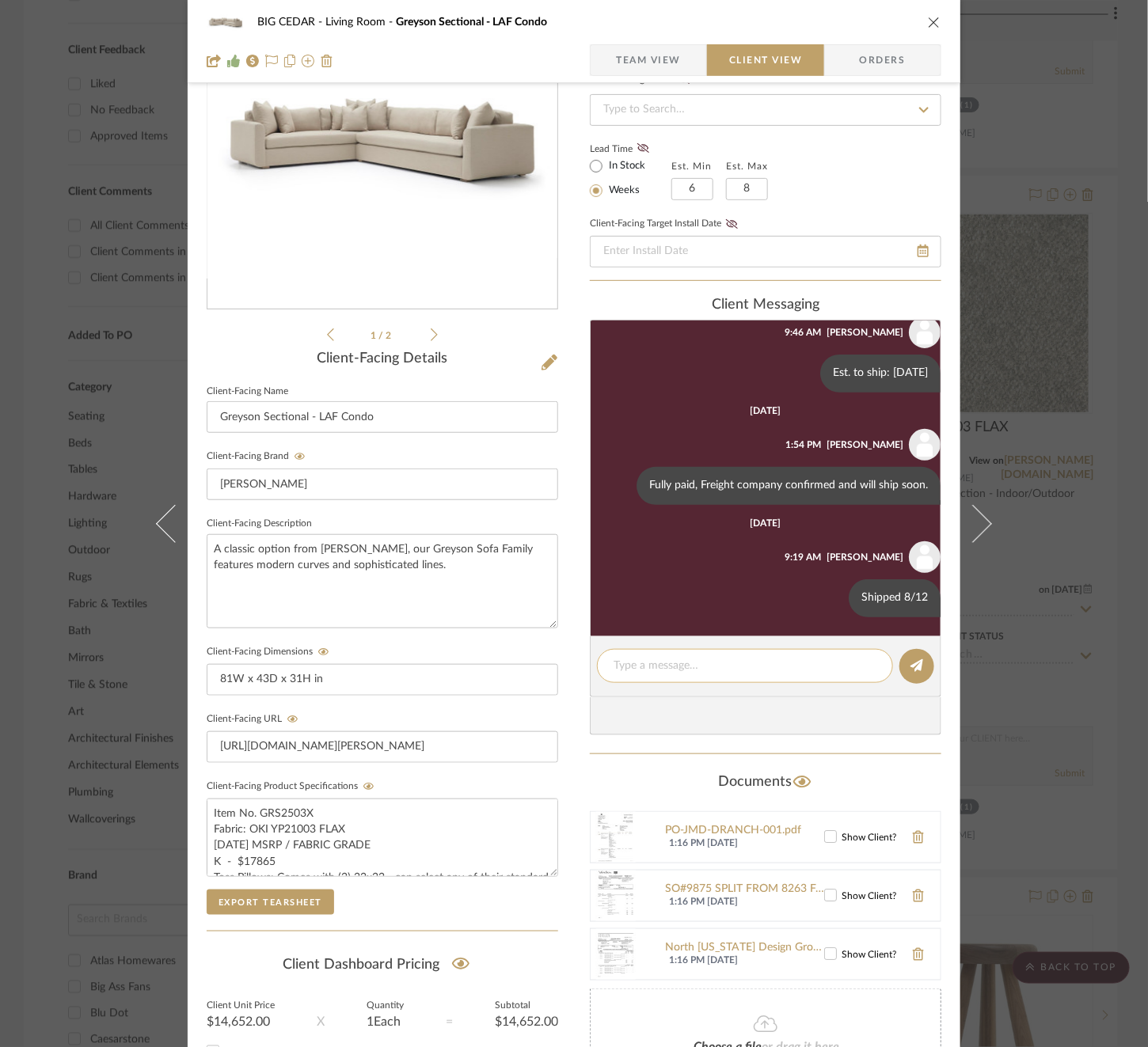
click at [711, 662] on textarea at bounding box center [745, 666] width 262 height 17
type textarea "E"
click at [1092, 418] on div "BIG CEDAR Living Room Greyson Sectional - LAF Condo Team View Client View Order…" at bounding box center [574, 523] width 1148 height 1047
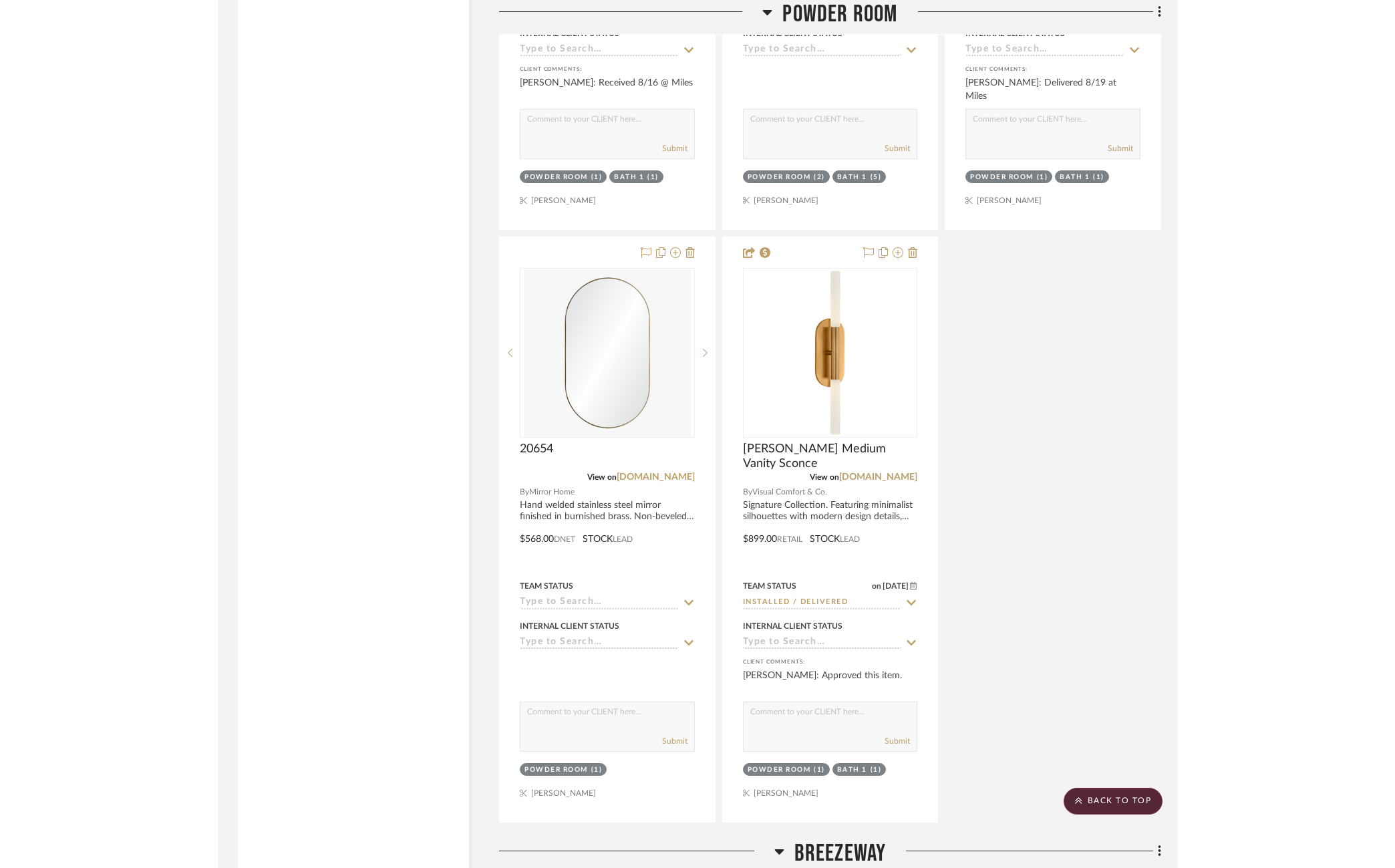
scroll to position [6335, 0]
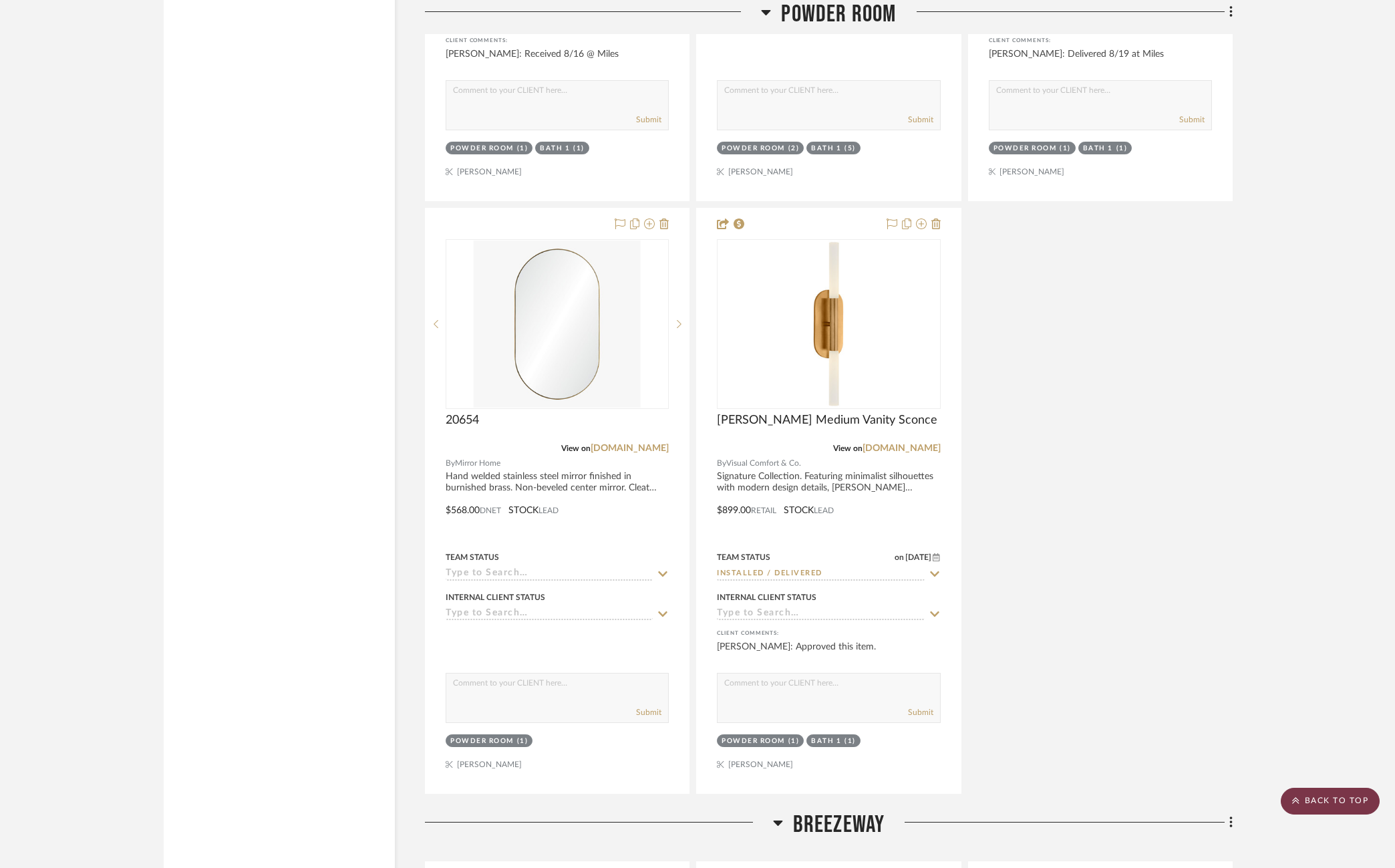
click at [968, 802] on scroll-to-top-button "BACK TO TOP" at bounding box center [1330, 801] width 99 height 27
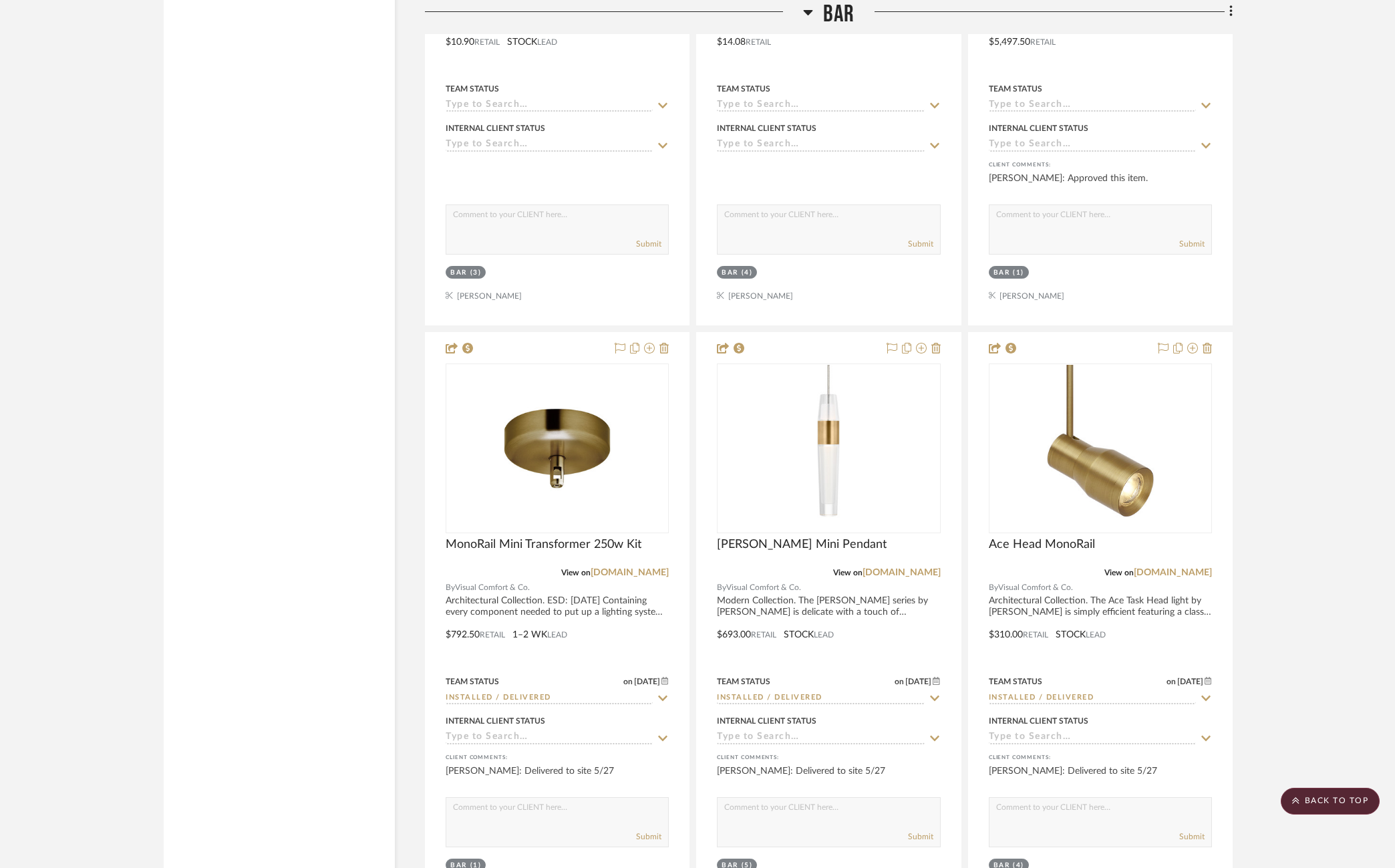
scroll to position [4321, 0]
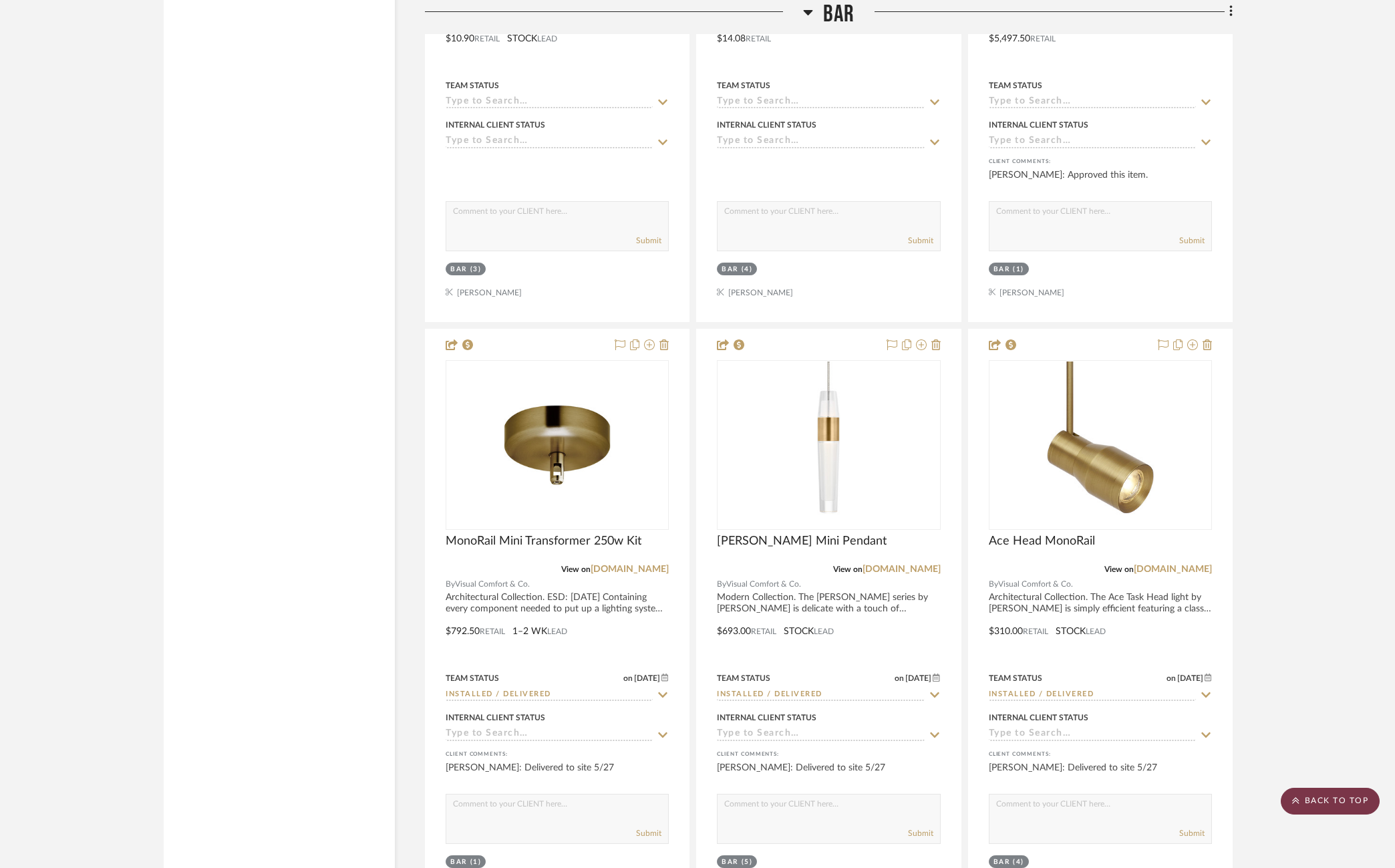
click at [968, 797] on scroll-to-top-button "BACK TO TOP" at bounding box center [1330, 801] width 99 height 27
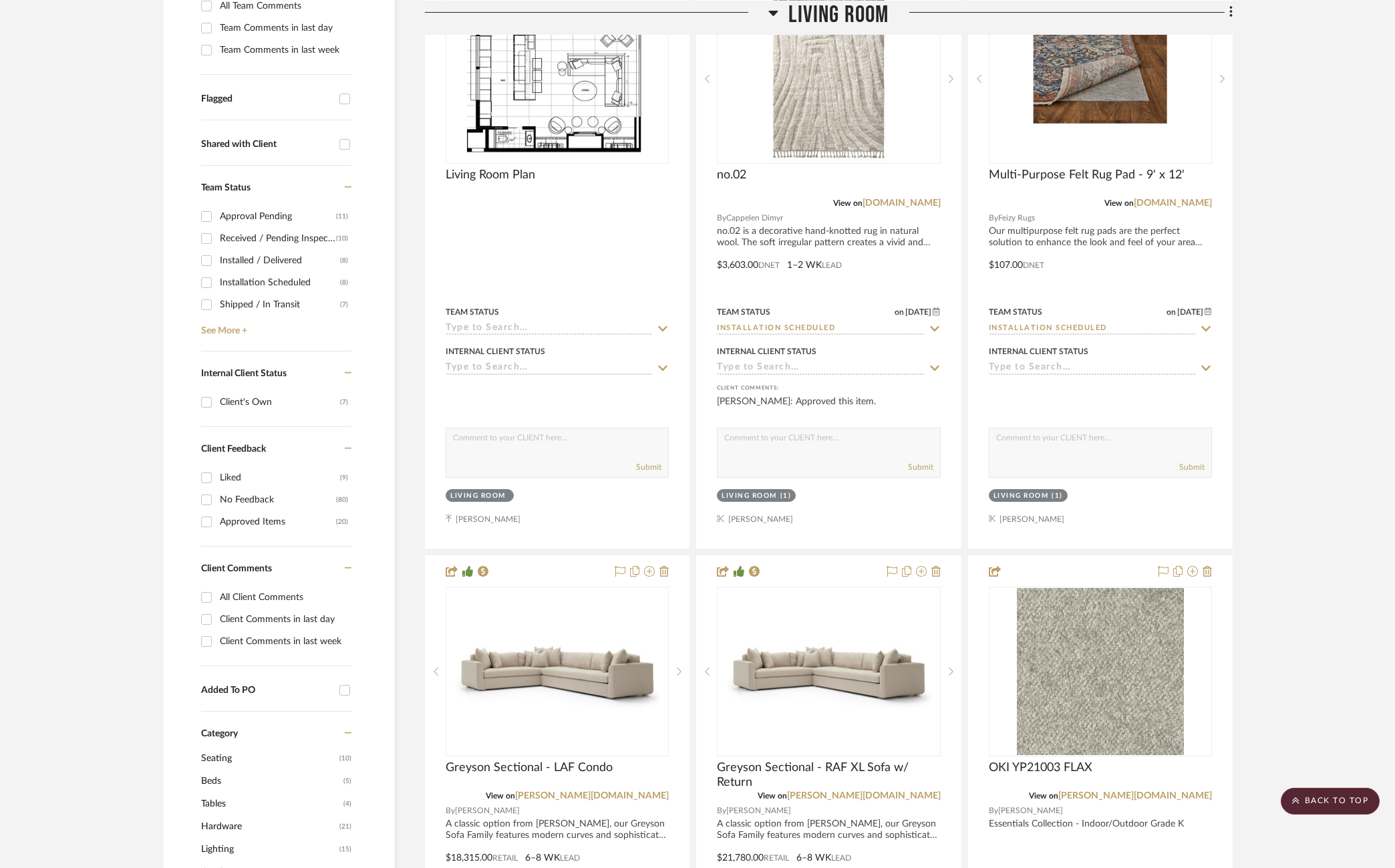
scroll to position [485, 0]
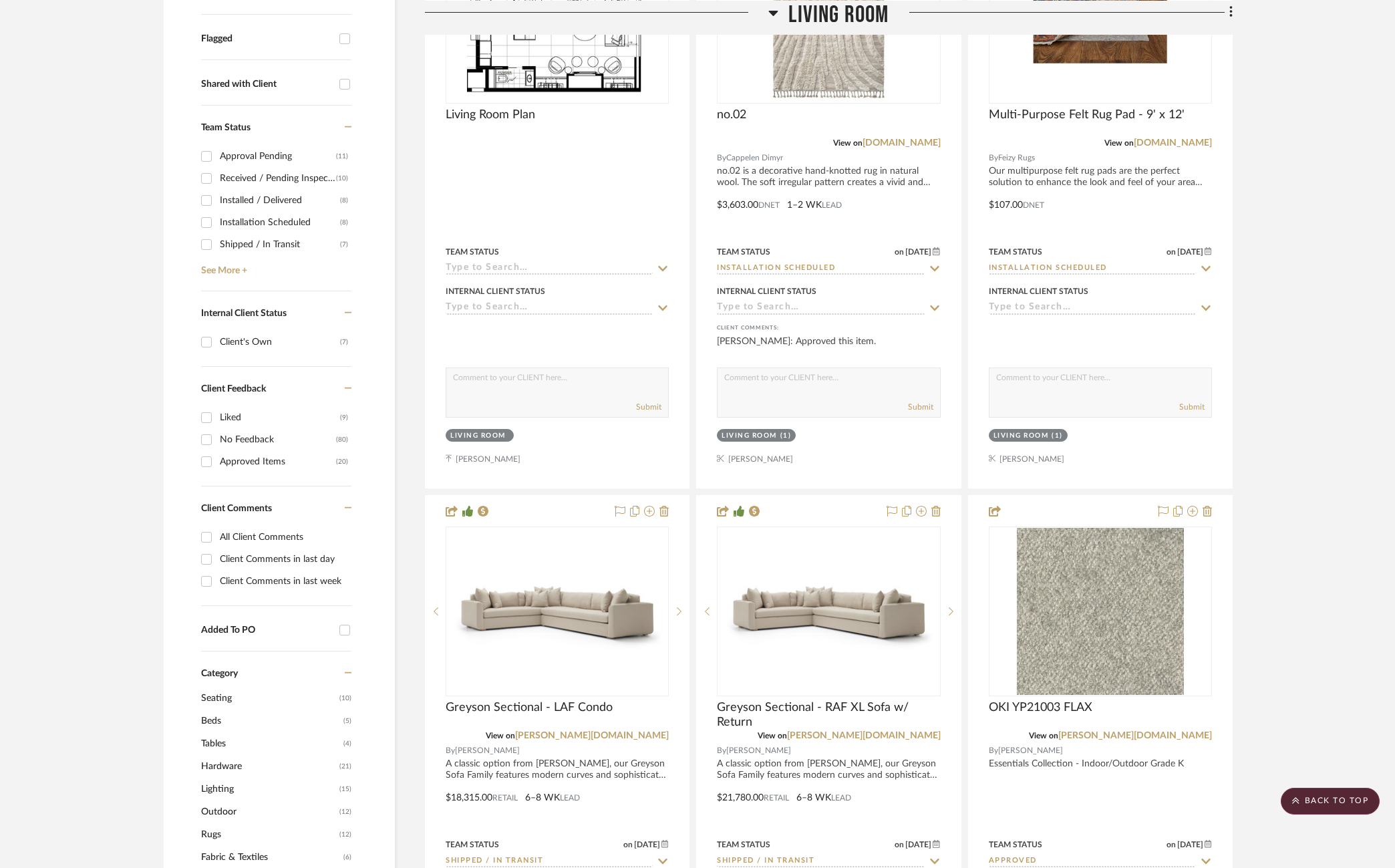
click at [248, 223] on div "Installation Scheduled" at bounding box center [280, 222] width 121 height 21
click at [217, 223] on input "Installation Scheduled (8)" at bounding box center [206, 222] width 21 height 21
checkbox input "true"
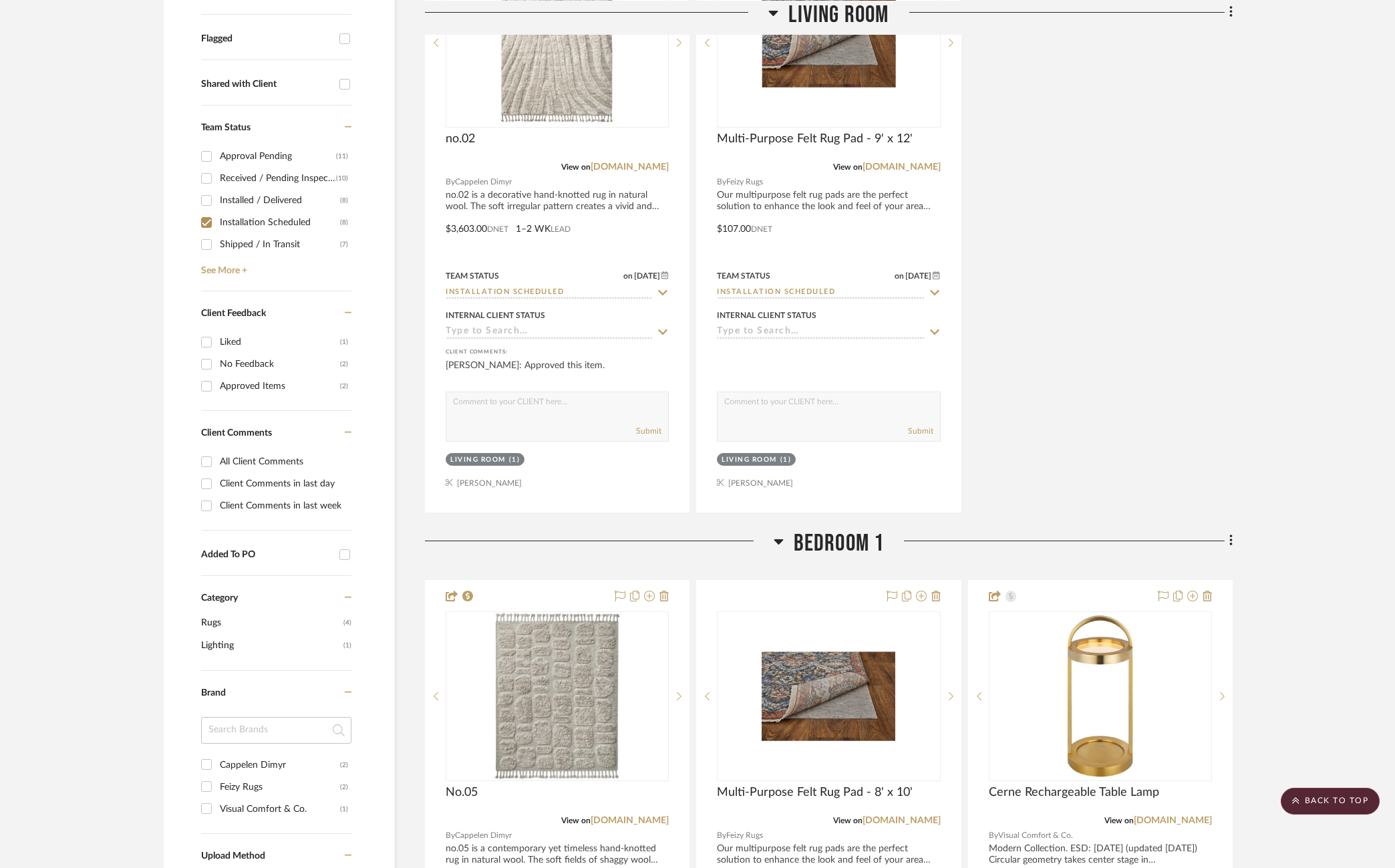
click at [246, 242] on div "Shipped / In Transit" at bounding box center [280, 244] width 121 height 21
click at [217, 242] on input "Shipped / In Transit (7)" at bounding box center [206, 244] width 21 height 21
checkbox input "true"
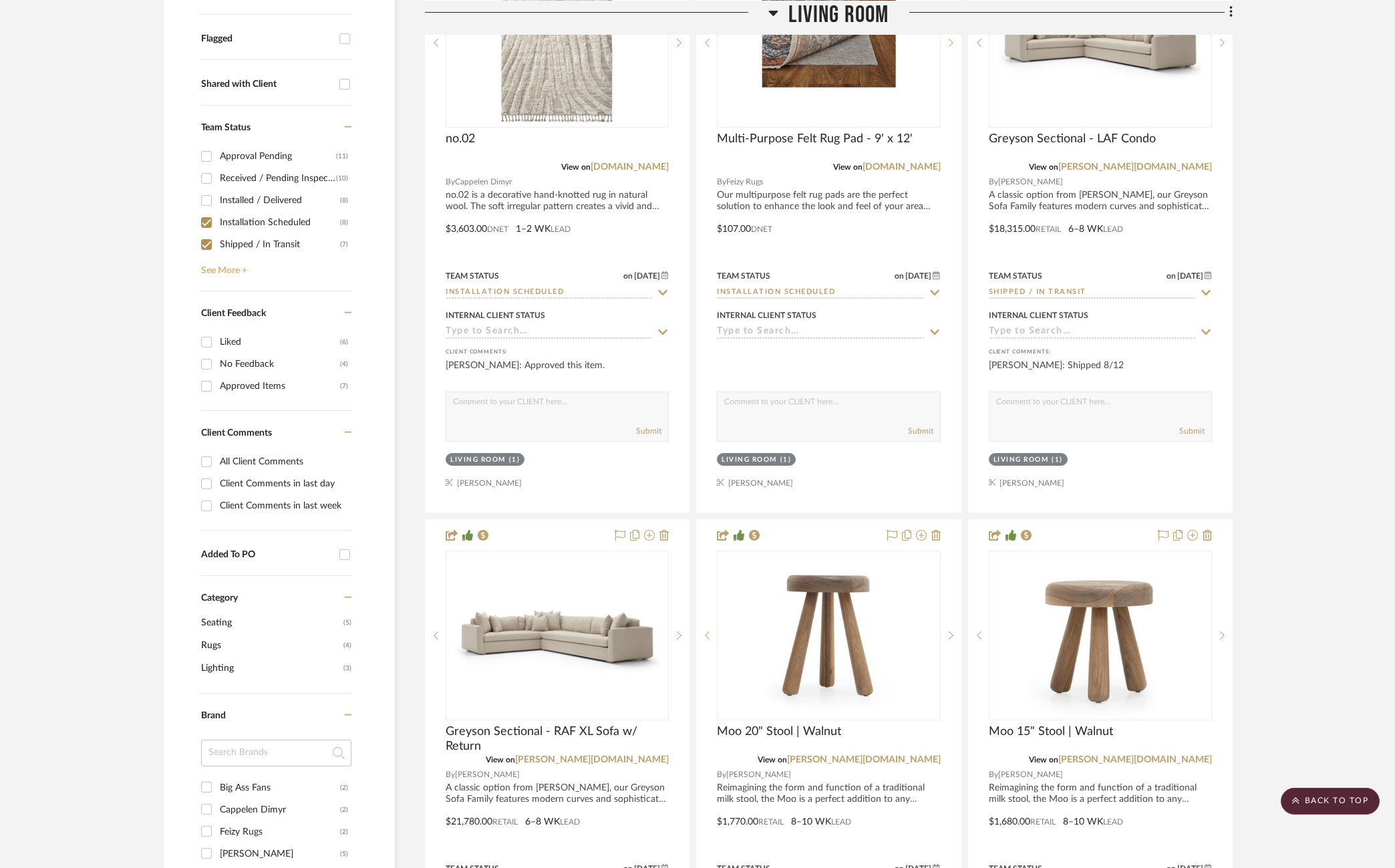
click at [225, 274] on link "See More +" at bounding box center [275, 265] width 153 height 21
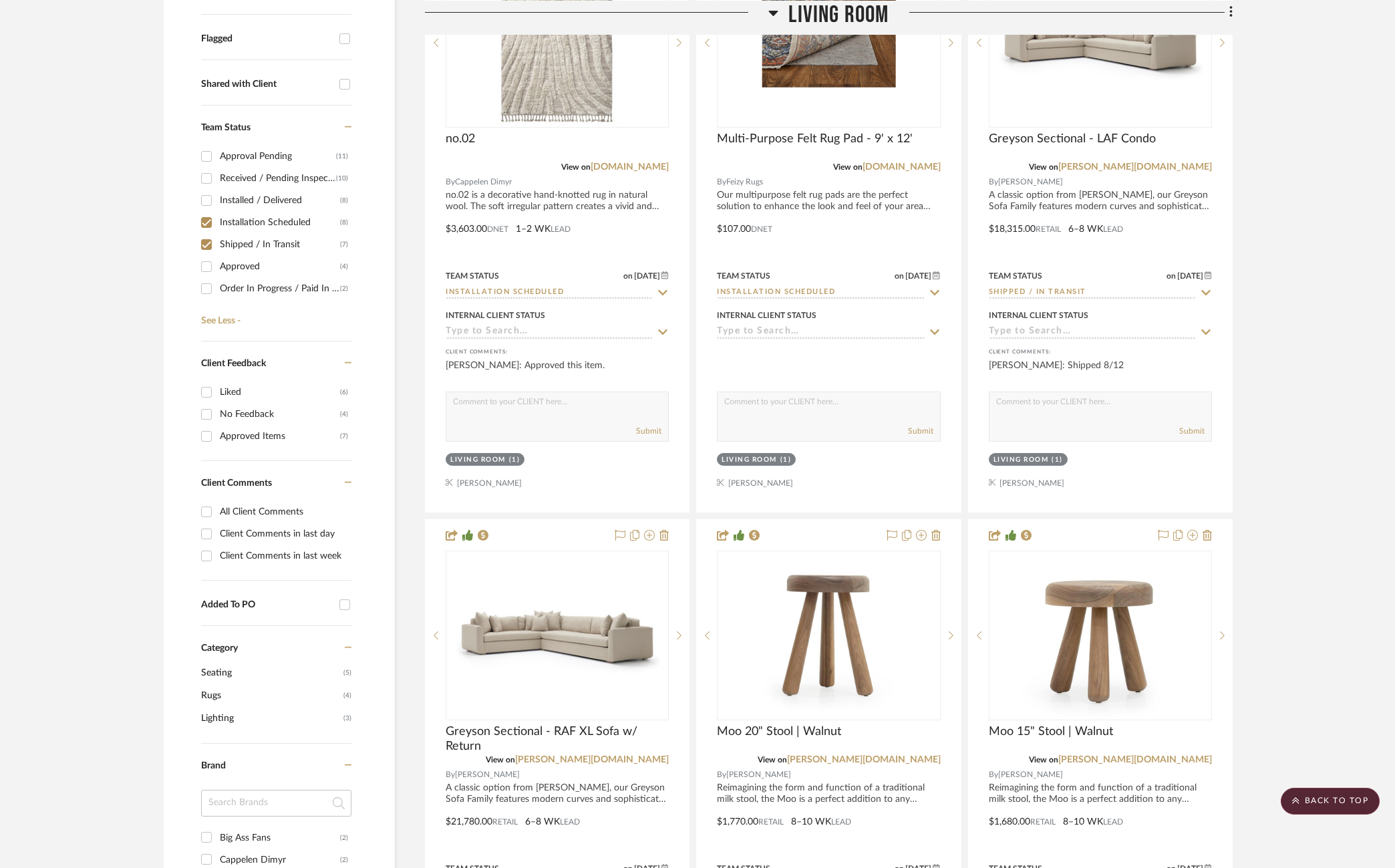
click at [252, 175] on div "Received / Pending Inspection" at bounding box center [278, 178] width 117 height 21
click at [217, 175] on input "Received / Pending Inspection (10)" at bounding box center [206, 178] width 21 height 21
checkbox input "true"
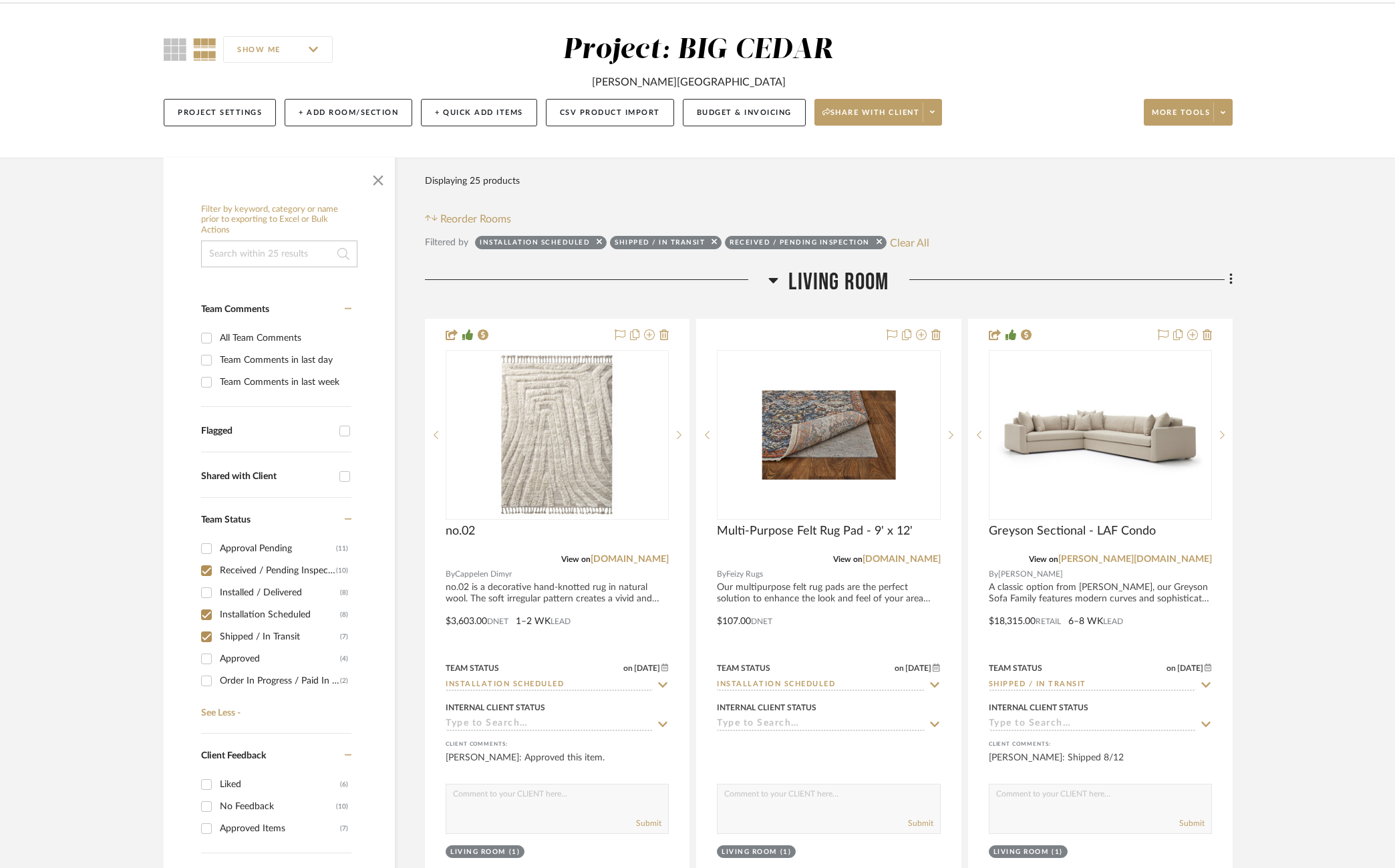
scroll to position [90, 2]
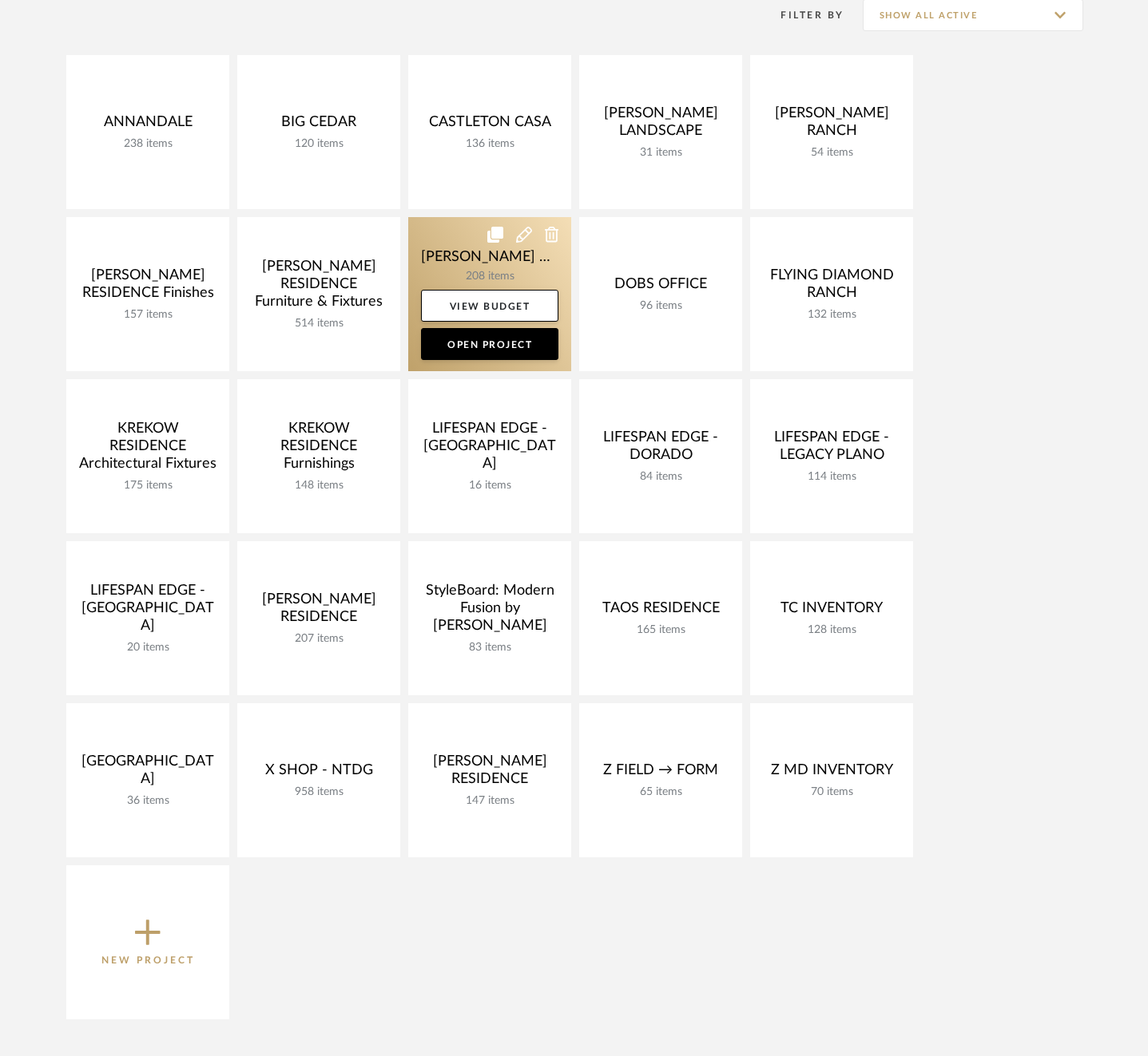
scroll to position [437, 0]
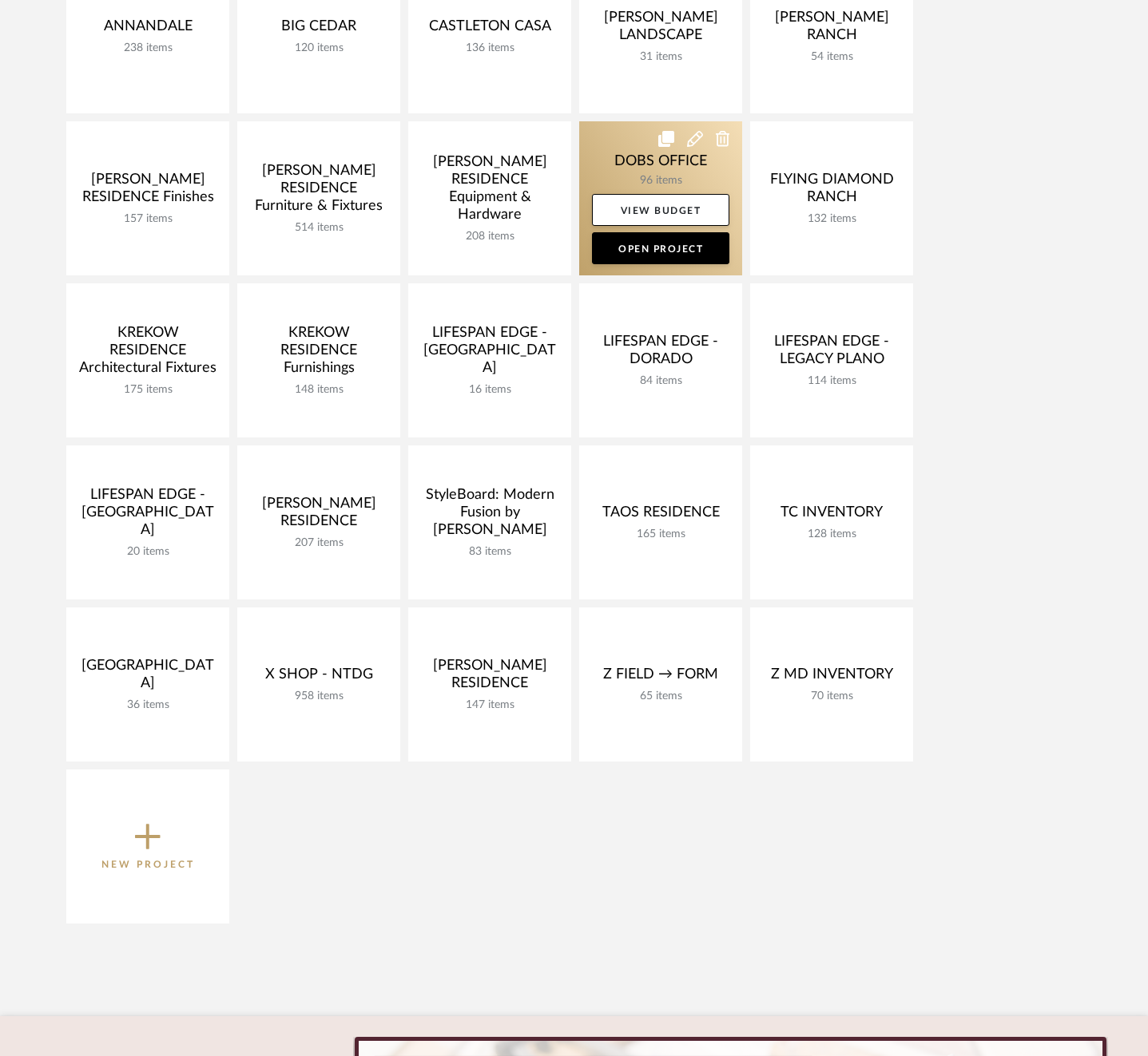
click at [621, 147] on link at bounding box center [661, 198] width 163 height 154
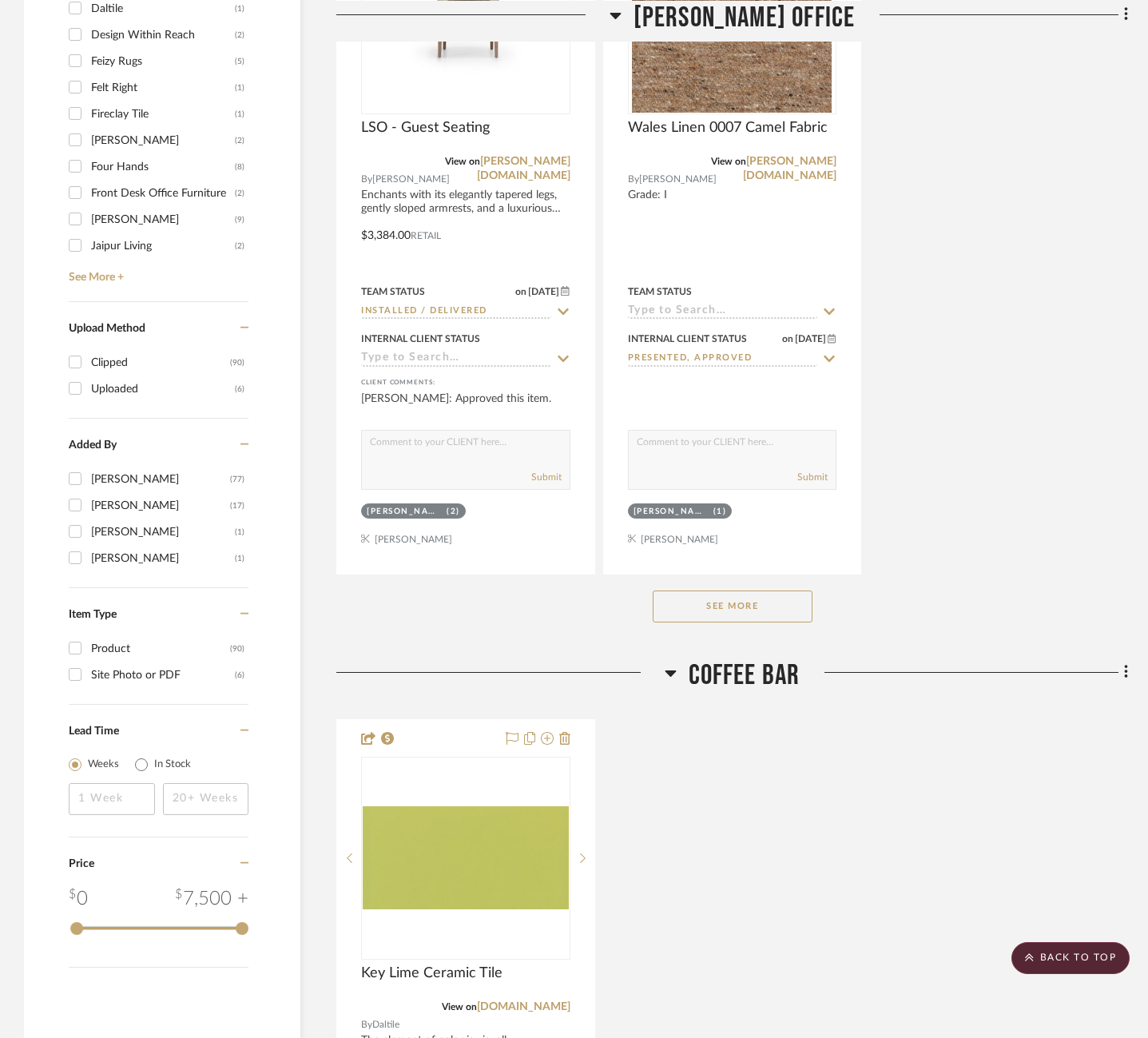
scroll to position [1981, 0]
click at [756, 601] on button "See More" at bounding box center [732, 606] width 160 height 32
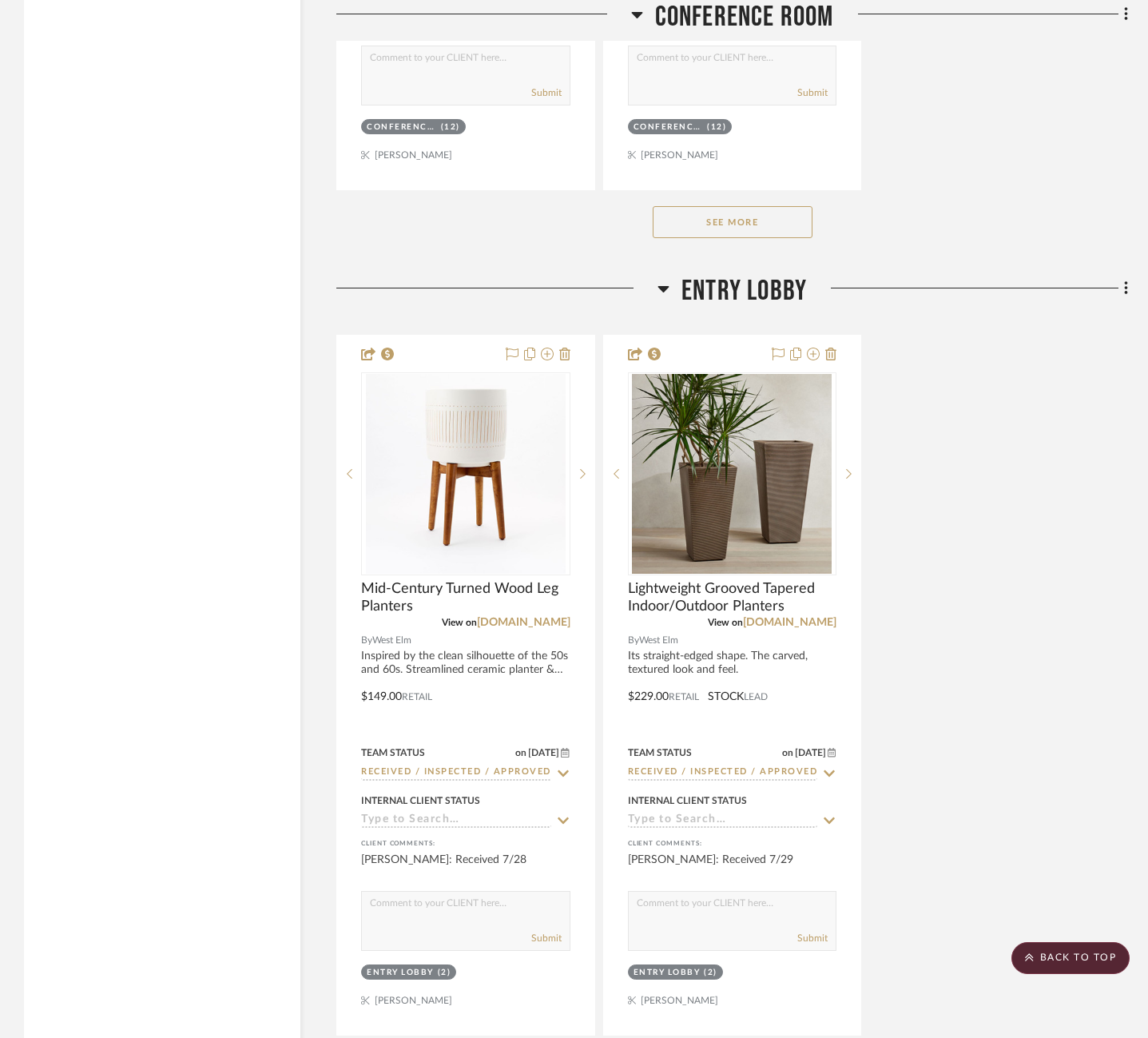
scroll to position [5431, 0]
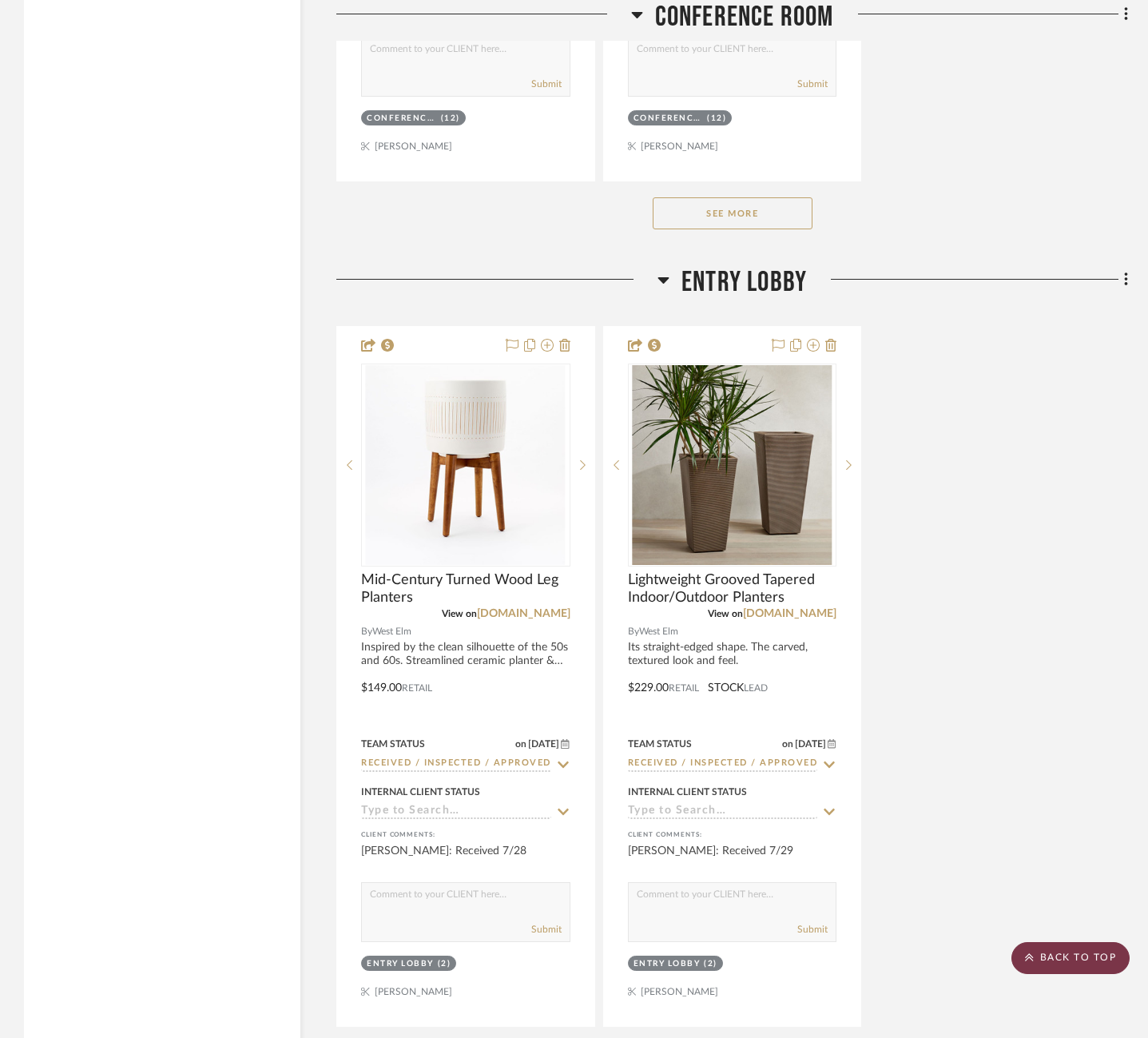
click at [1095, 962] on scroll-to-top-button "BACK TO TOP" at bounding box center [1070, 958] width 118 height 32
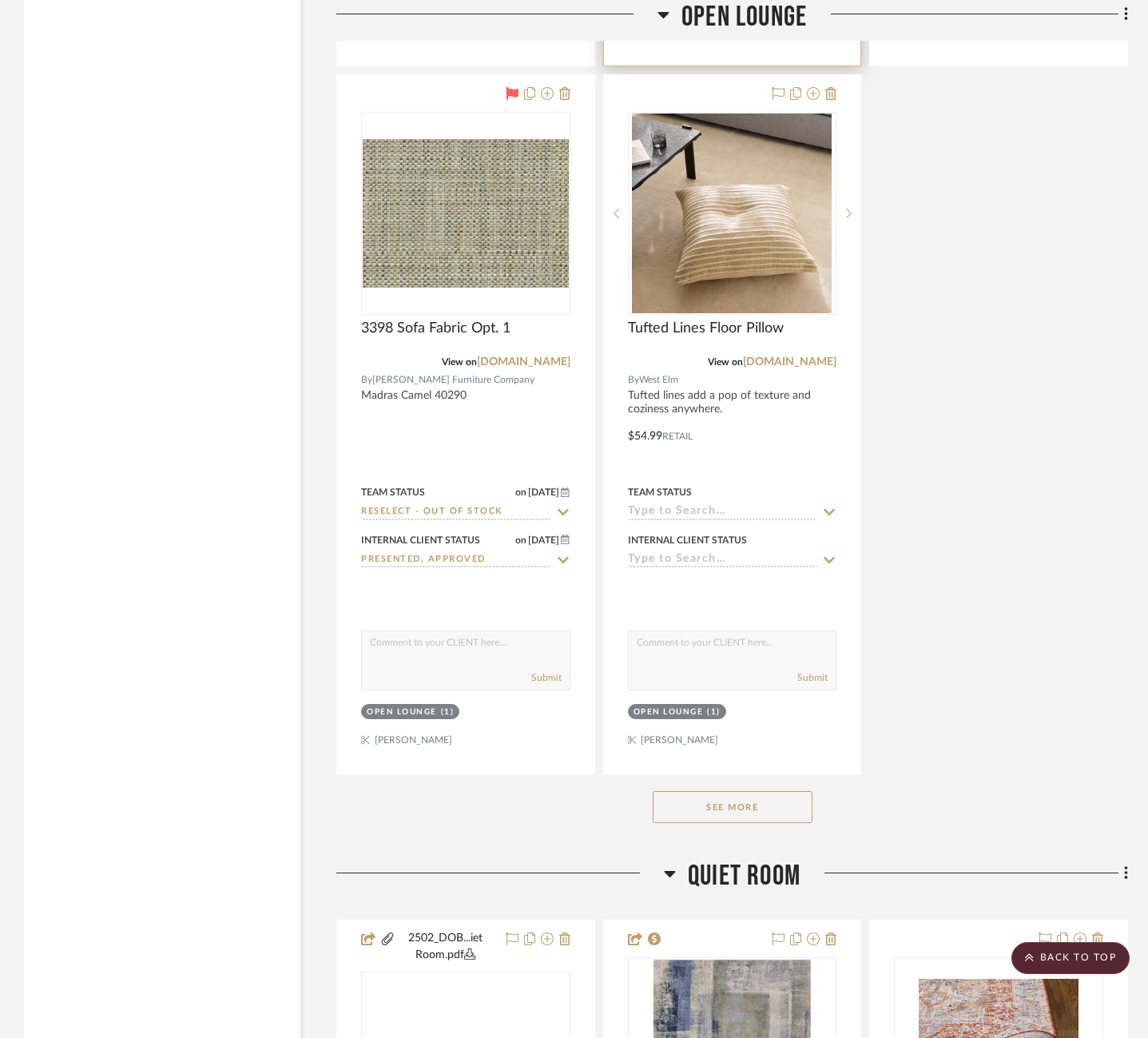
scroll to position [10392, 0]
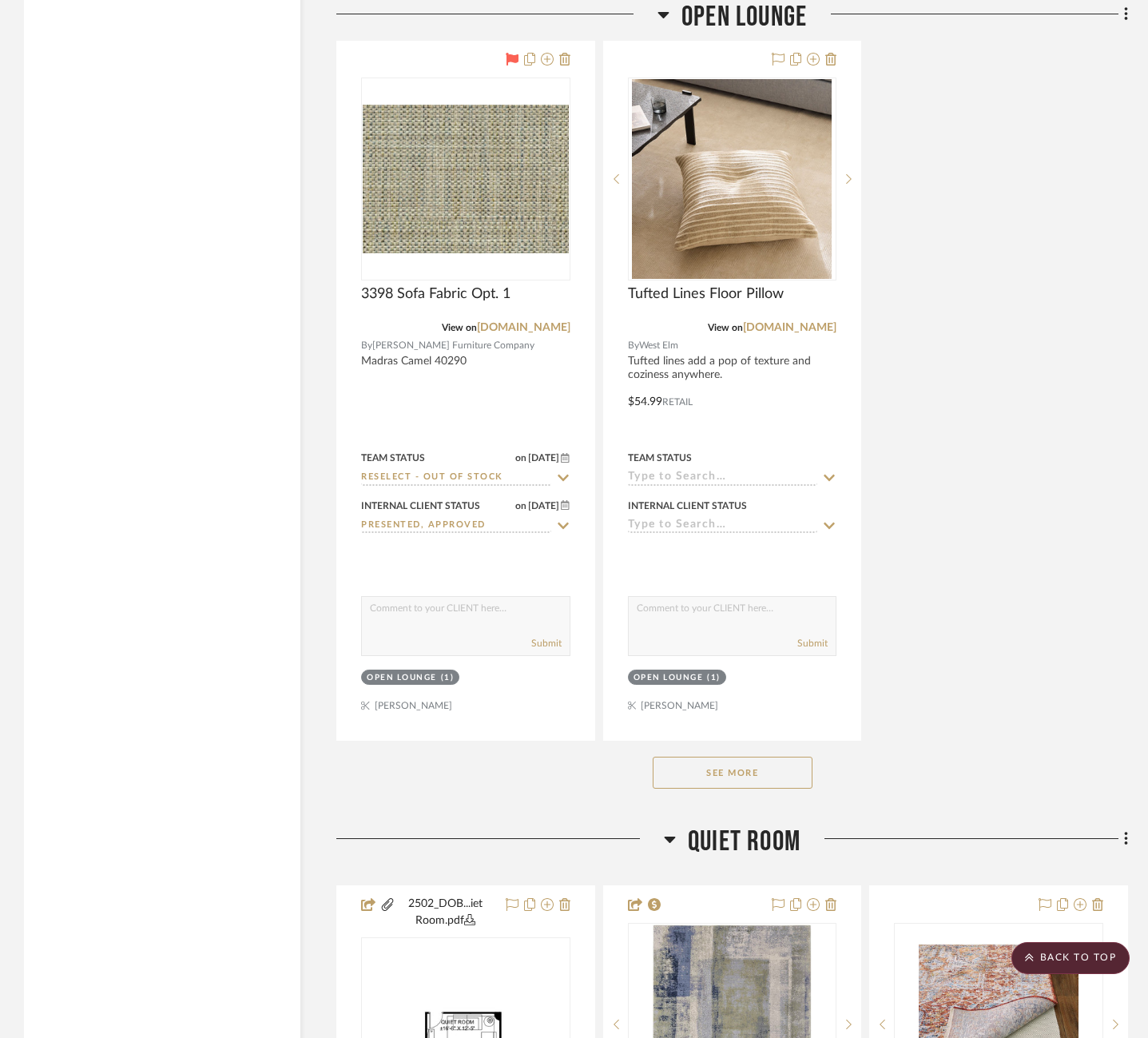
click at [702, 756] on button "See More" at bounding box center [732, 772] width 160 height 32
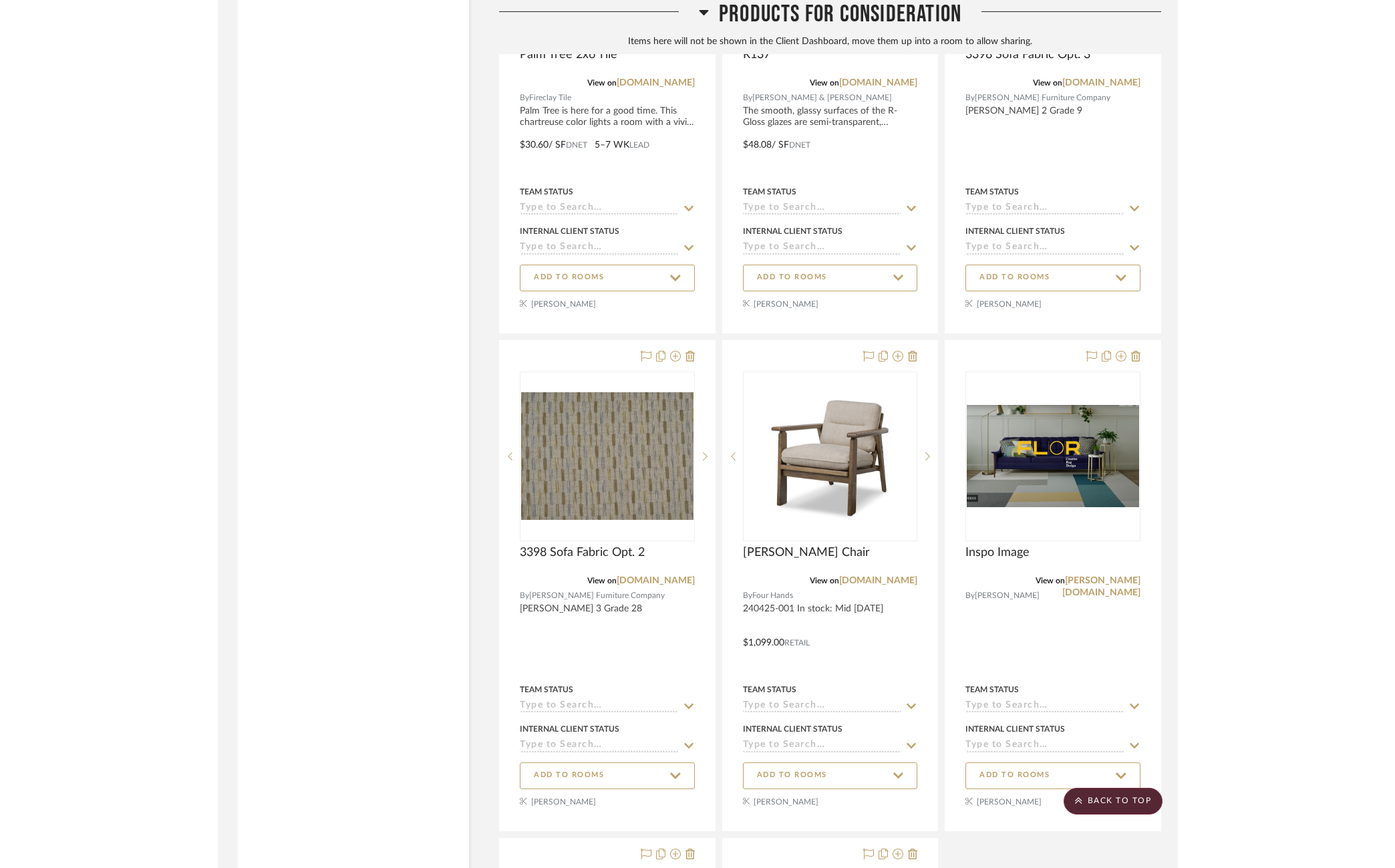
scroll to position [14617, 0]
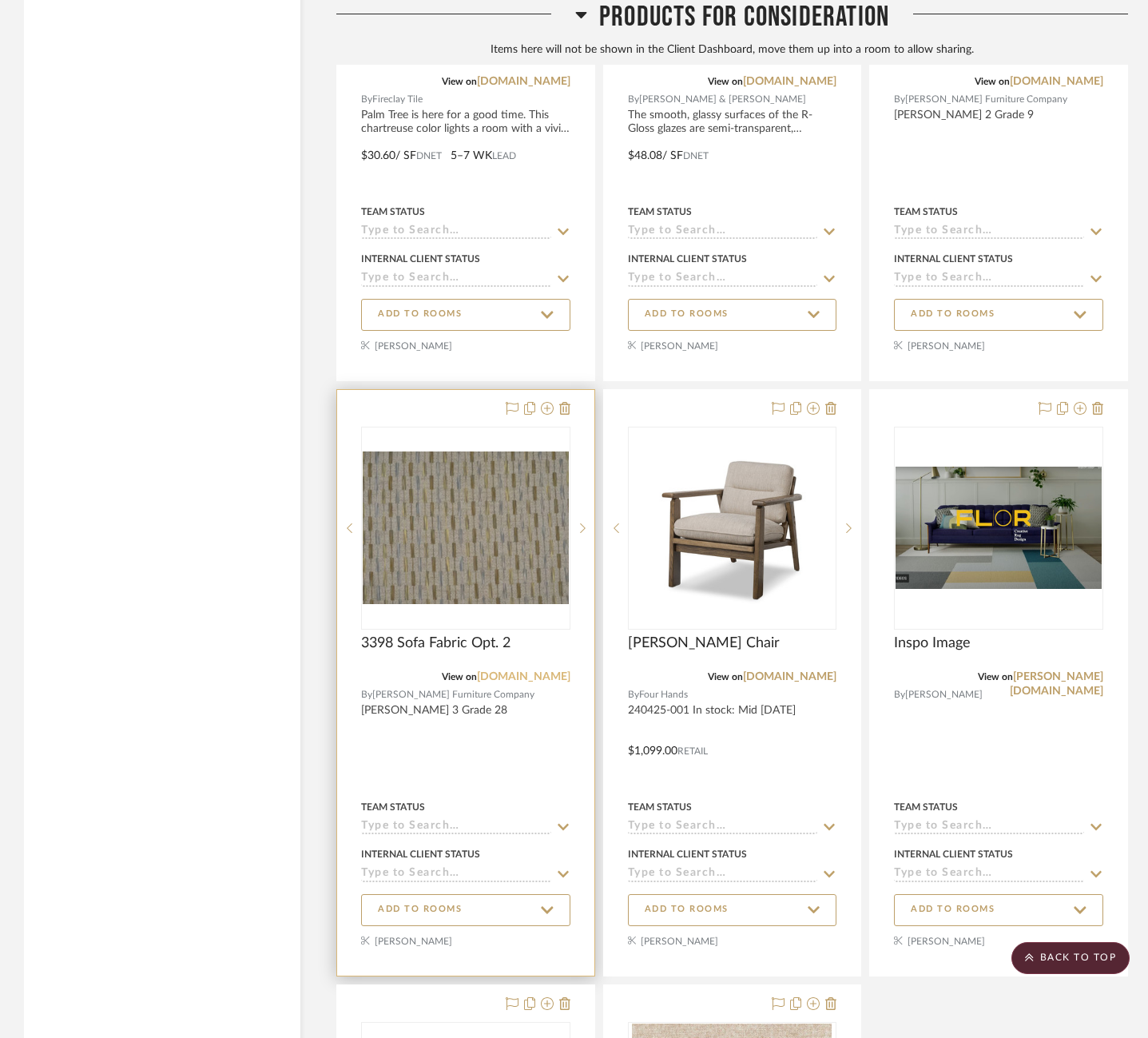
click at [544, 671] on link "sherrillfurniture.com" at bounding box center [524, 677] width 94 height 11
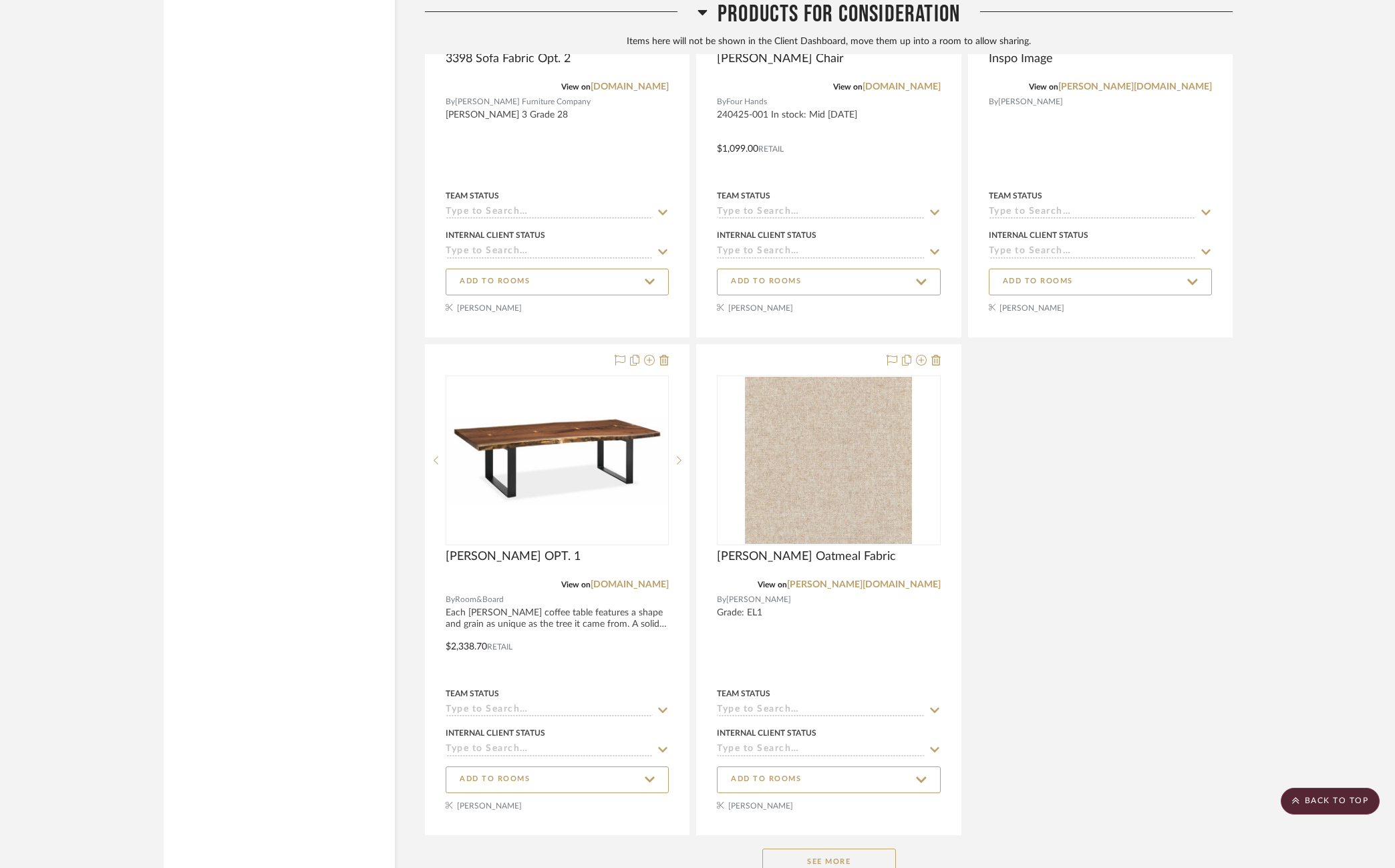
scroll to position [15079, 0]
